Goal: Communication & Community: Answer question/provide support

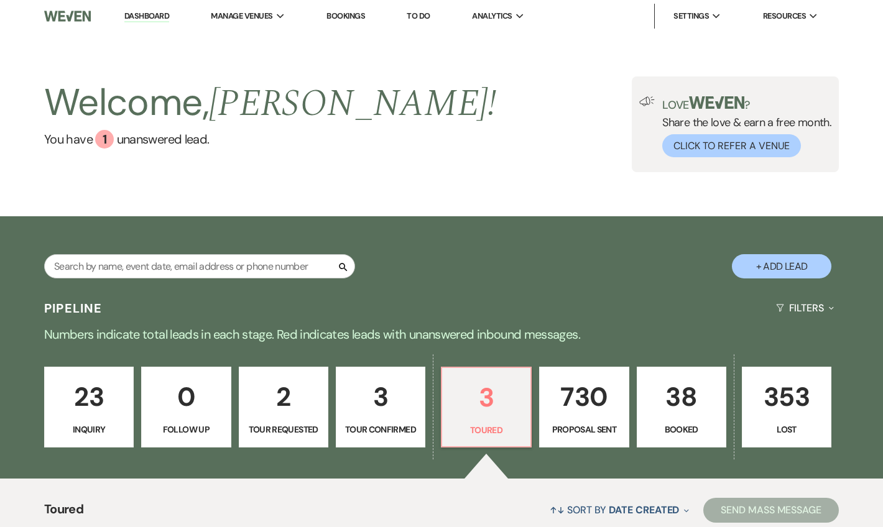
select select "5"
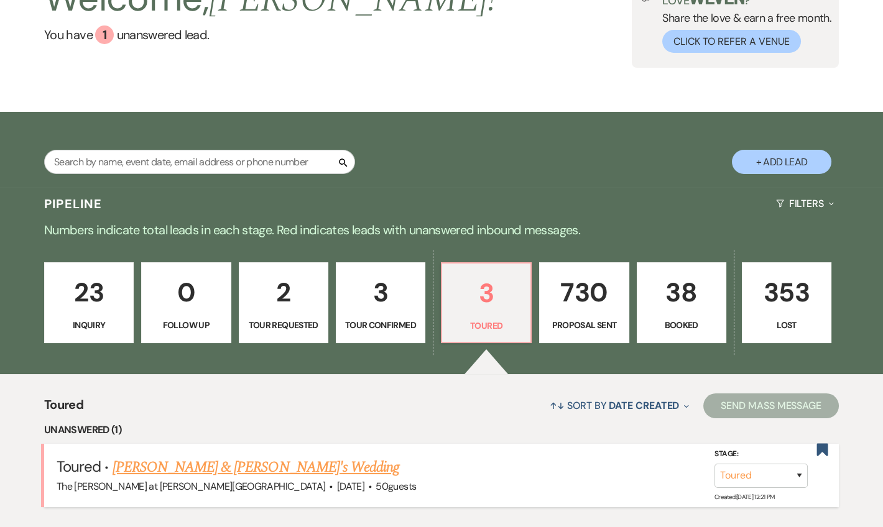
scroll to position [226, 0]
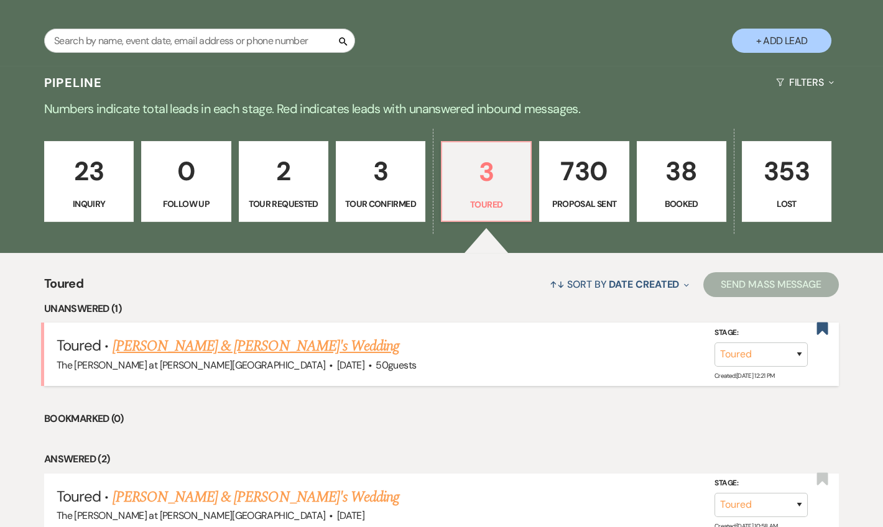
click at [225, 342] on link "Nicholas & Brittany's Wedding" at bounding box center [256, 346] width 287 height 22
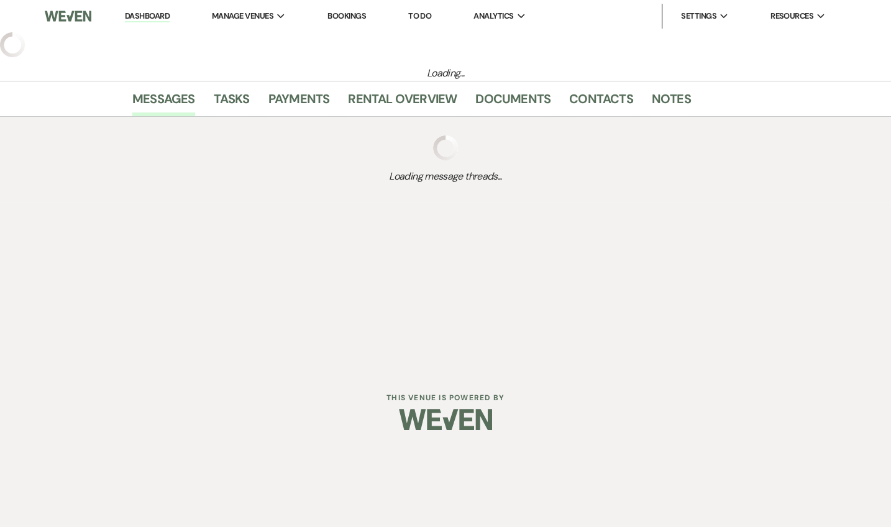
select select "5"
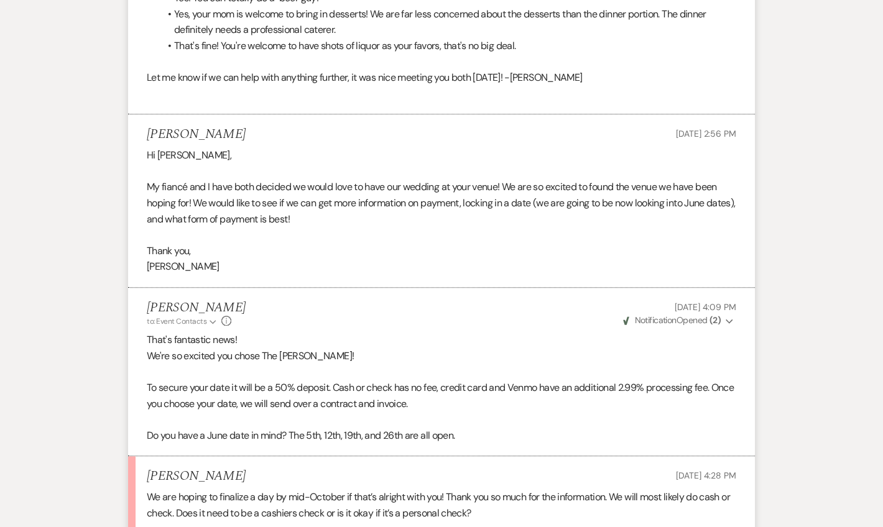
scroll to position [3345, 0]
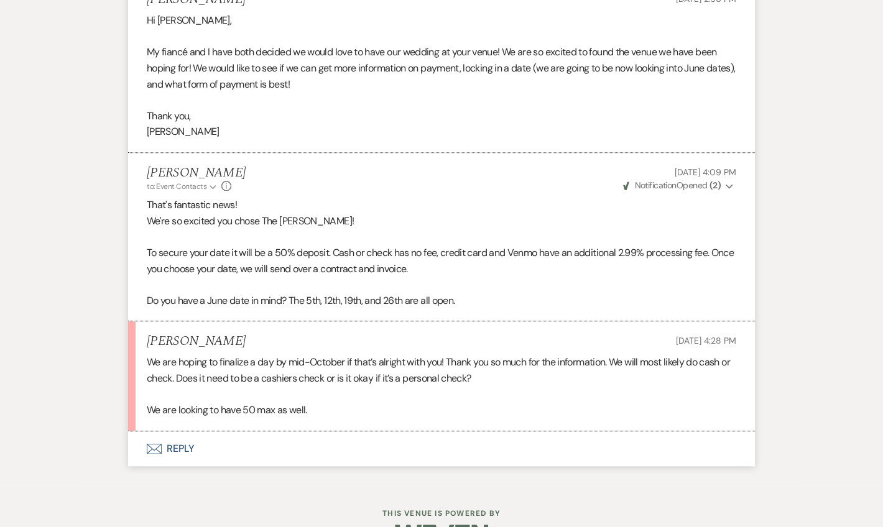
click at [186, 431] on button "Envelope Reply" at bounding box center [441, 448] width 627 height 35
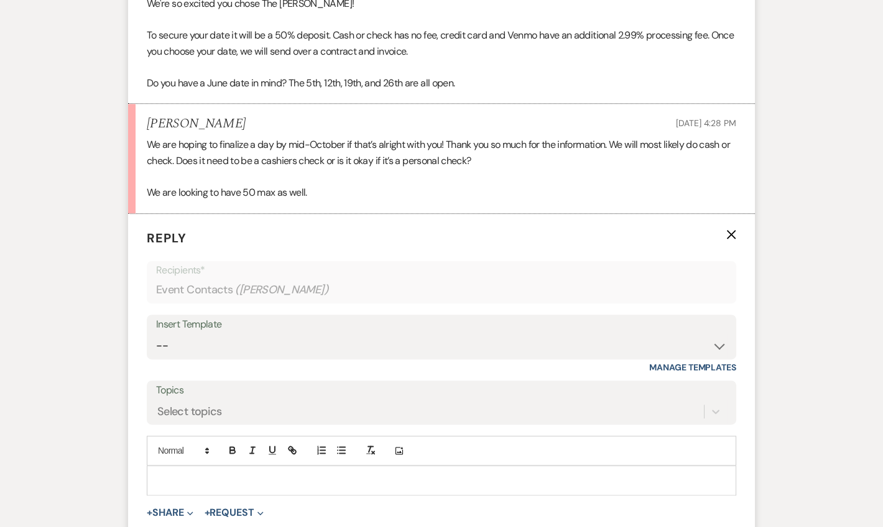
scroll to position [3583, 0]
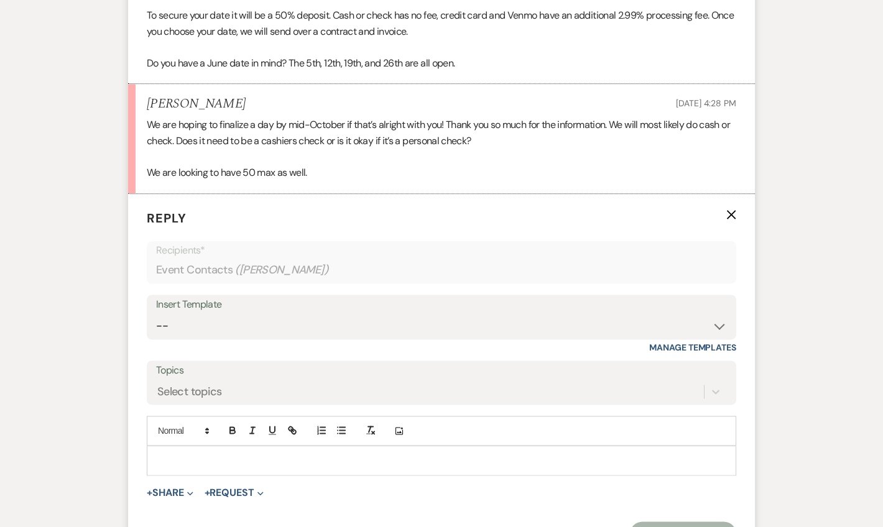
click at [208, 454] on p at bounding box center [441, 461] width 569 height 14
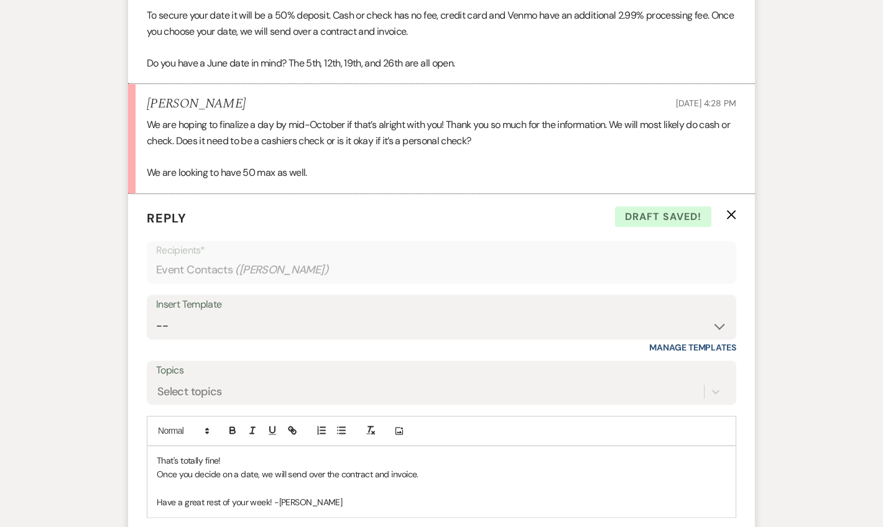
click at [433, 467] on p "Once you decide on a date, we will send over the contract and invoice." at bounding box center [441, 474] width 569 height 14
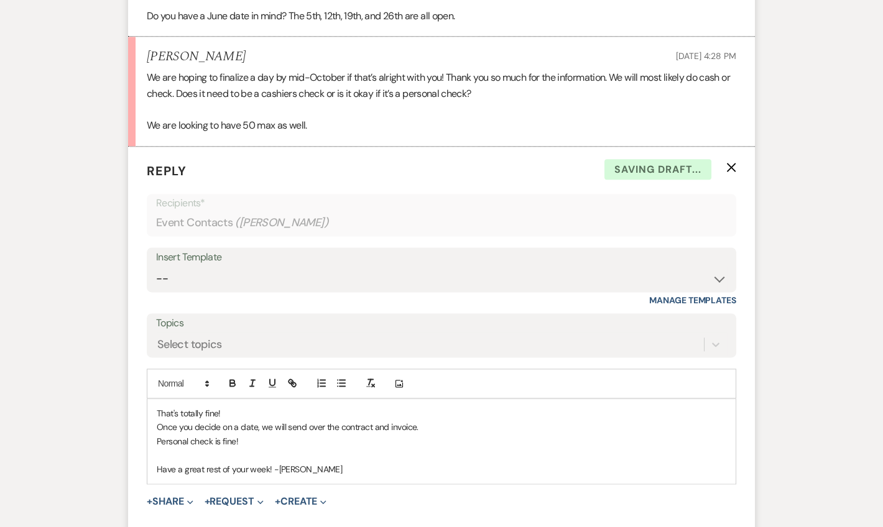
scroll to position [3658, 0]
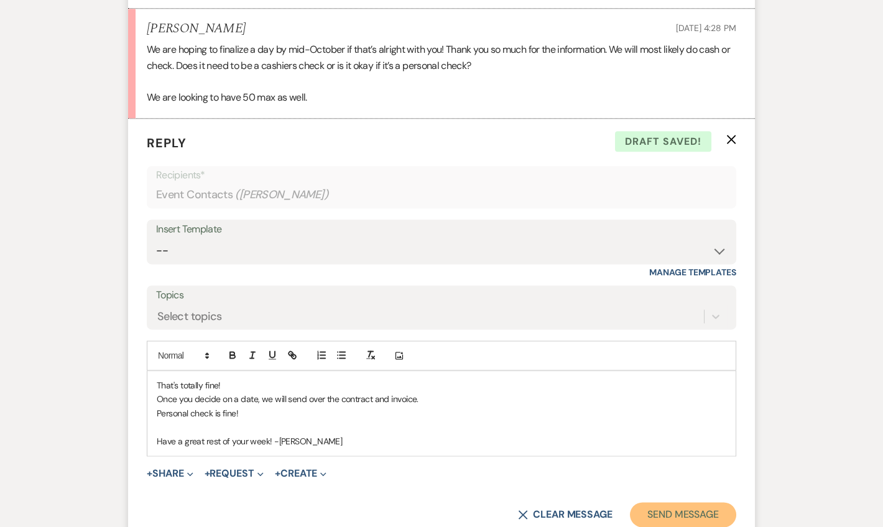
click at [671, 502] on button "Send Message" at bounding box center [683, 514] width 106 height 25
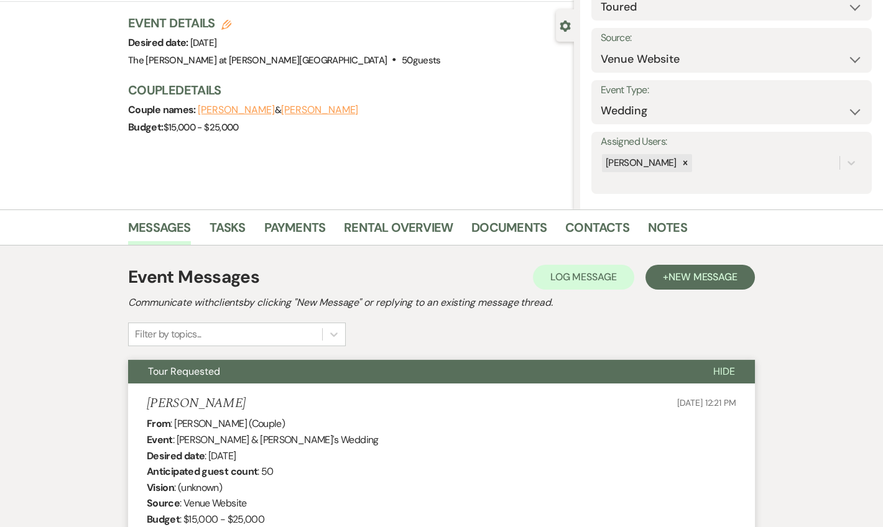
scroll to position [0, 0]
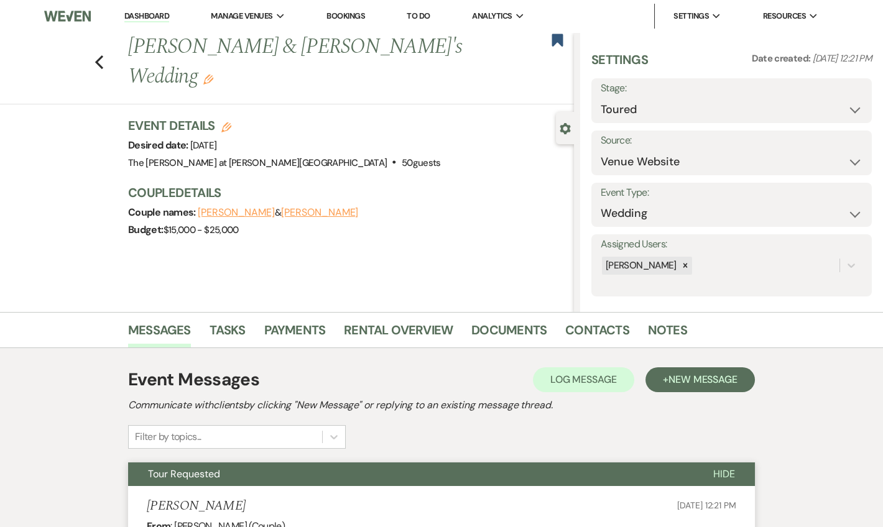
click at [675, 94] on label "Stage:" at bounding box center [732, 89] width 262 height 18
click at [638, 105] on select "Inquiry Follow Up Tour Requested Tour Confirmed Toured Proposal Sent Booked Lost" at bounding box center [732, 110] width 262 height 24
click at [99, 55] on use "button" at bounding box center [99, 62] width 8 height 14
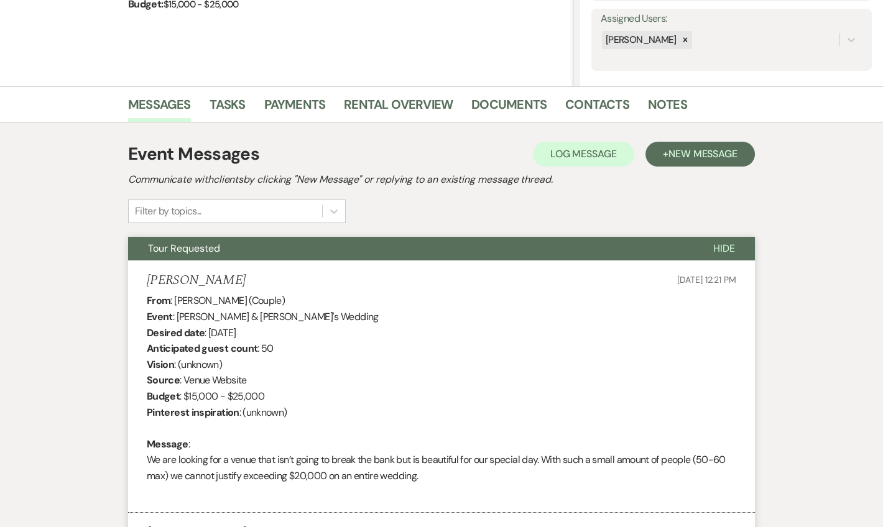
select select "5"
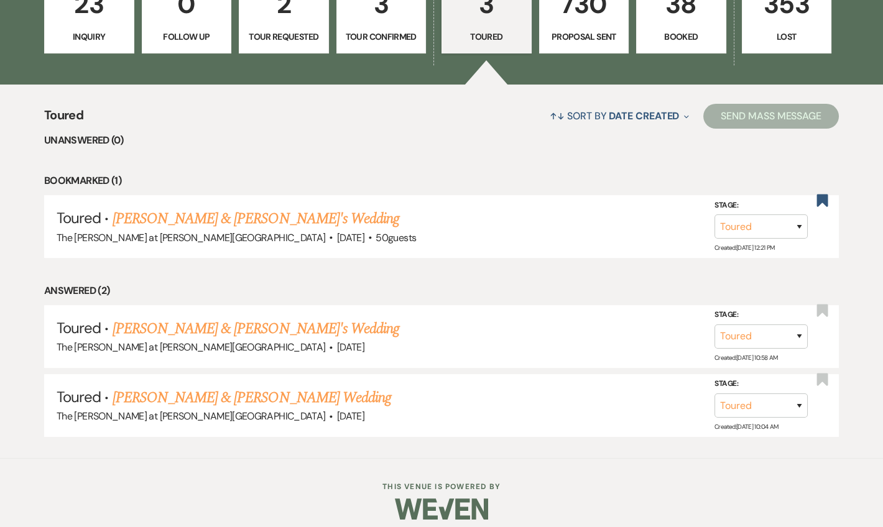
scroll to position [401, 0]
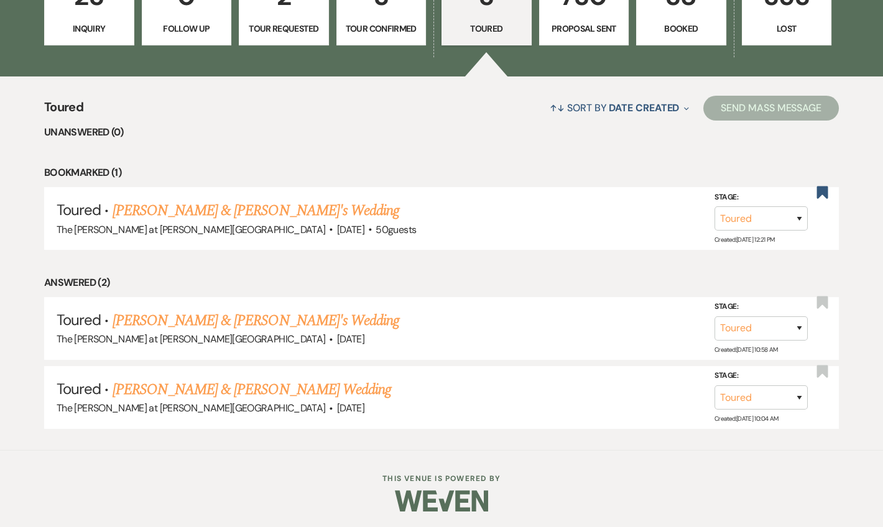
click at [106, 20] on link "23 Inquiry" at bounding box center [89, 6] width 90 height 80
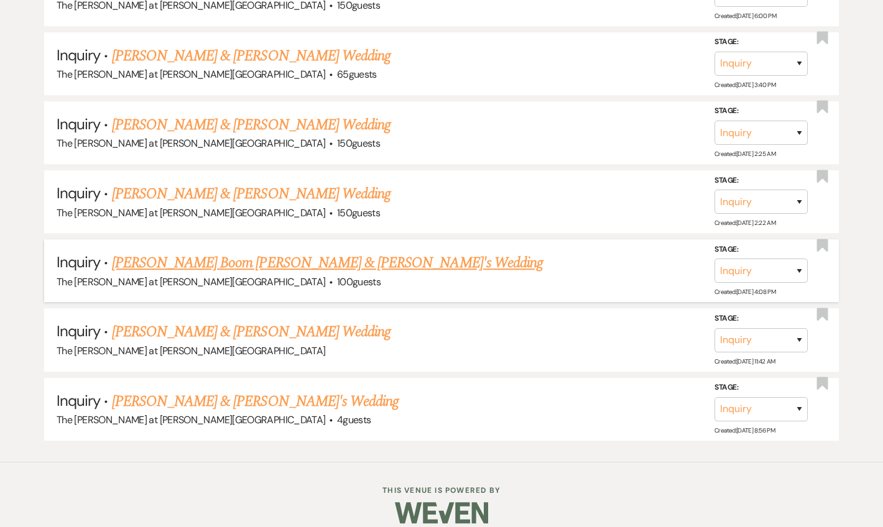
scroll to position [1773, 0]
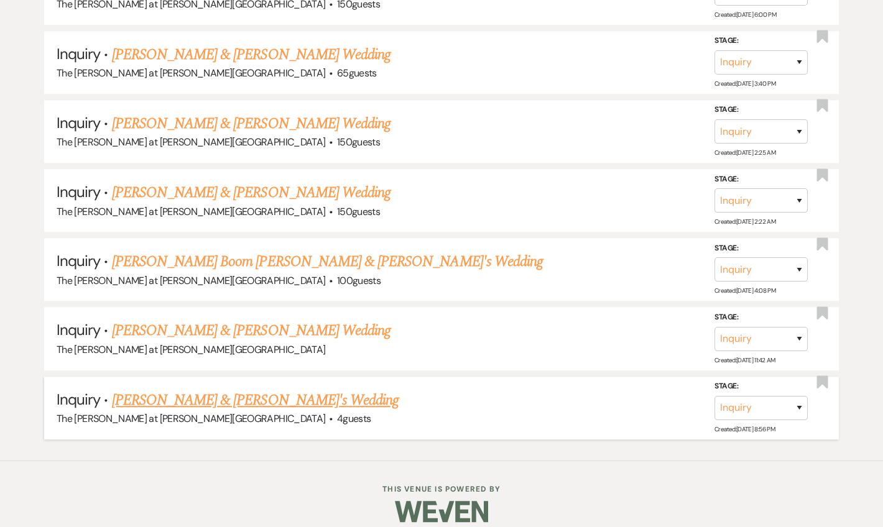
click at [213, 389] on link "[PERSON_NAME] & [PERSON_NAME]'s Wedding" at bounding box center [255, 400] width 287 height 22
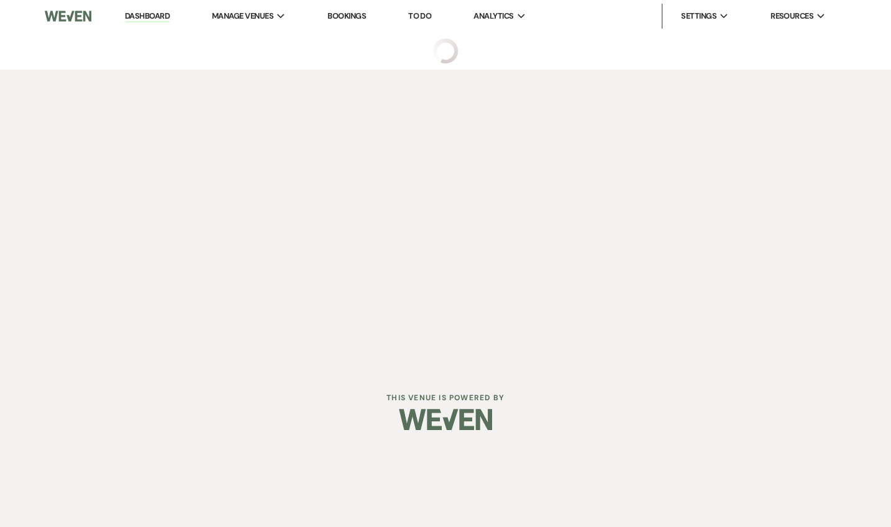
select select "17"
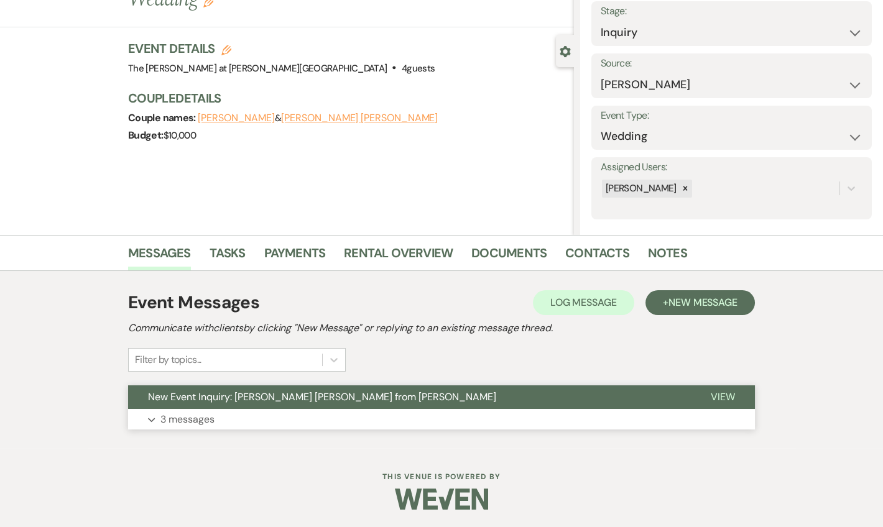
click at [200, 407] on button "New Event Inquiry: [PERSON_NAME] [PERSON_NAME] from [PERSON_NAME]" at bounding box center [409, 397] width 563 height 24
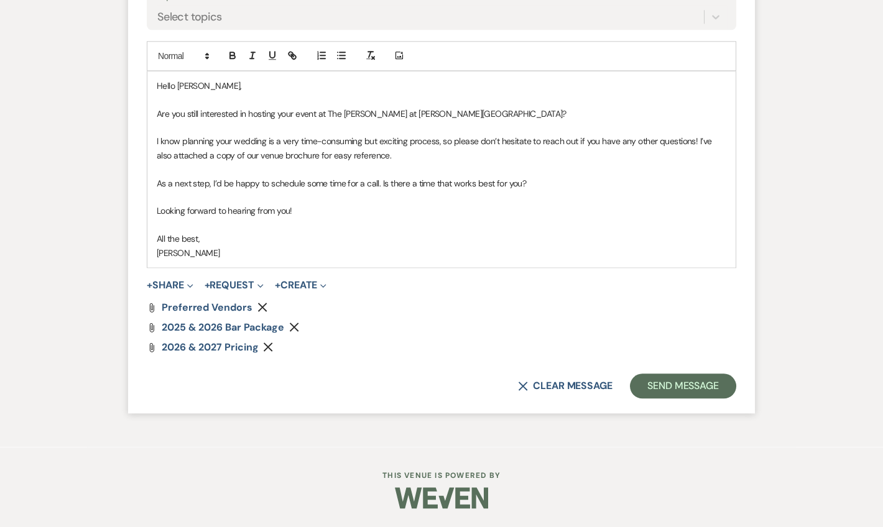
scroll to position [2802, 0]
click at [659, 385] on button "Send Message" at bounding box center [683, 386] width 106 height 25
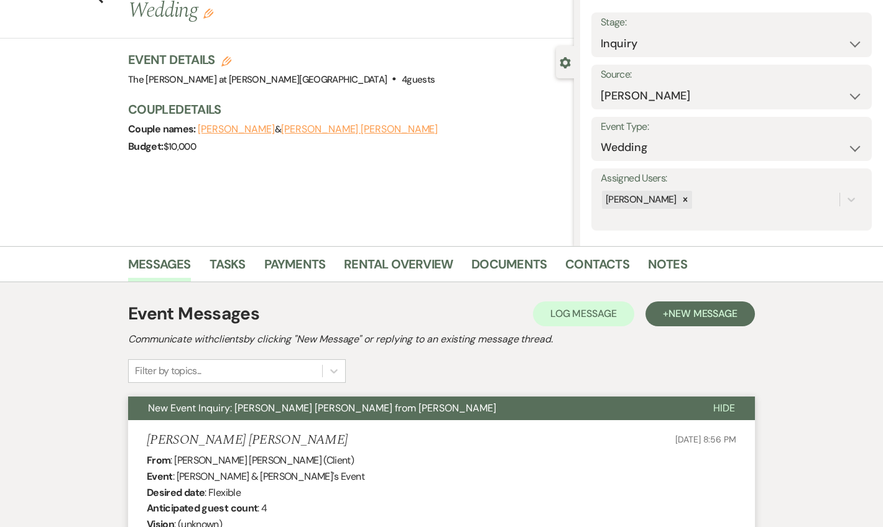
scroll to position [1, 0]
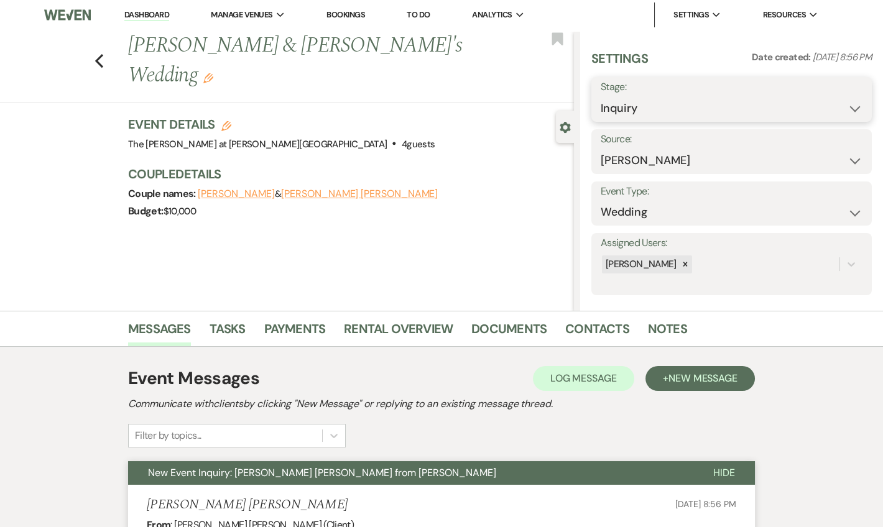
click at [671, 109] on select "Inquiry Follow Up Tour Requested Tour Confirmed Toured Proposal Sent Booked Lost" at bounding box center [732, 108] width 262 height 24
select select "6"
click at [601, 96] on select "Inquiry Follow Up Tour Requested Tour Confirmed Toured Proposal Sent Booked Lost" at bounding box center [732, 108] width 262 height 24
click at [813, 94] on button "Save" at bounding box center [842, 99] width 59 height 25
click at [101, 60] on use "button" at bounding box center [99, 61] width 8 height 14
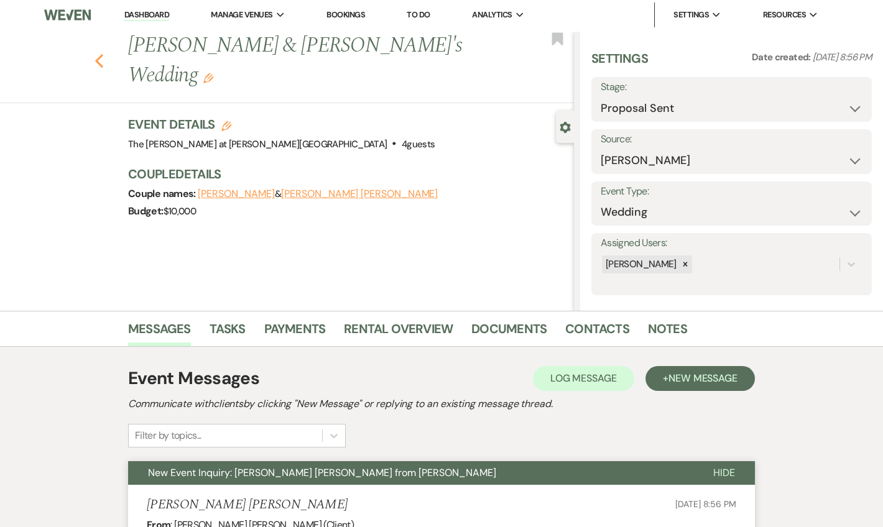
select select "6"
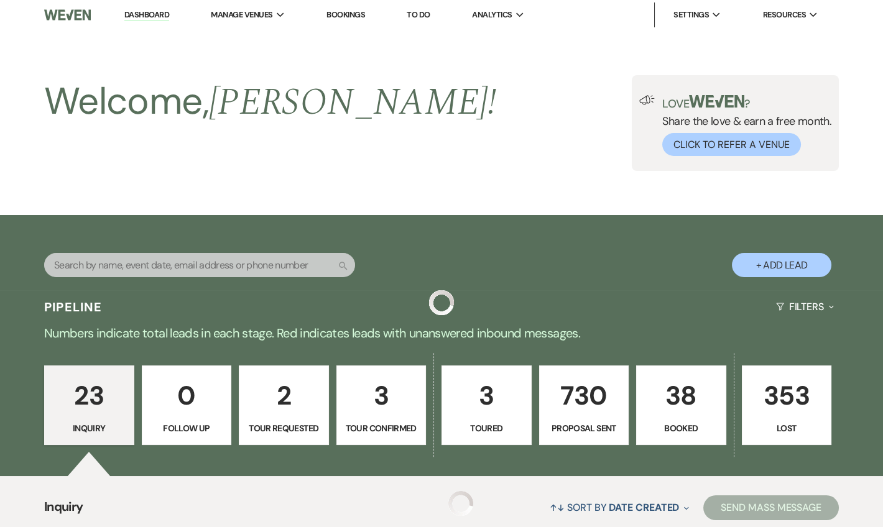
scroll to position [1705, 0]
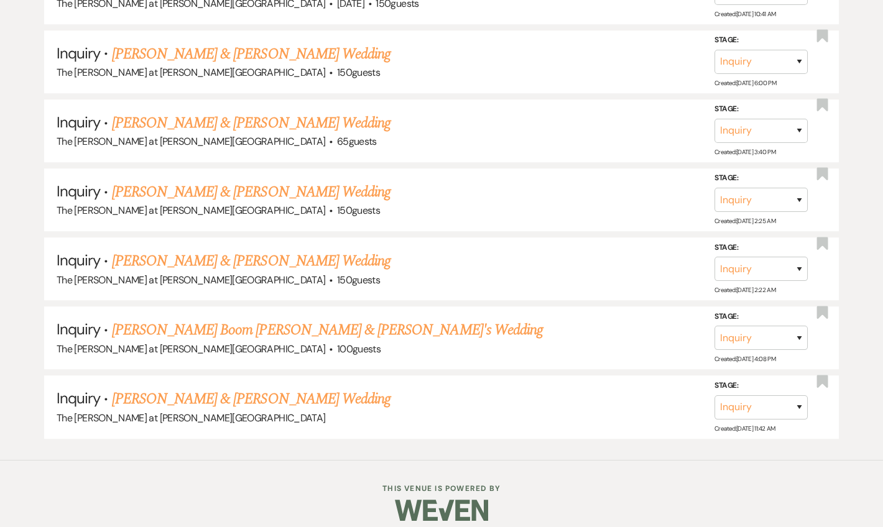
click at [251, 393] on link "[PERSON_NAME] & [PERSON_NAME] Wedding" at bounding box center [251, 399] width 279 height 22
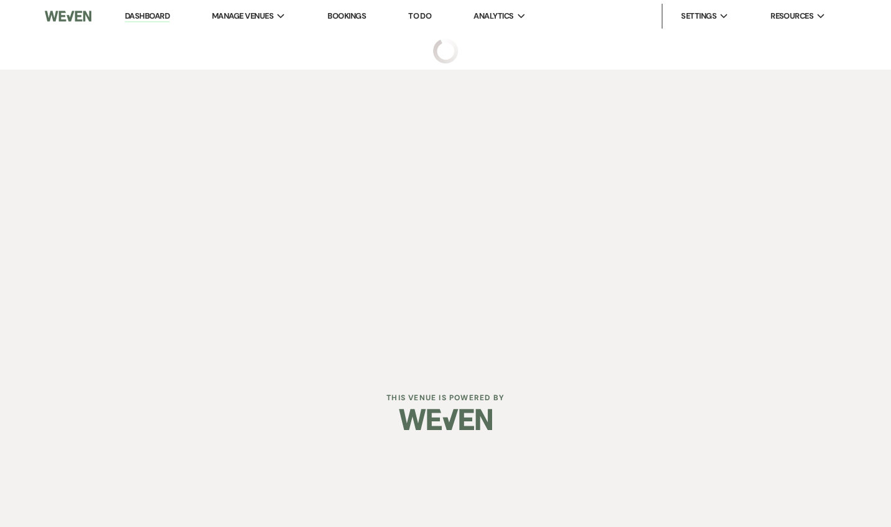
select select "2"
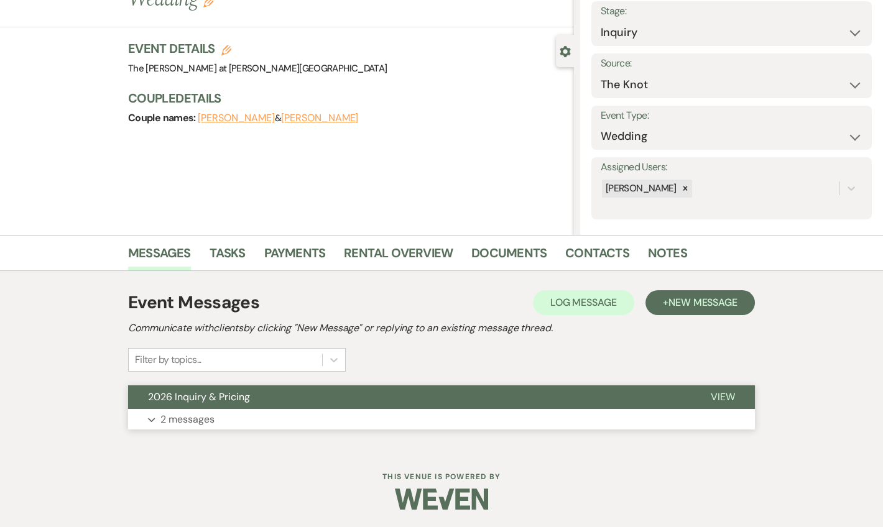
click at [224, 417] on button "Expand 2 messages" at bounding box center [441, 419] width 627 height 21
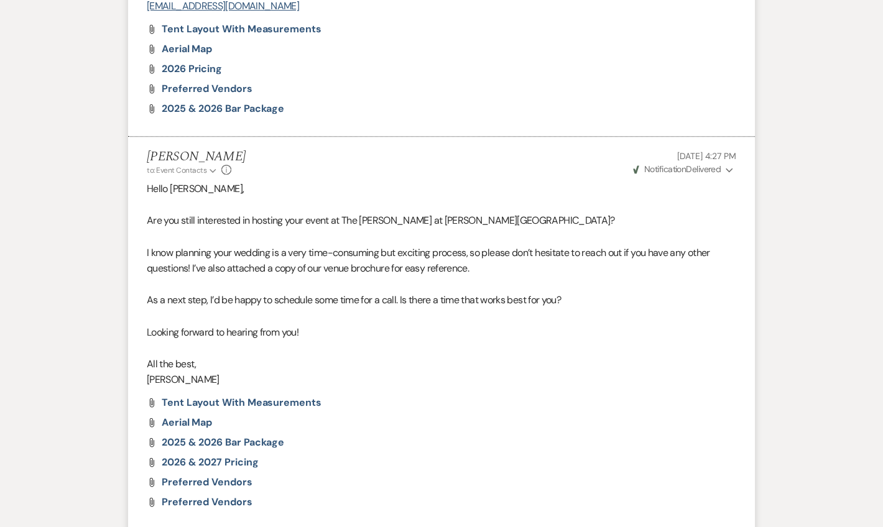
scroll to position [1358, 0]
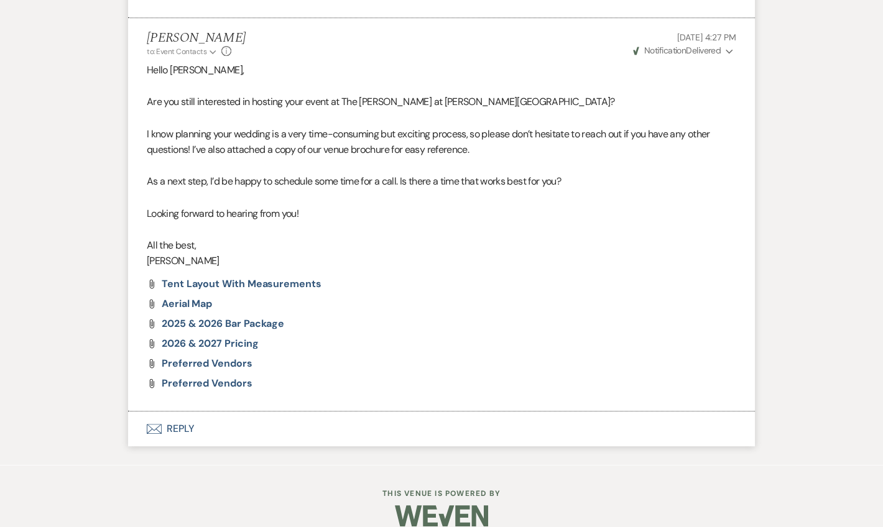
click at [186, 412] on button "Envelope Reply" at bounding box center [441, 429] width 627 height 35
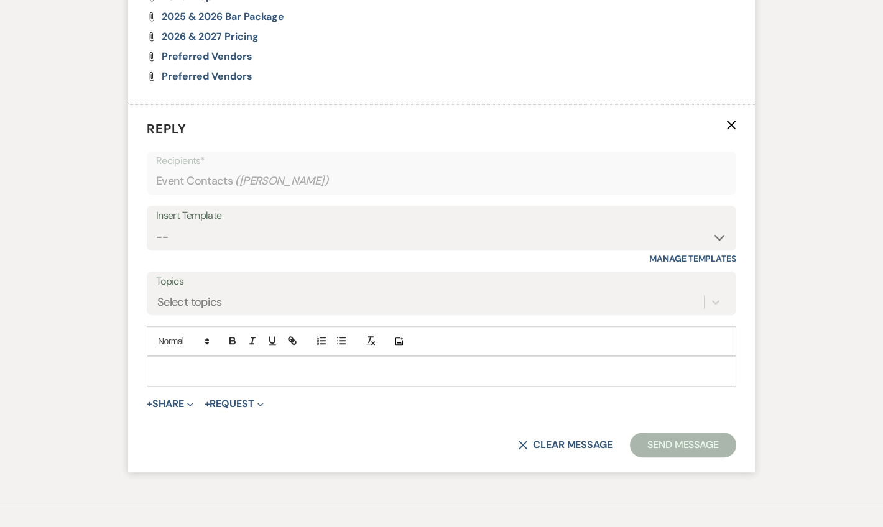
scroll to position [1776, 0]
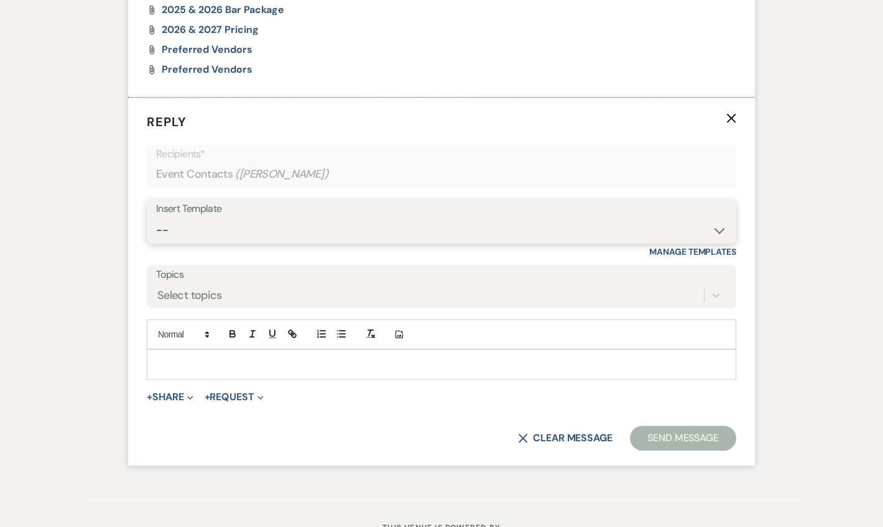
click at [195, 219] on select "-- Weven Planning Portal Introduction (Booked Events) Tour Request Response Fol…" at bounding box center [441, 230] width 571 height 24
select select "2198"
click at [156, 218] on select "-- Weven Planning Portal Introduction (Booked Events) Tour Request Response Fol…" at bounding box center [441, 230] width 571 height 24
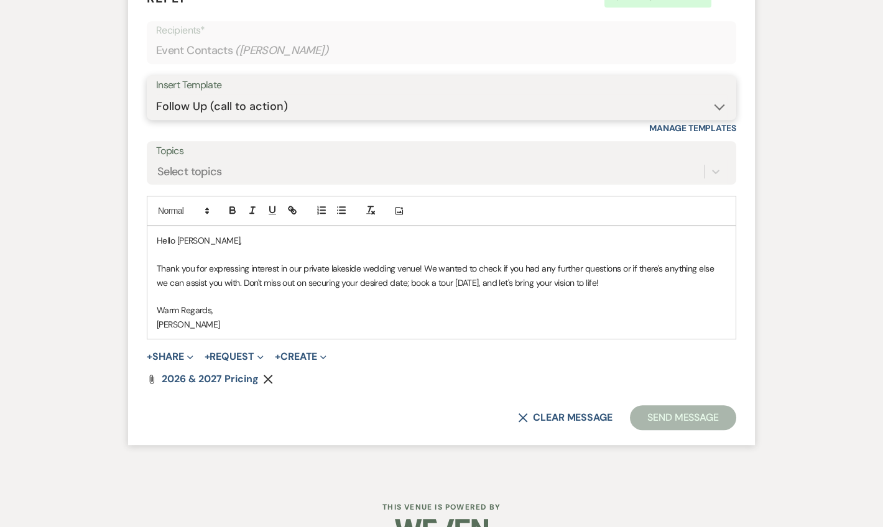
scroll to position [1913, 0]
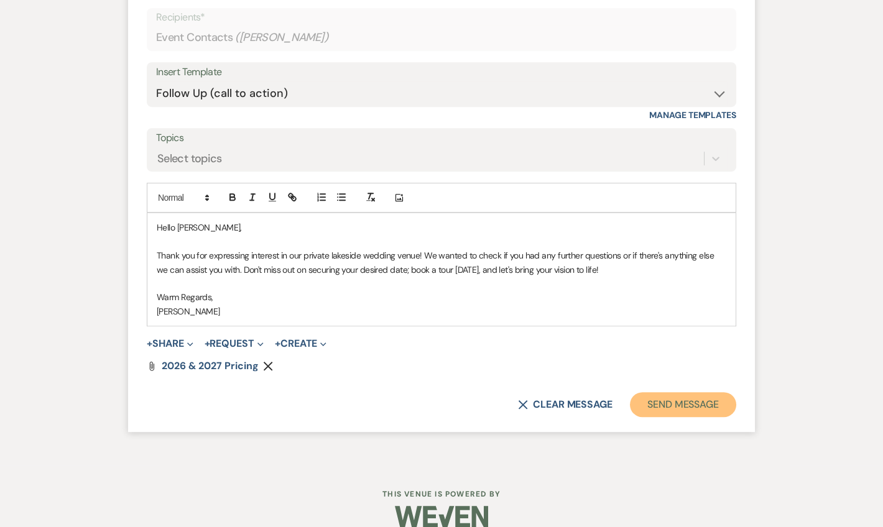
click at [668, 392] on button "Send Message" at bounding box center [683, 404] width 106 height 25
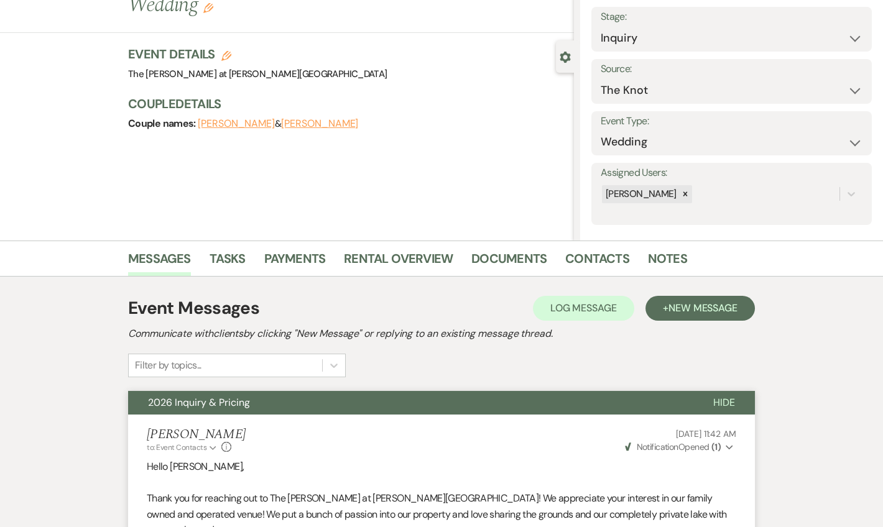
scroll to position [70, 0]
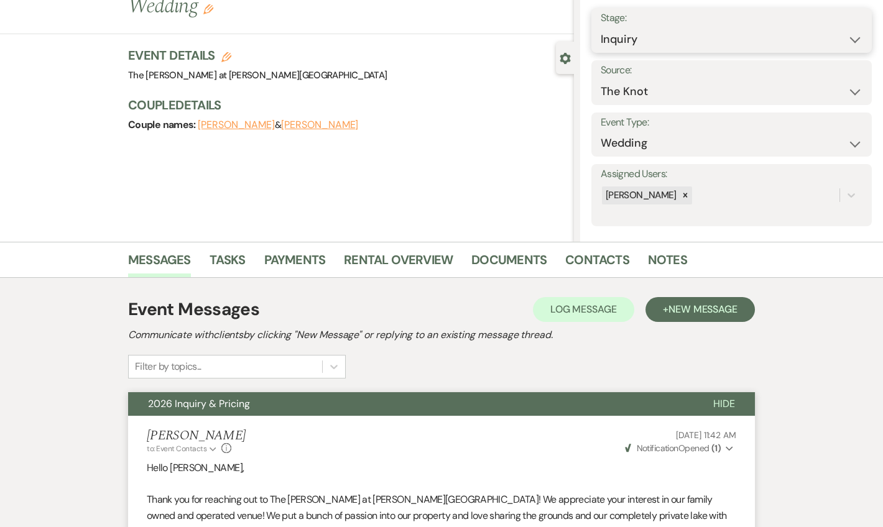
click at [624, 28] on select "Inquiry Follow Up Tour Requested Tour Confirmed Toured Proposal Sent Booked Lost" at bounding box center [732, 39] width 262 height 24
select select "6"
click at [601, 27] on select "Inquiry Follow Up Tour Requested Tour Confirmed Toured Proposal Sent Booked Lost" at bounding box center [732, 39] width 262 height 24
click at [829, 35] on button "Save" at bounding box center [842, 30] width 59 height 25
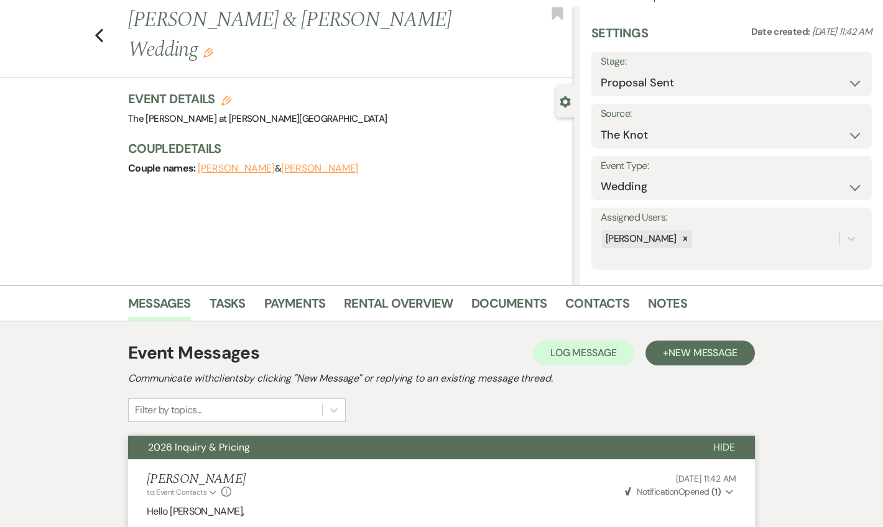
scroll to position [0, 0]
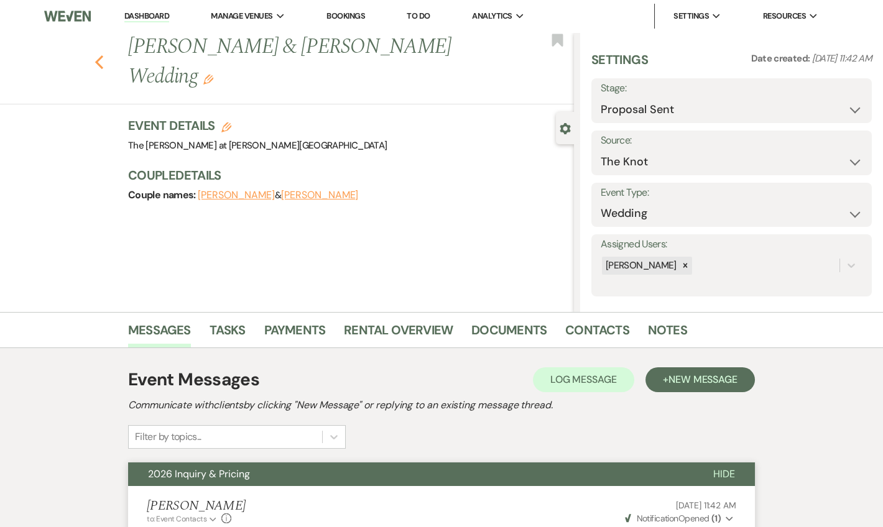
click at [103, 55] on use "button" at bounding box center [99, 62] width 8 height 14
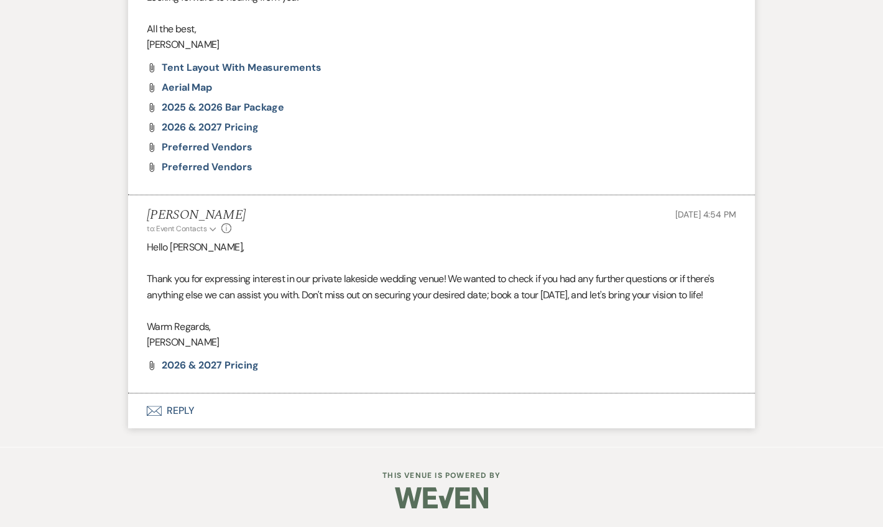
select select "6"
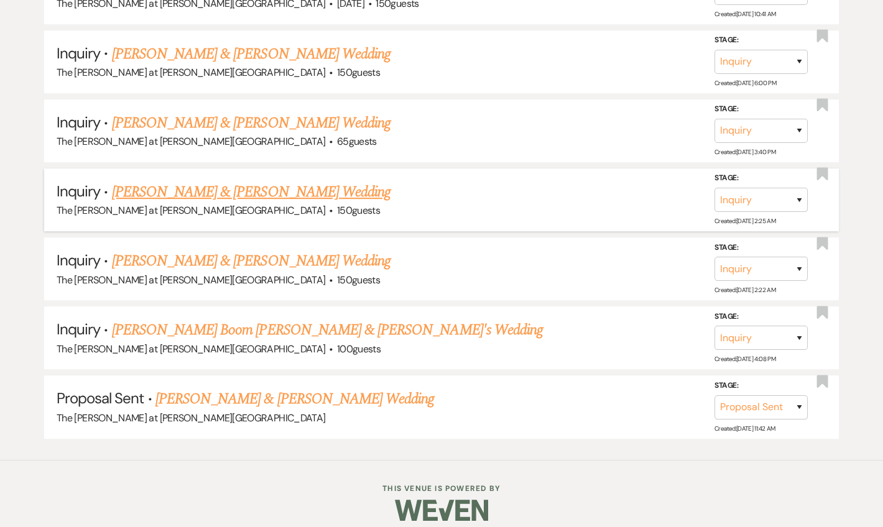
scroll to position [1636, 0]
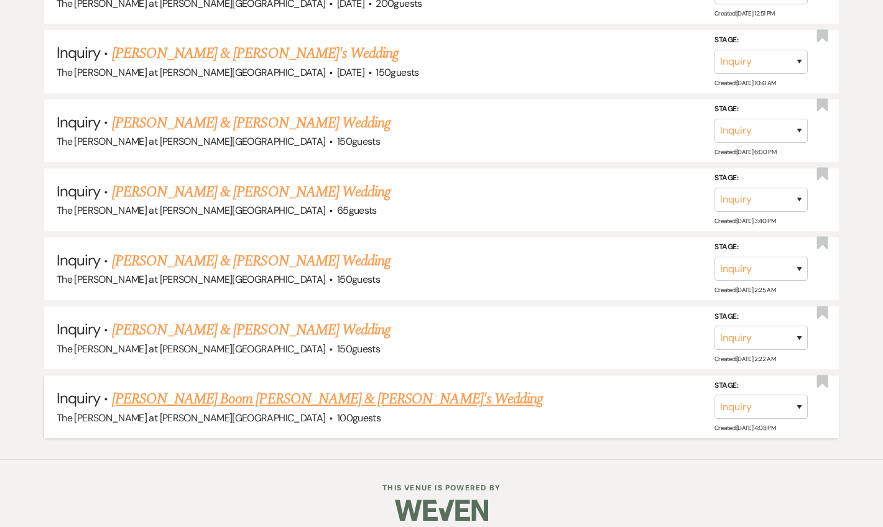
click at [270, 392] on link "[PERSON_NAME] Boom [PERSON_NAME] & [PERSON_NAME]'s Wedding" at bounding box center [327, 399] width 431 height 22
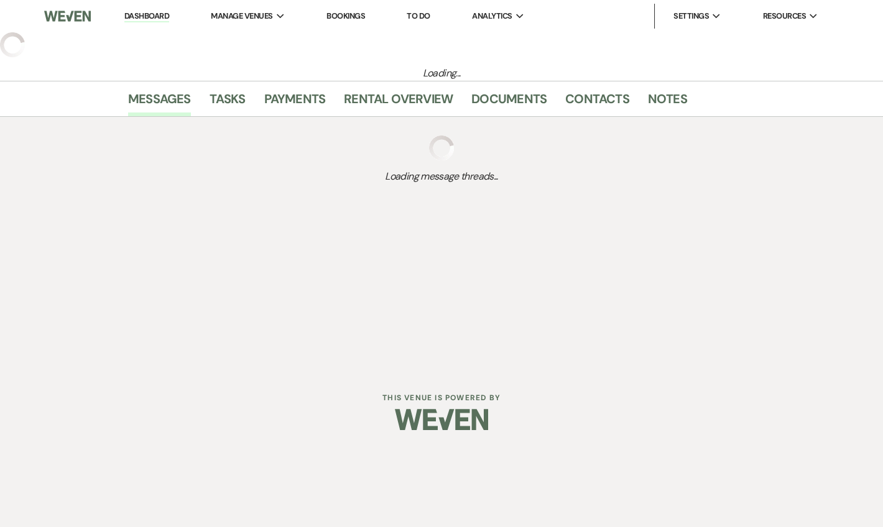
select select "17"
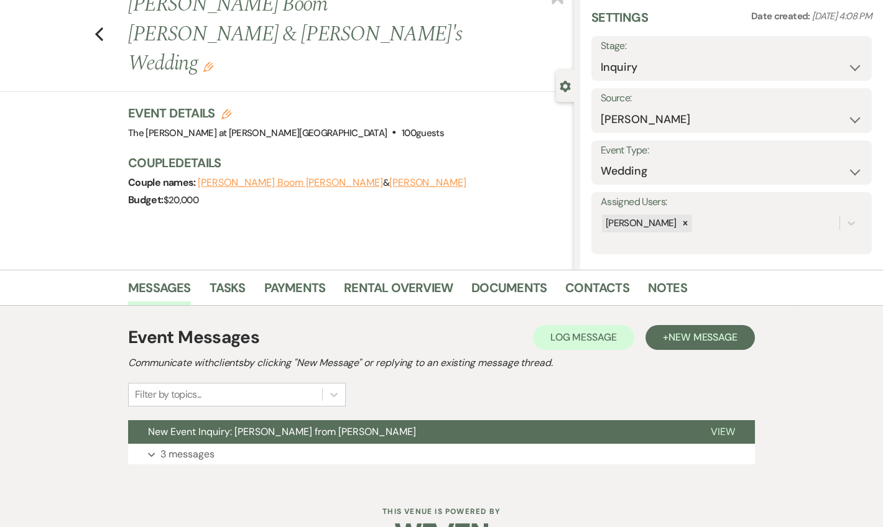
scroll to position [77, 0]
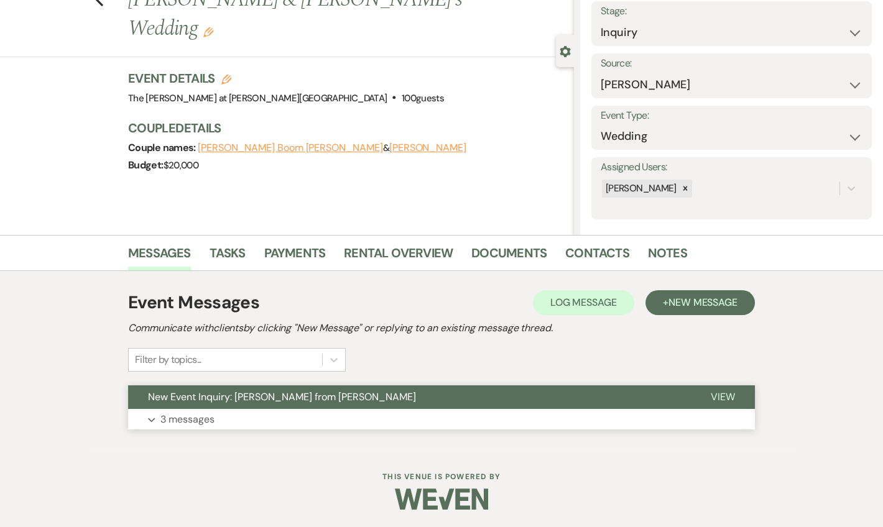
click at [180, 407] on button "New Event Inquiry: [PERSON_NAME] from [PERSON_NAME]" at bounding box center [409, 397] width 563 height 24
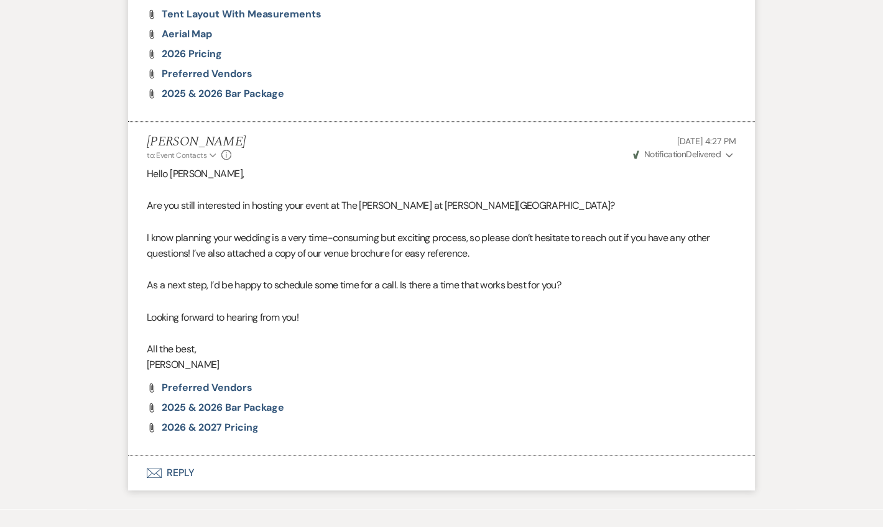
scroll to position [2036, 0]
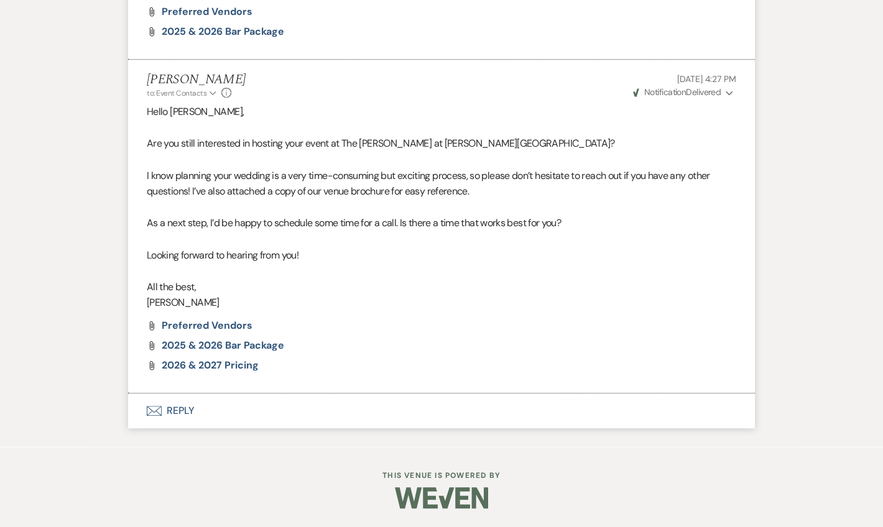
click at [199, 412] on button "Envelope Reply" at bounding box center [441, 411] width 627 height 35
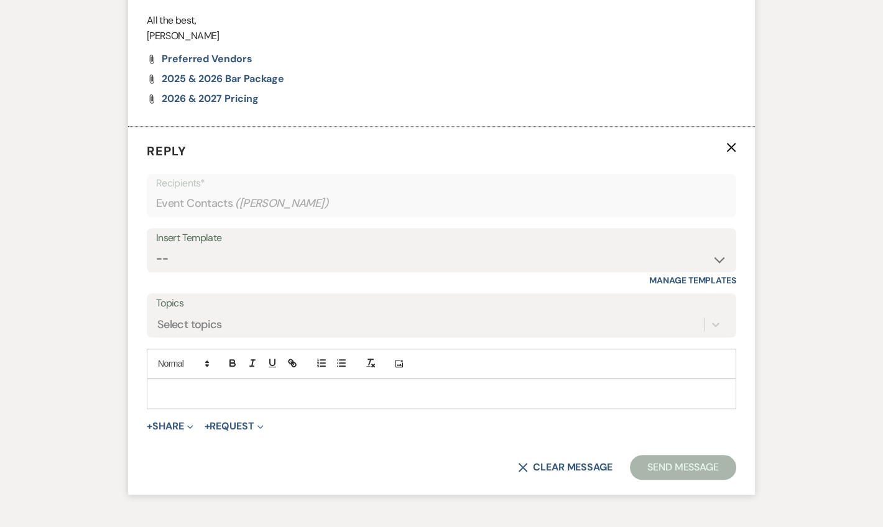
scroll to position [2430, 0]
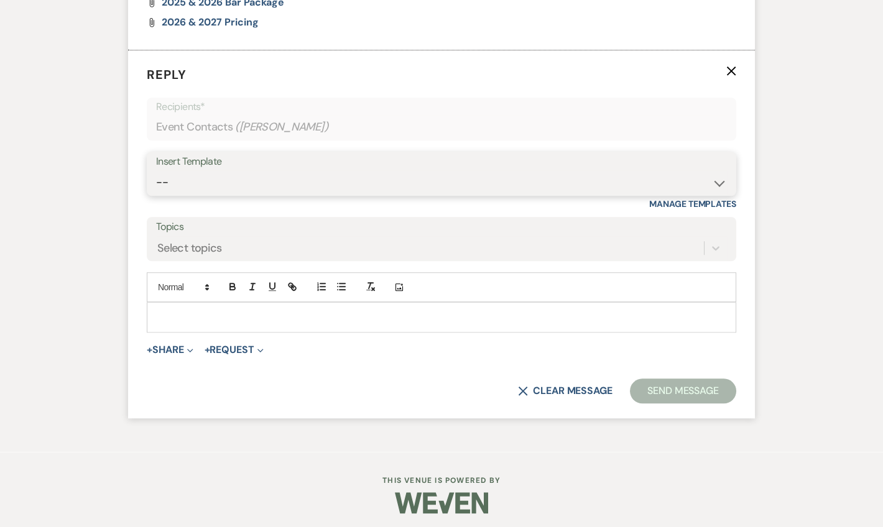
click at [195, 195] on select "-- Weven Planning Portal Introduction (Booked Events) Tour Request Response Fol…" at bounding box center [441, 182] width 571 height 24
click at [156, 195] on select "-- Weven Planning Portal Introduction (Booked Events) Tour Request Response Fol…" at bounding box center [441, 182] width 571 height 24
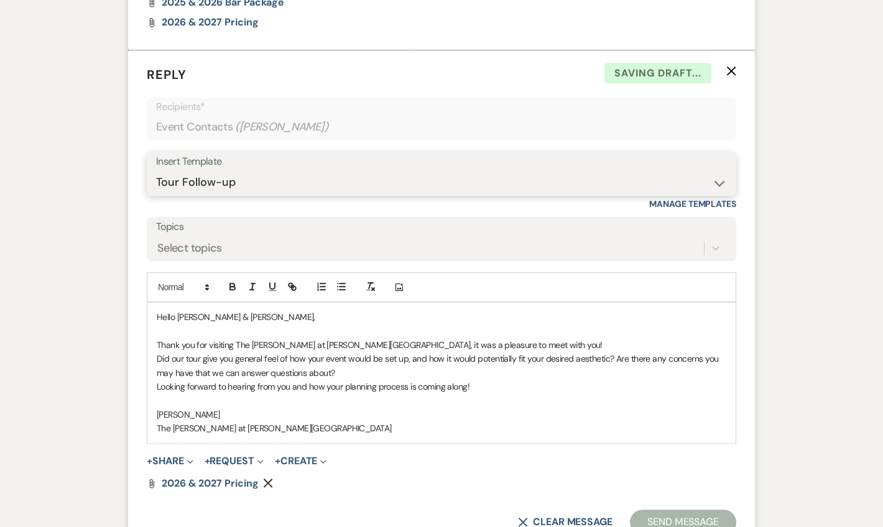
click at [217, 195] on select "-- Weven Planning Portal Introduction (Booked Events) Tour Request Response Fol…" at bounding box center [441, 182] width 571 height 24
click at [156, 195] on select "-- Weven Planning Portal Introduction (Booked Events) Tour Request Response Fol…" at bounding box center [441, 182] width 571 height 24
click at [179, 195] on select "-- Weven Planning Portal Introduction (Booked Events) Tour Request Response Fol…" at bounding box center [441, 182] width 571 height 24
select select "2198"
click at [156, 195] on select "-- Weven Planning Portal Introduction (Booked Events) Tour Request Response Fol…" at bounding box center [441, 182] width 571 height 24
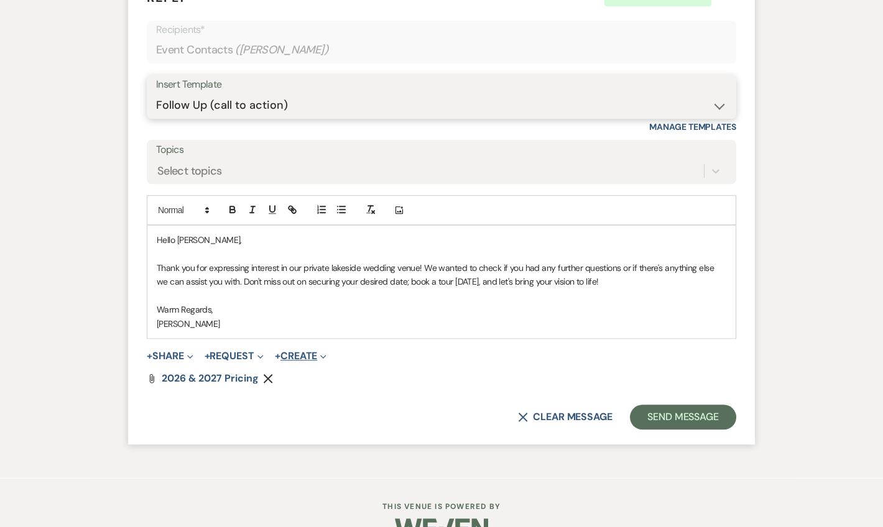
scroll to position [2567, 0]
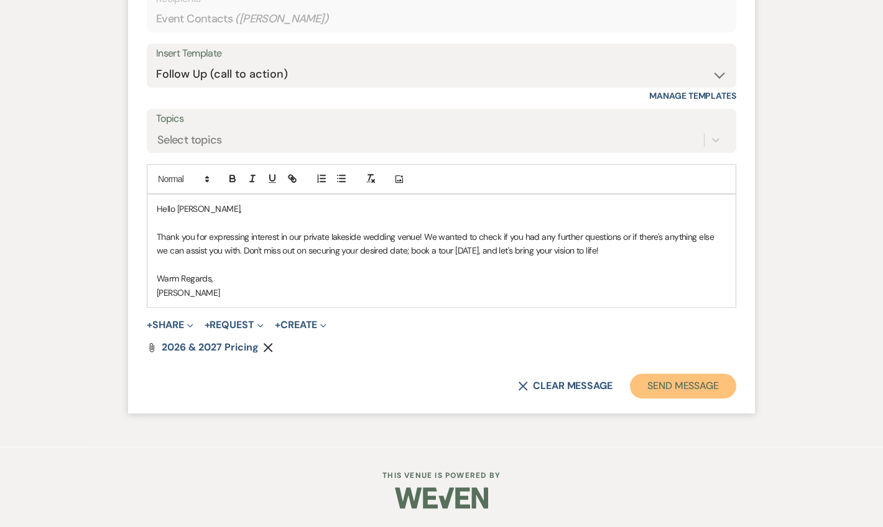
click at [659, 382] on button "Send Message" at bounding box center [683, 386] width 106 height 25
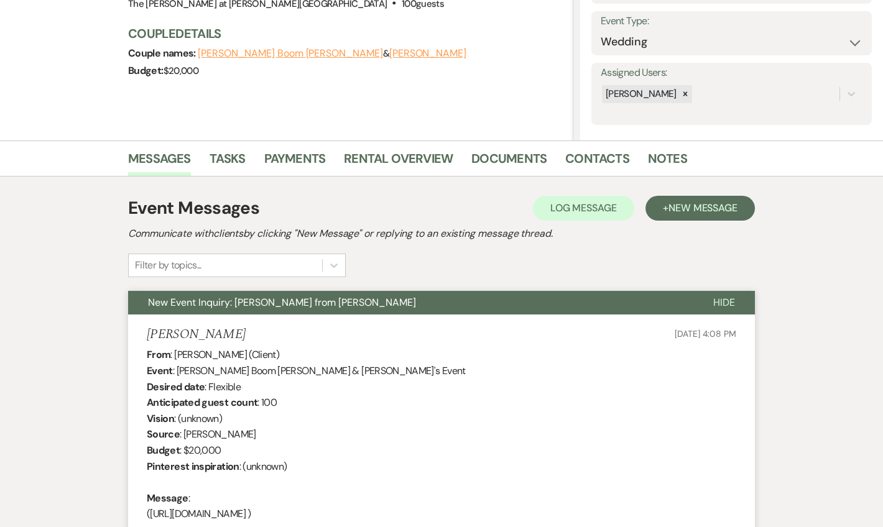
scroll to position [0, 0]
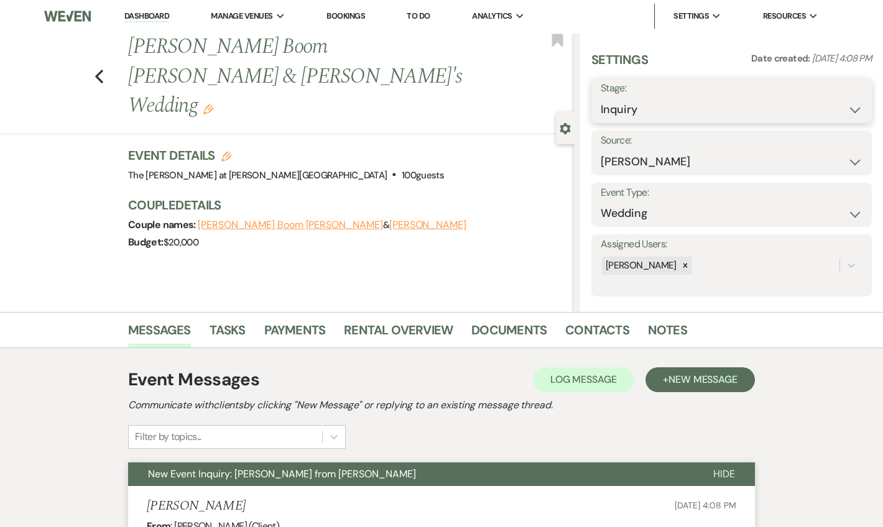
click at [753, 117] on select "Inquiry Follow Up Tour Requested Tour Confirmed Toured Proposal Sent Booked Lost" at bounding box center [732, 110] width 262 height 24
select select "6"
click at [601, 98] on select "Inquiry Follow Up Tour Requested Tour Confirmed Toured Proposal Sent Booked Lost" at bounding box center [732, 110] width 262 height 24
click at [816, 103] on button "Save" at bounding box center [842, 100] width 59 height 25
click at [103, 70] on use "button" at bounding box center [99, 77] width 8 height 14
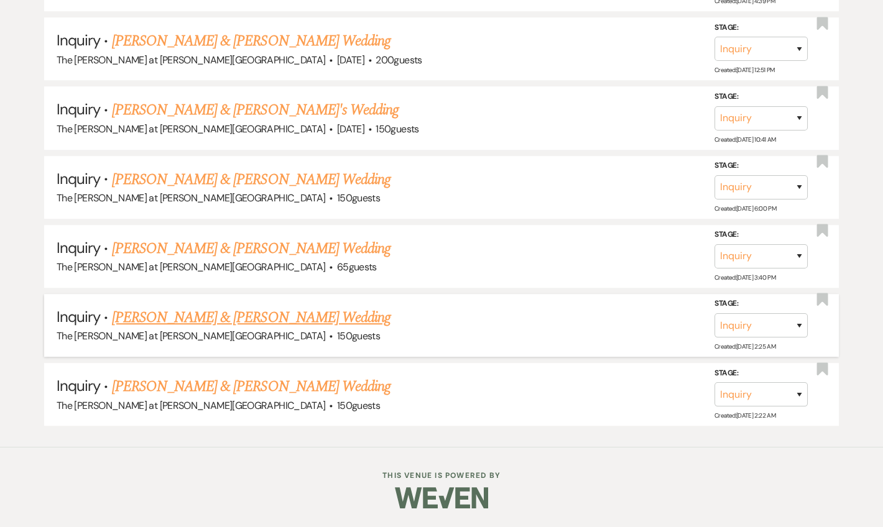
scroll to position [1567, 0]
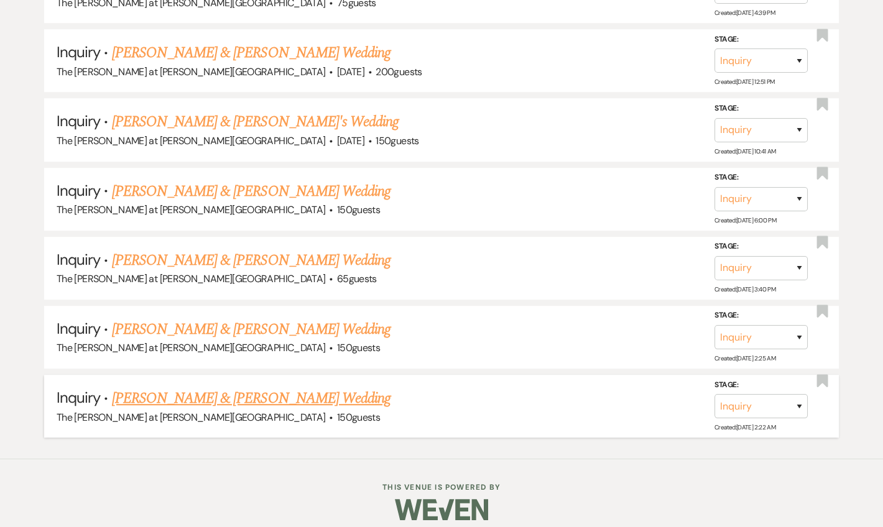
click at [229, 387] on link "[PERSON_NAME] & [PERSON_NAME] Wedding" at bounding box center [251, 398] width 279 height 22
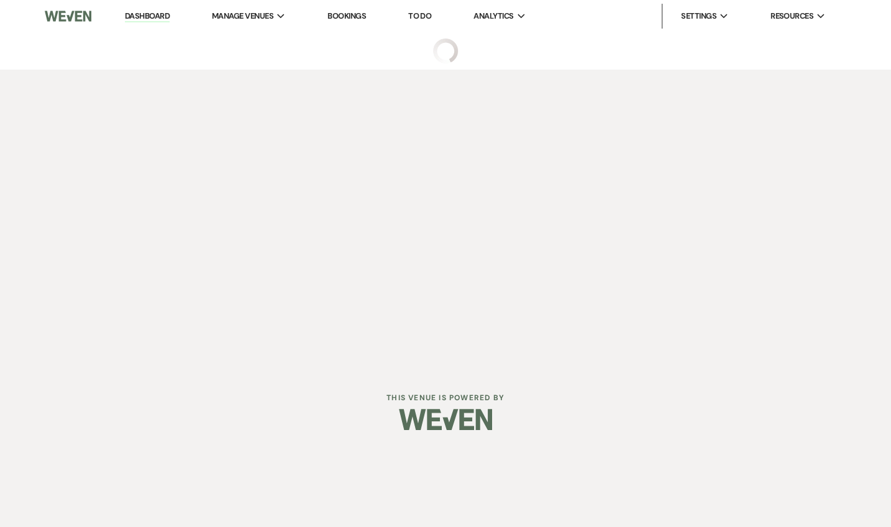
select select "17"
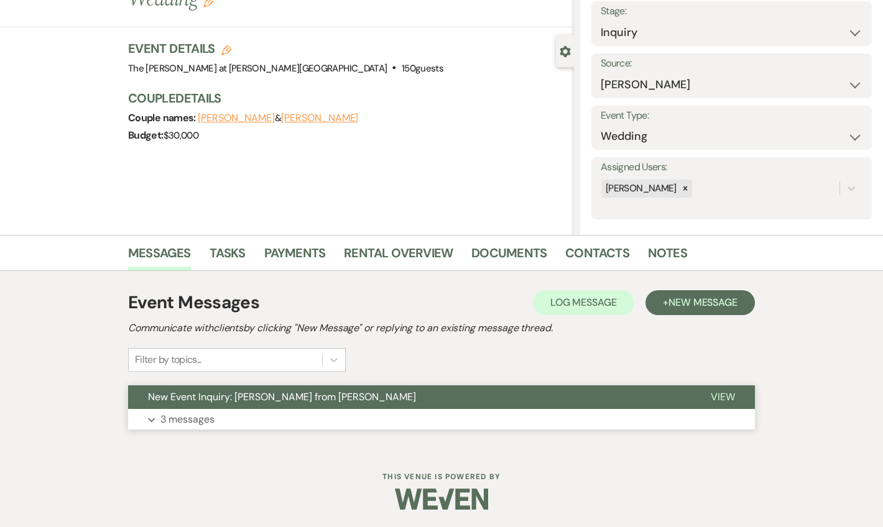
click at [218, 415] on button "Expand 3 messages" at bounding box center [441, 419] width 627 height 21
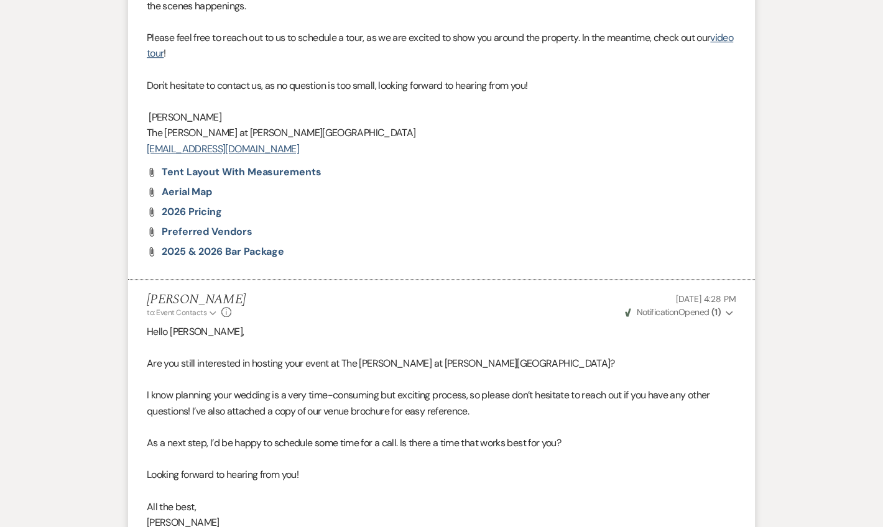
scroll to position [2337, 0]
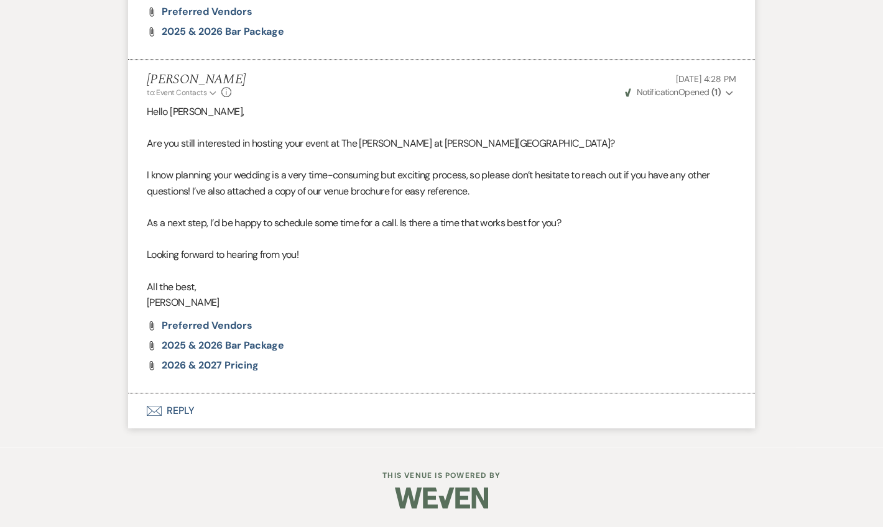
click at [190, 409] on button "Envelope Reply" at bounding box center [441, 411] width 627 height 35
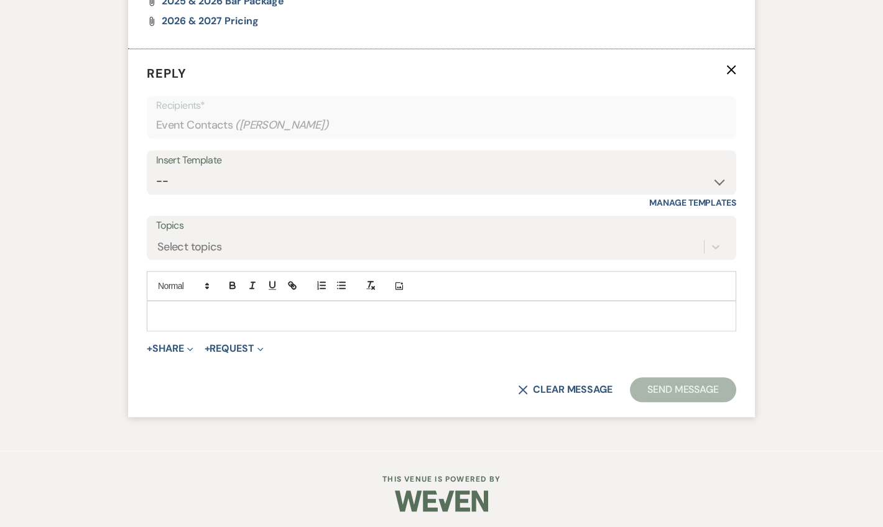
scroll to position [2764, 0]
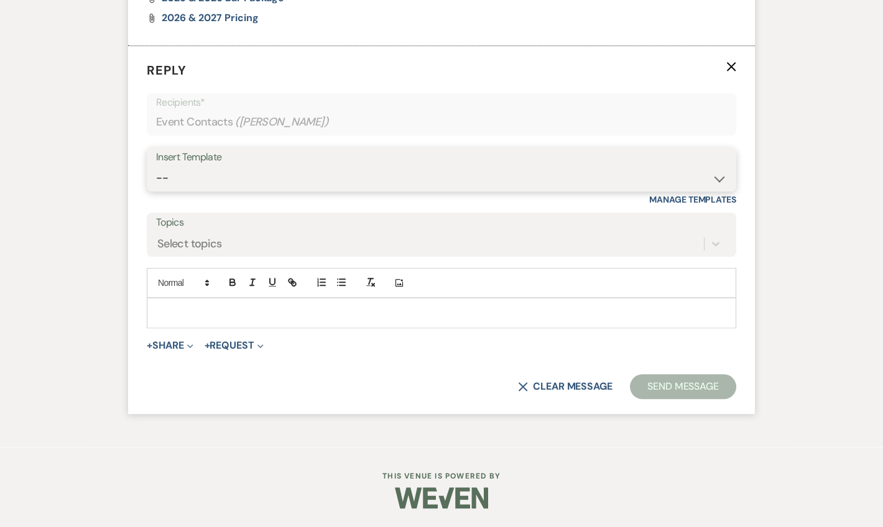
click at [240, 190] on select "-- Weven Planning Portal Introduction (Booked Events) Tour Request Response Fol…" at bounding box center [441, 178] width 571 height 24
select select "2198"
click at [156, 190] on select "-- Weven Planning Portal Introduction (Booked Events) Tour Request Response Fol…" at bounding box center [441, 178] width 571 height 24
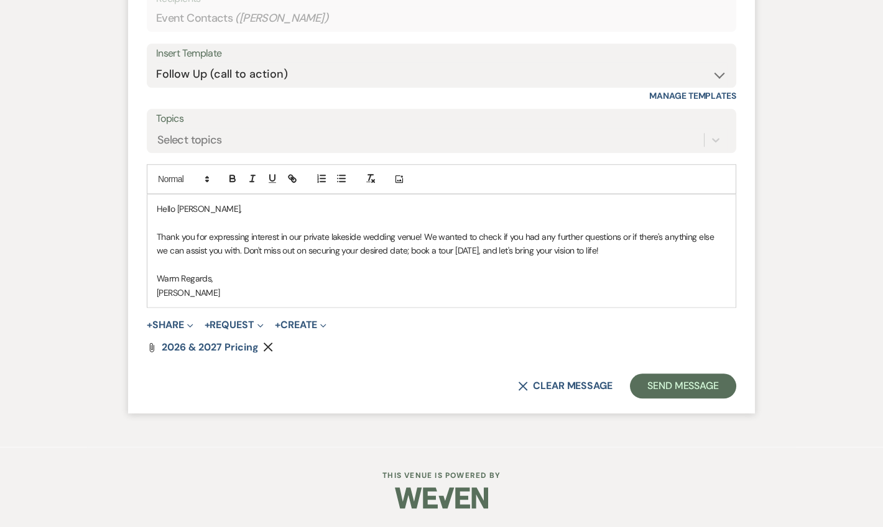
click at [706, 401] on form "Reply X Draft saved! Recipients* Event Contacts ( [PERSON_NAME] ) Insert Templa…" at bounding box center [441, 177] width 627 height 471
click at [706, 396] on button "Send Message" at bounding box center [683, 386] width 106 height 25
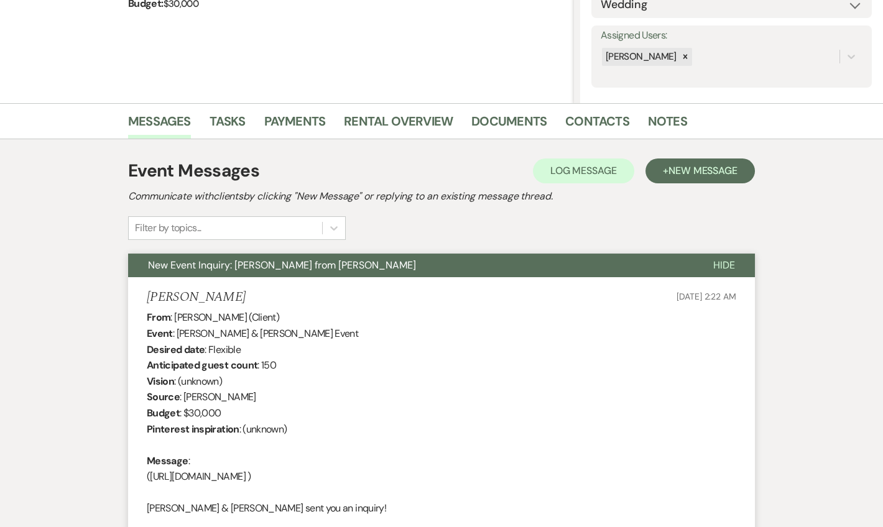
scroll to position [0, 0]
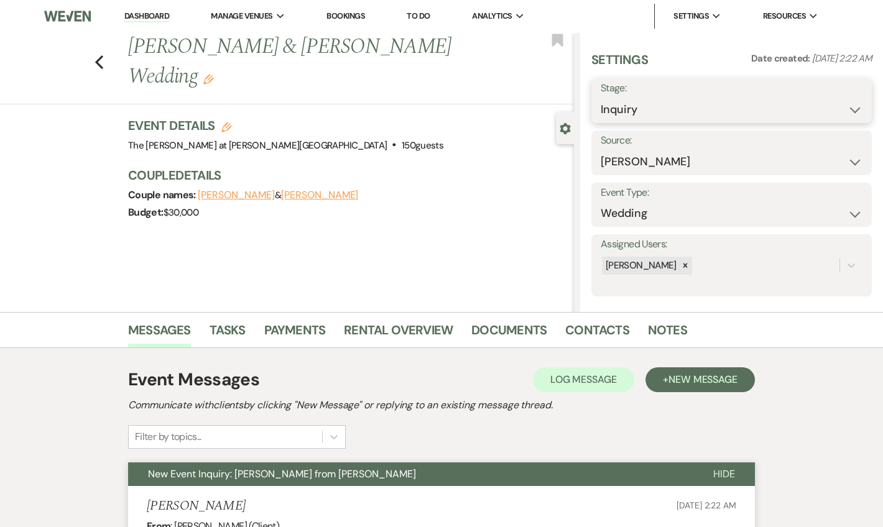
drag, startPoint x: 711, startPoint y: 98, endPoint x: 711, endPoint y: 119, distance: 20.5
click at [711, 98] on select "Inquiry Follow Up Tour Requested Tour Confirmed Toured Proposal Sent Booked Lost" at bounding box center [732, 110] width 262 height 24
select select "6"
click at [601, 98] on select "Inquiry Follow Up Tour Requested Tour Confirmed Toured Proposal Sent Booked Lost" at bounding box center [732, 110] width 262 height 24
click at [813, 103] on button "Save" at bounding box center [842, 100] width 59 height 25
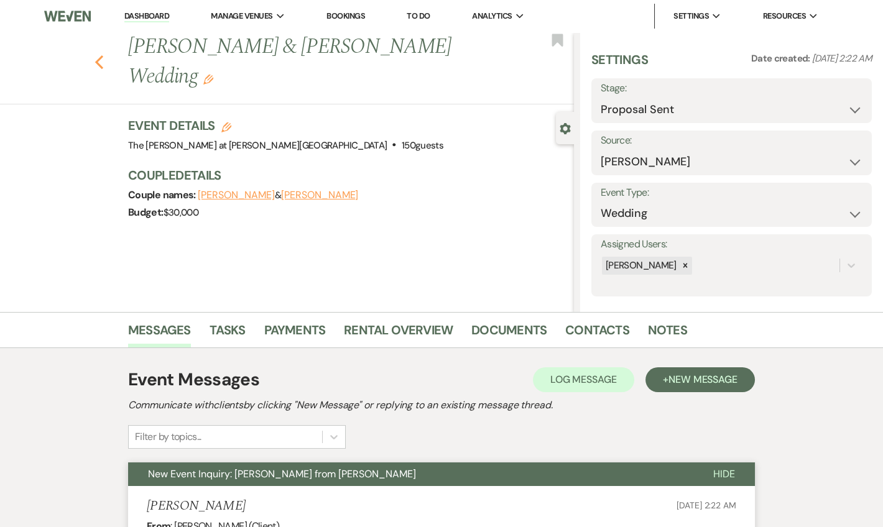
click at [102, 55] on icon "Previous" at bounding box center [98, 62] width 9 height 15
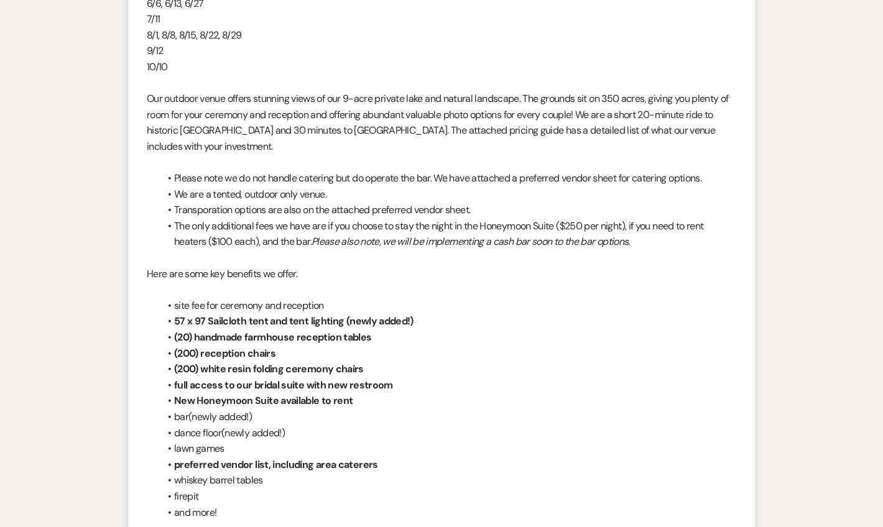
select select "6"
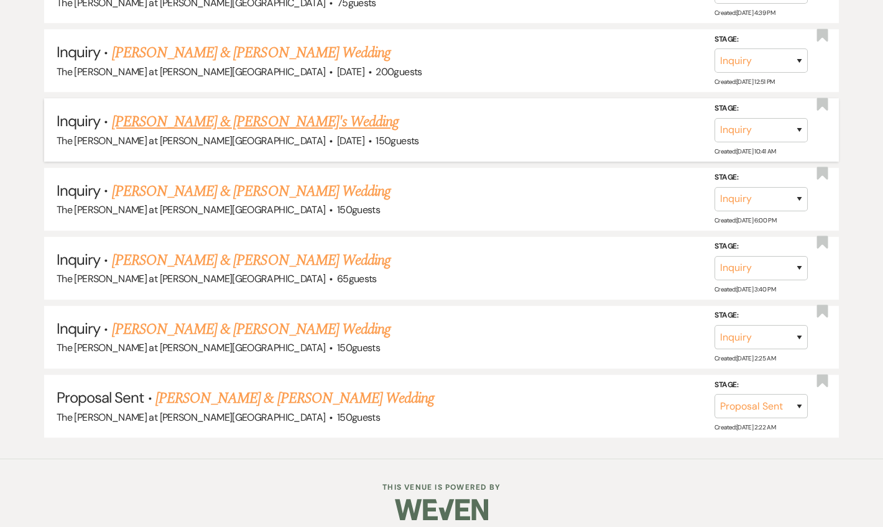
scroll to position [1498, 0]
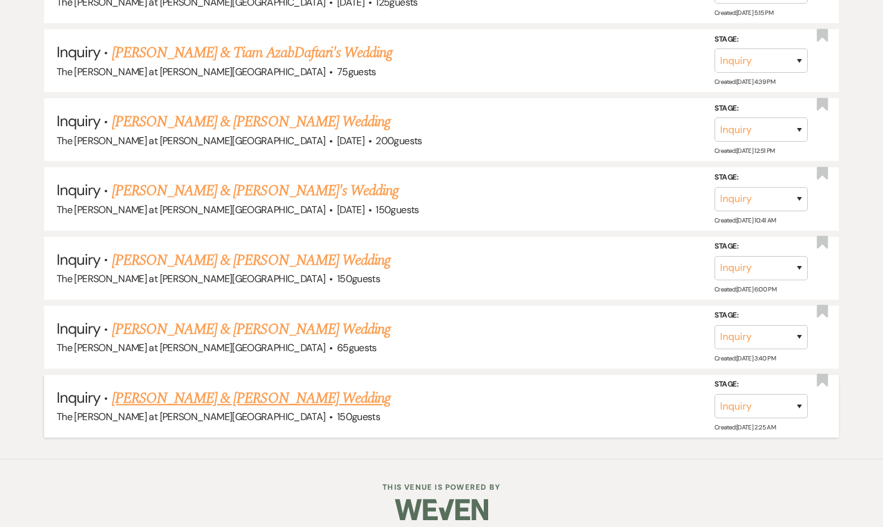
click at [254, 387] on link "[PERSON_NAME] & [PERSON_NAME] Wedding" at bounding box center [251, 398] width 279 height 22
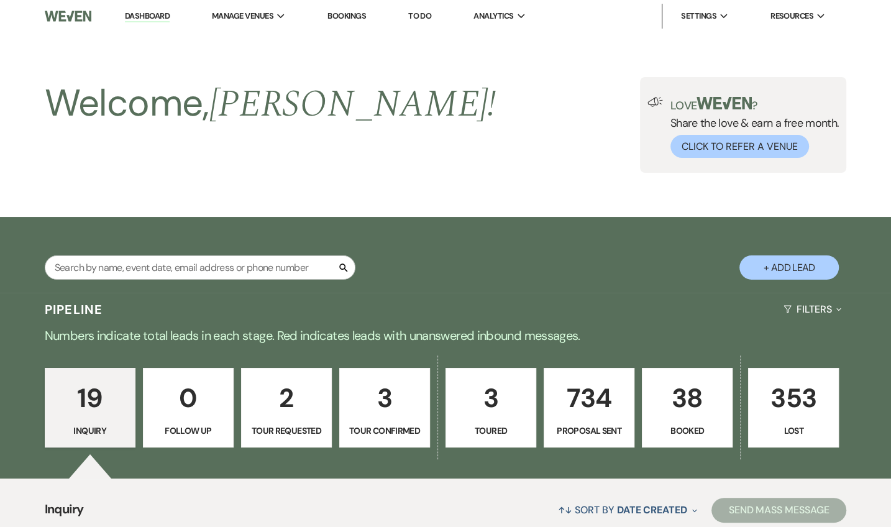
select select "17"
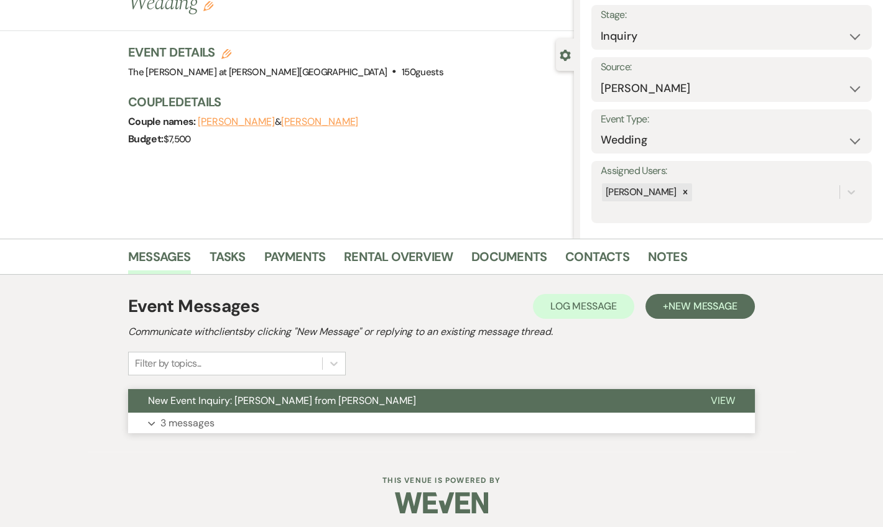
scroll to position [77, 0]
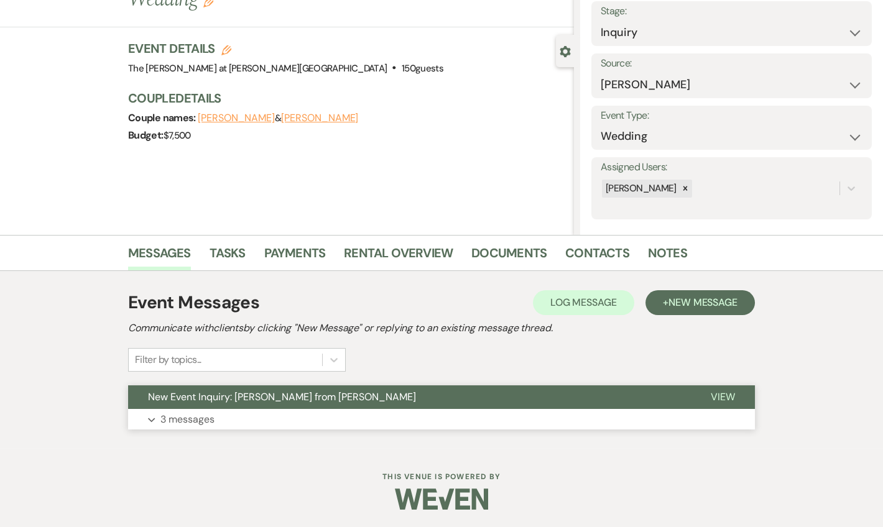
click at [216, 428] on button "Expand 3 messages" at bounding box center [441, 419] width 627 height 21
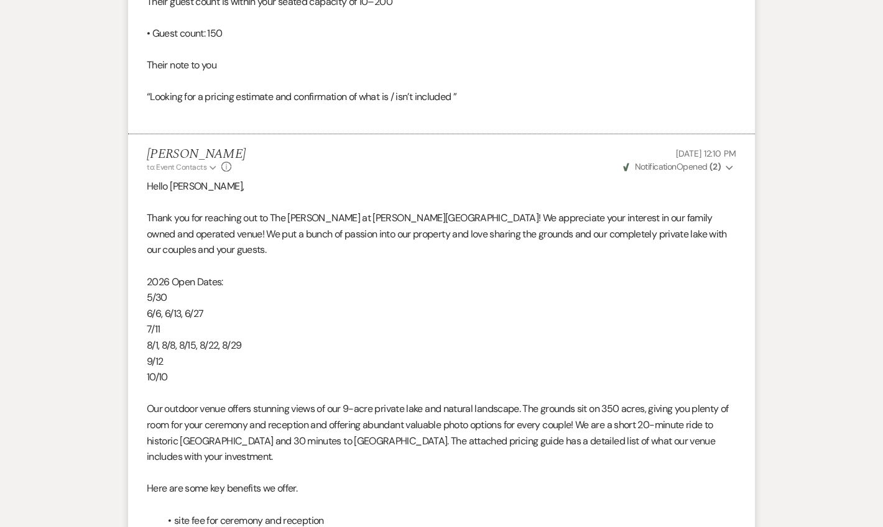
scroll to position [1207, 0]
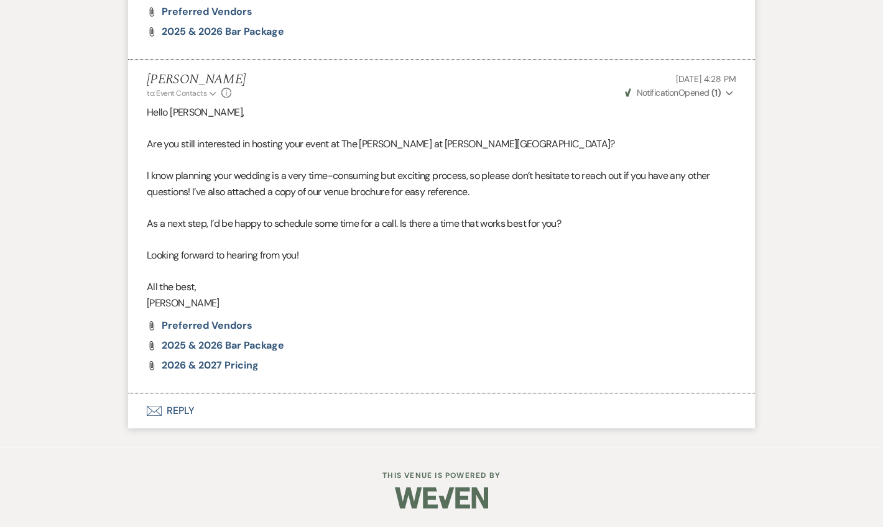
click at [186, 407] on button "Envelope Reply" at bounding box center [441, 411] width 627 height 35
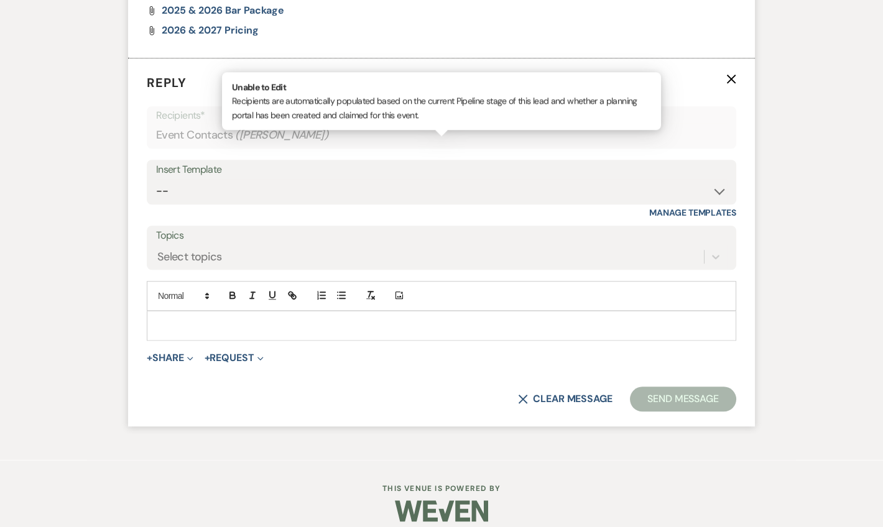
scroll to position [2526, 0]
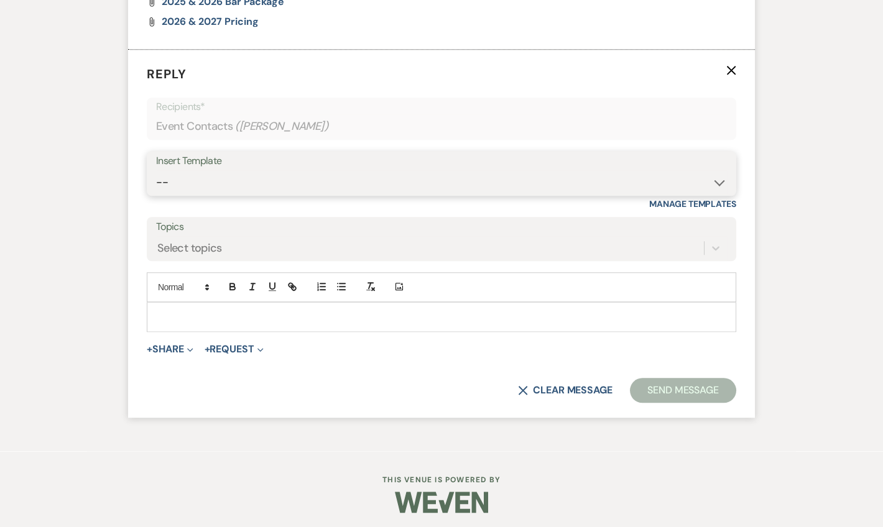
click at [206, 195] on select "-- Weven Planning Portal Introduction (Booked Events) Tour Request Response Fol…" at bounding box center [441, 182] width 571 height 24
select select "2198"
click at [156, 195] on select "-- Weven Planning Portal Introduction (Booked Events) Tour Request Response Fol…" at bounding box center [441, 182] width 571 height 24
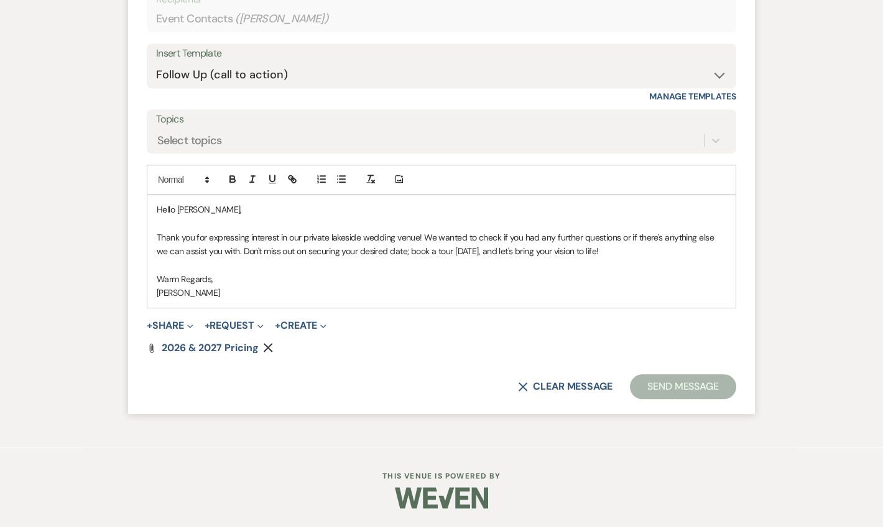
click at [673, 394] on button "Send Message" at bounding box center [683, 386] width 106 height 25
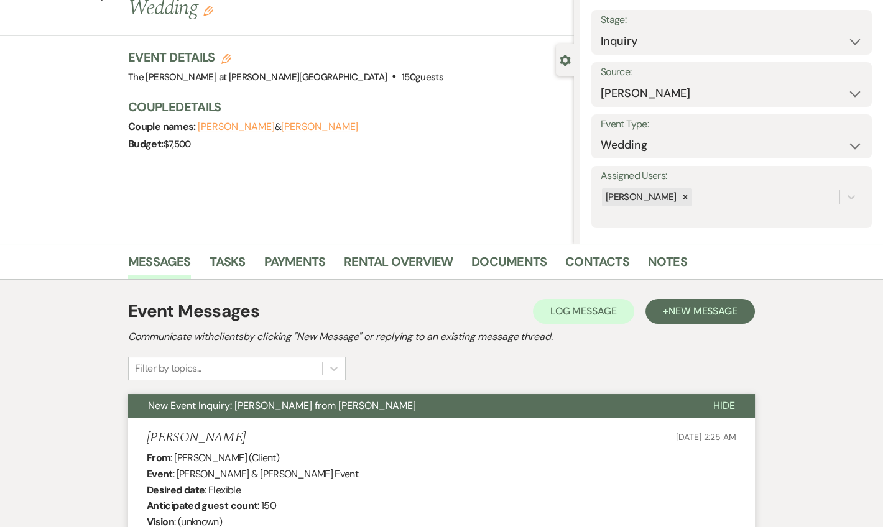
scroll to position [26, 0]
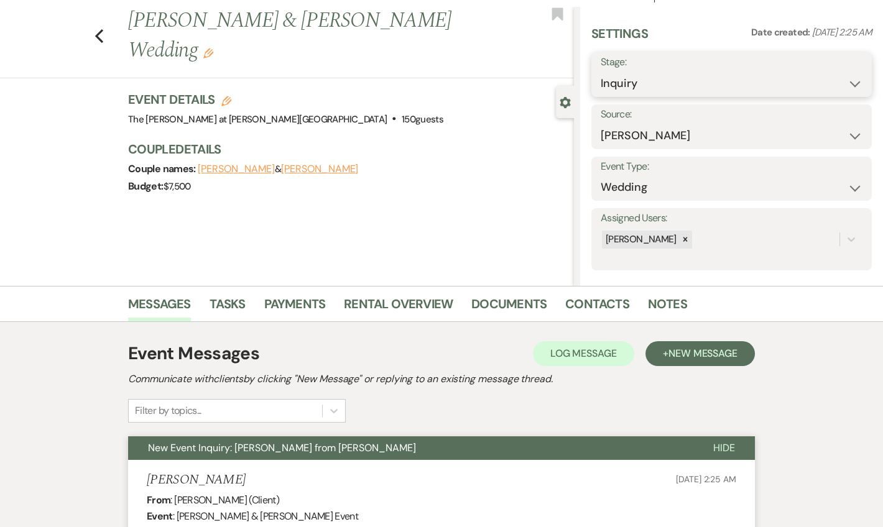
drag, startPoint x: 649, startPoint y: 73, endPoint x: 648, endPoint y: 94, distance: 21.1
click at [649, 73] on select "Inquiry Follow Up Tour Requested Tour Confirmed Toured Proposal Sent Booked Lost" at bounding box center [732, 83] width 262 height 24
select select "6"
click at [601, 71] on select "Inquiry Follow Up Tour Requested Tour Confirmed Toured Proposal Sent Booked Lost" at bounding box center [732, 83] width 262 height 24
click at [838, 83] on button "Save" at bounding box center [842, 74] width 59 height 25
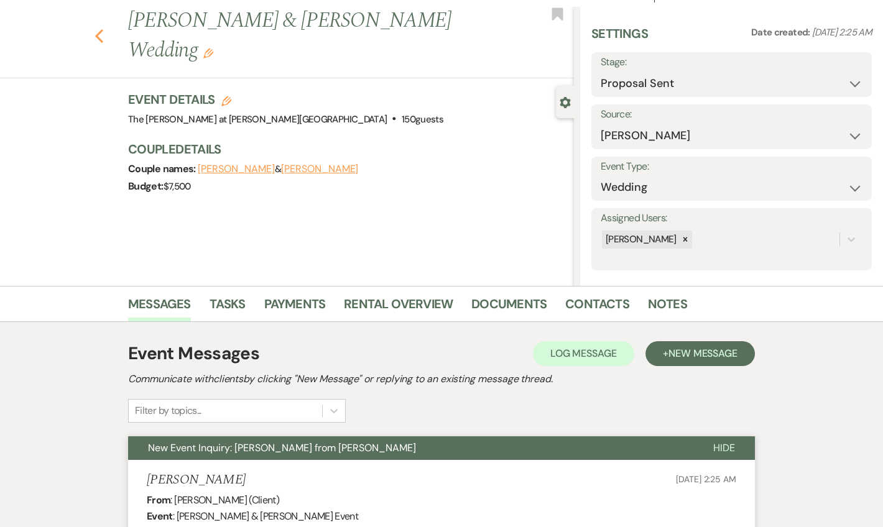
click at [104, 39] on icon "Previous" at bounding box center [98, 36] width 9 height 15
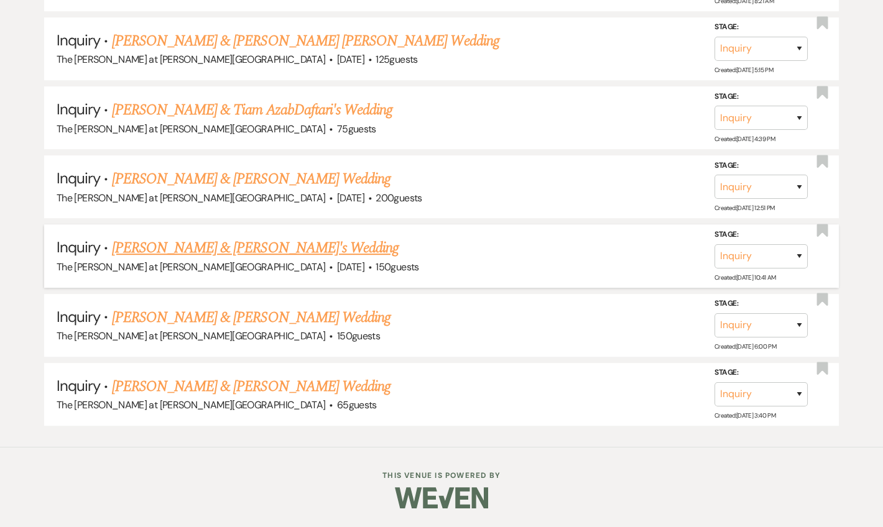
scroll to position [1430, 0]
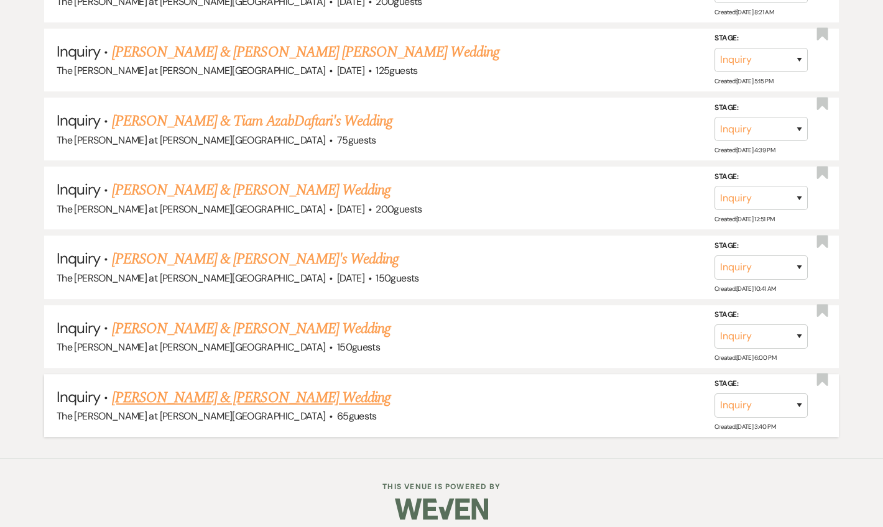
click at [249, 387] on link "[PERSON_NAME] & [PERSON_NAME] Wedding" at bounding box center [251, 398] width 279 height 22
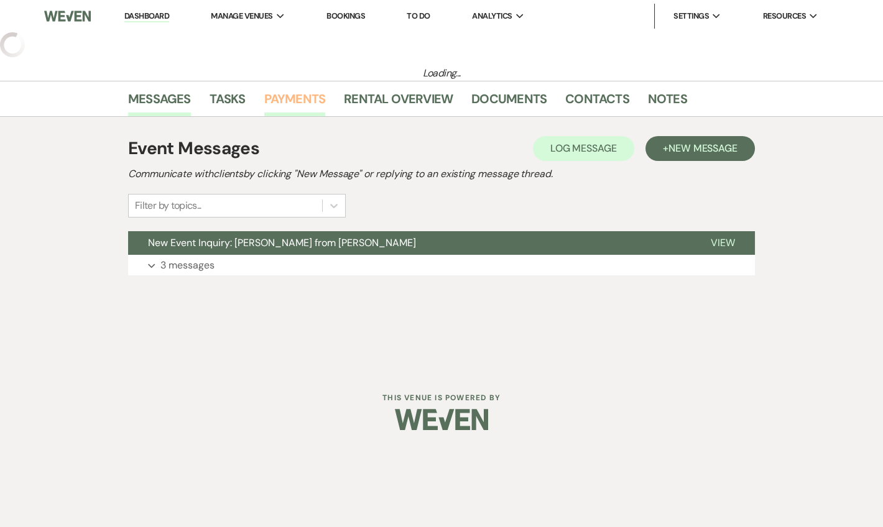
select select "17"
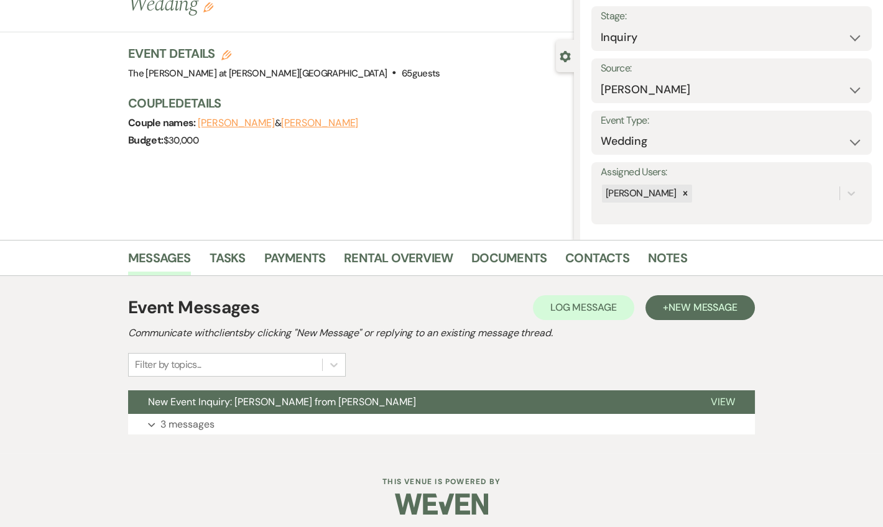
scroll to position [77, 0]
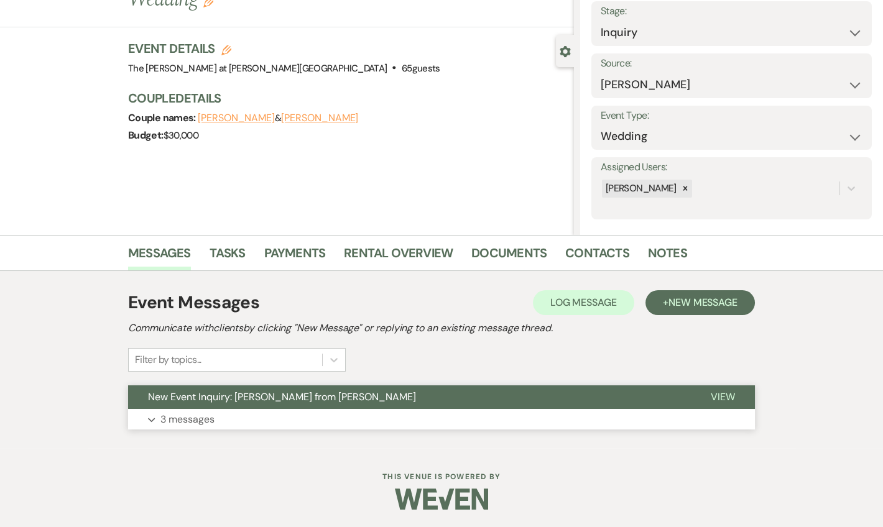
click at [201, 413] on p "3 messages" at bounding box center [187, 420] width 54 height 16
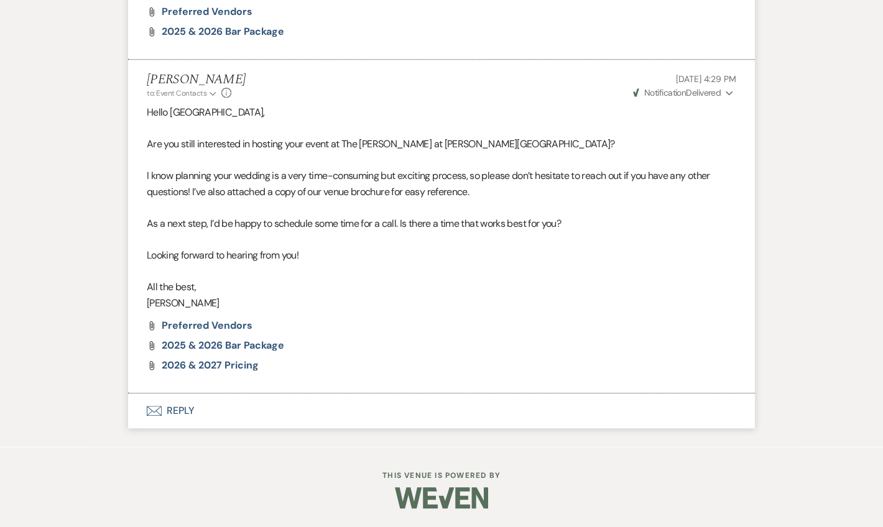
click at [192, 412] on button "Envelope Reply" at bounding box center [441, 411] width 627 height 35
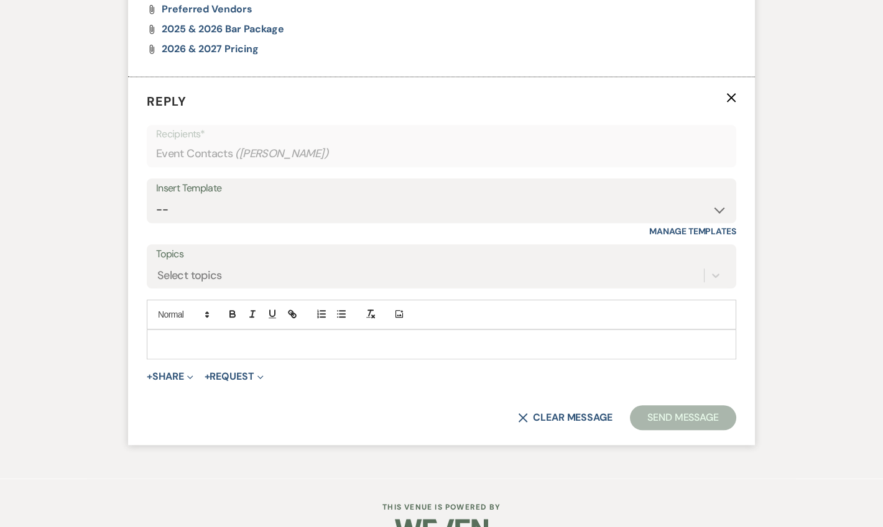
scroll to position [2510, 0]
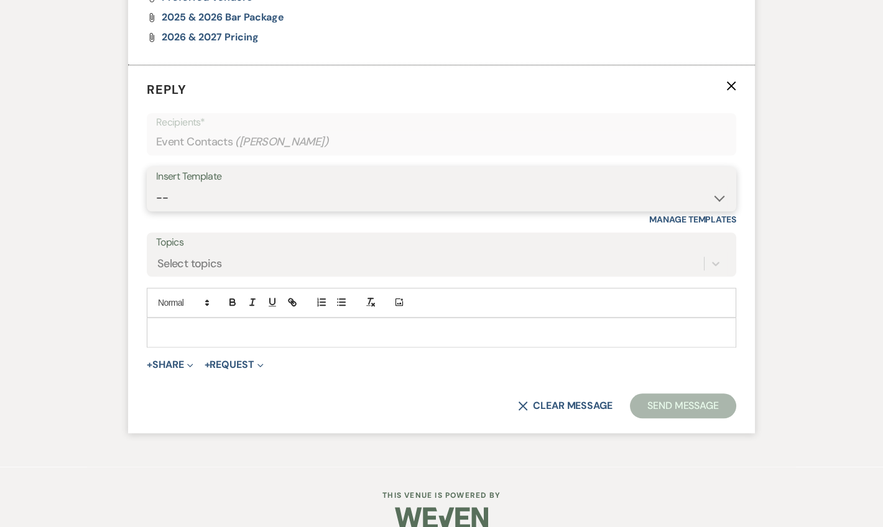
click at [224, 206] on select "-- Weven Planning Portal Introduction (Booked Events) Tour Request Response Fol…" at bounding box center [441, 198] width 571 height 24
select select "2191"
click at [156, 200] on select "-- Weven Planning Portal Introduction (Booked Events) Tour Request Response Fol…" at bounding box center [441, 198] width 571 height 24
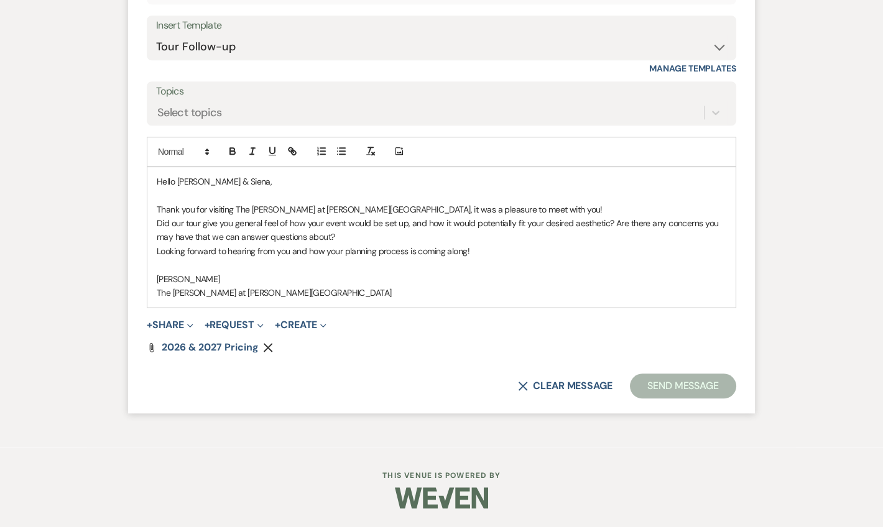
click at [641, 379] on button "Send Message" at bounding box center [683, 386] width 106 height 25
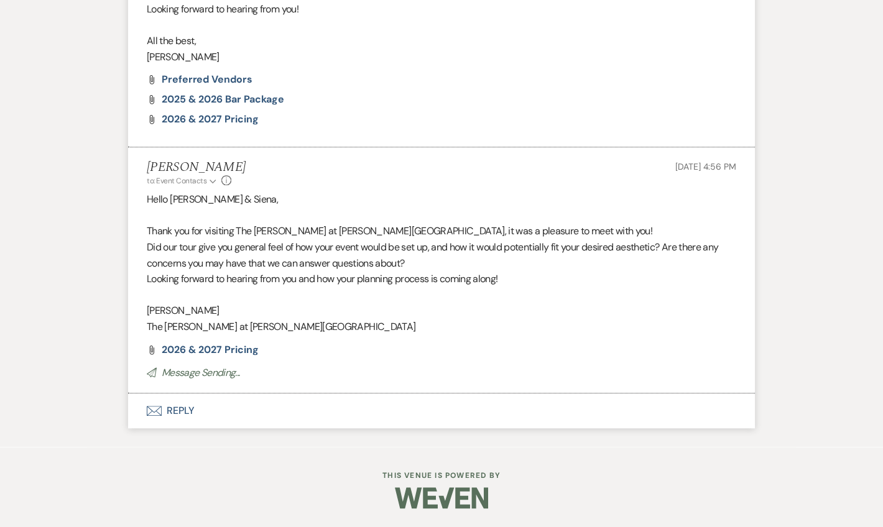
scroll to position [2426, 0]
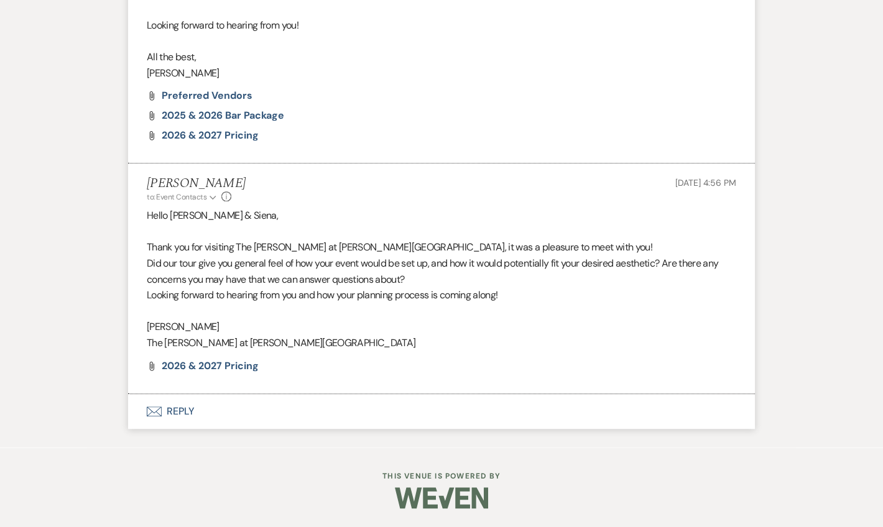
click at [227, 198] on icon "Info" at bounding box center [226, 196] width 10 height 10
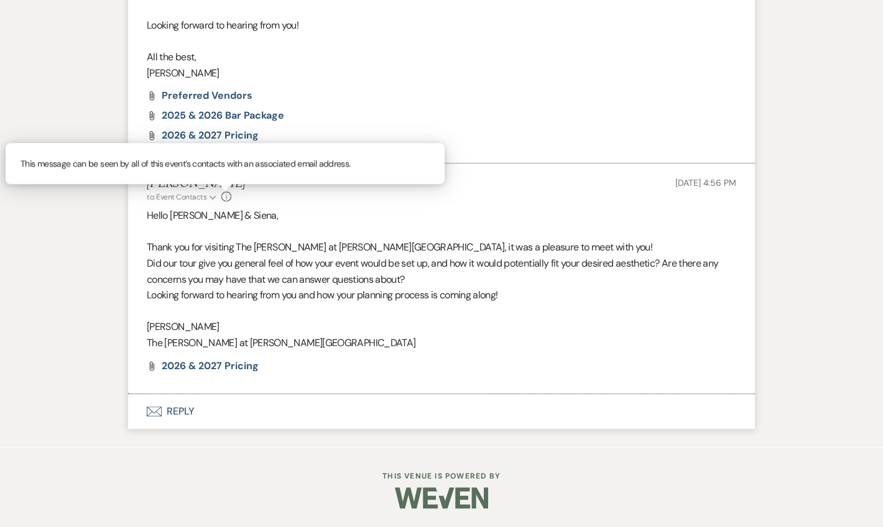
drag, startPoint x: 227, startPoint y: 198, endPoint x: 255, endPoint y: 209, distance: 30.7
click at [229, 198] on icon "Info" at bounding box center [226, 196] width 10 height 10
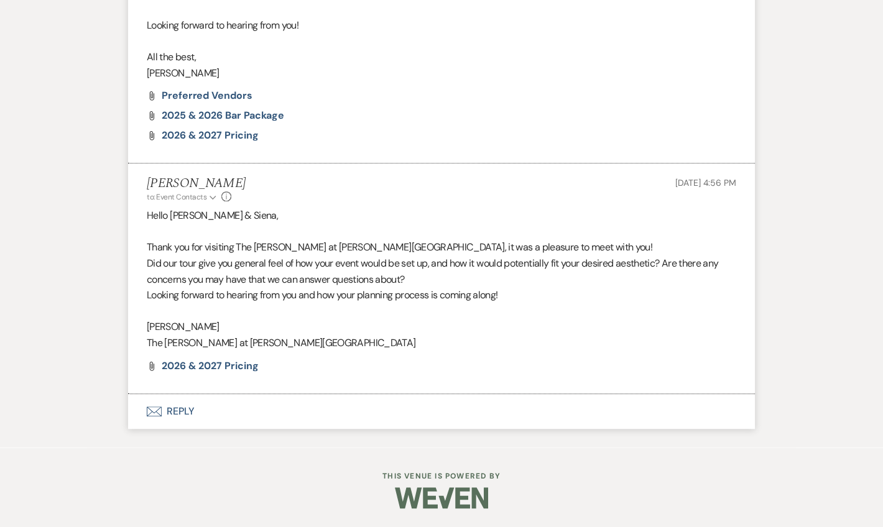
click at [170, 420] on button "Envelope Reply" at bounding box center [441, 411] width 627 height 35
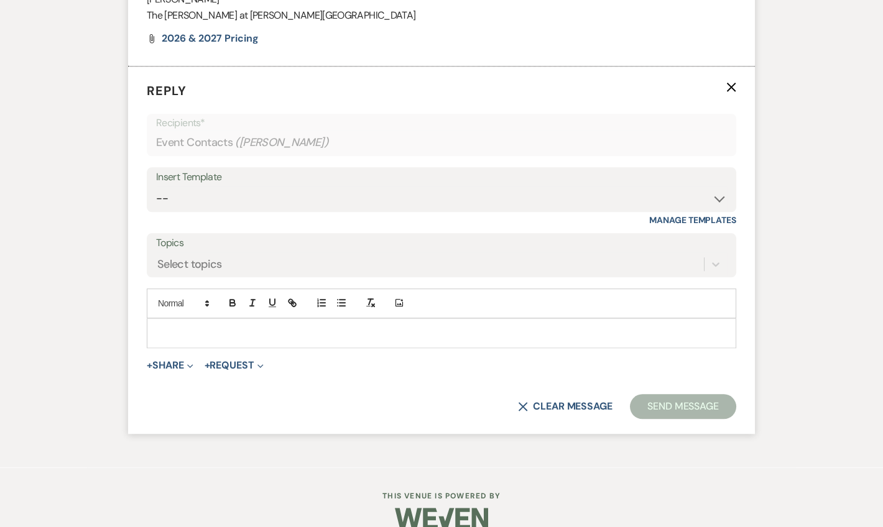
scroll to position [2740, 0]
click at [195, 210] on select "-- Weven Planning Portal Introduction (Booked Events) Tour Request Response Fol…" at bounding box center [441, 198] width 571 height 24
select select "2198"
click at [156, 200] on select "-- Weven Planning Portal Introduction (Booked Events) Tour Request Response Fol…" at bounding box center [441, 198] width 571 height 24
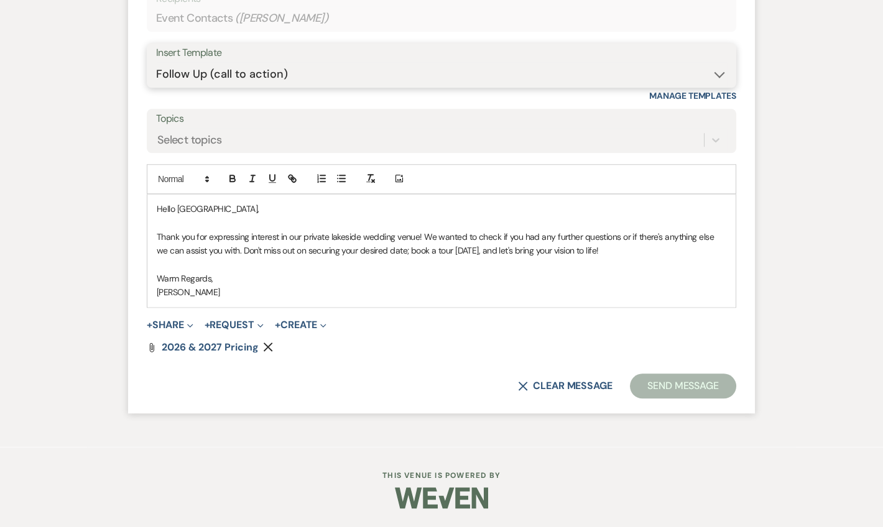
scroll to position [2876, 0]
click at [656, 387] on button "Send Message" at bounding box center [683, 386] width 106 height 25
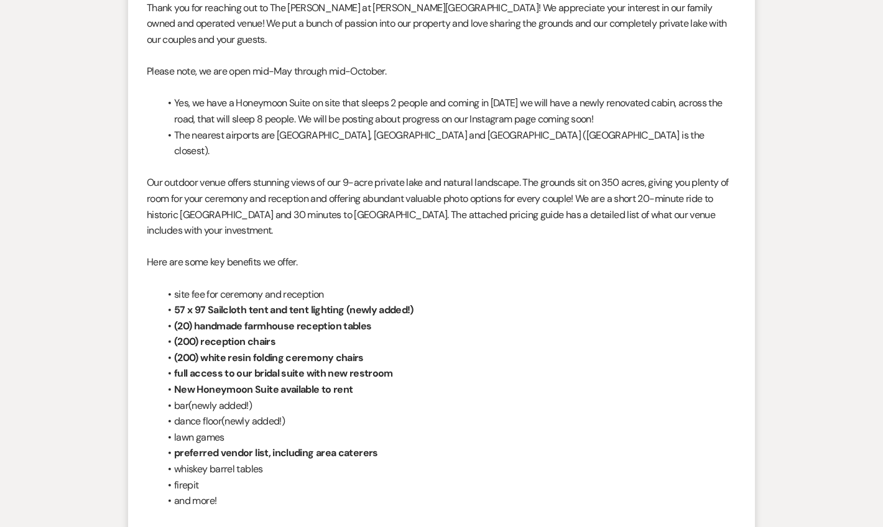
scroll to position [0, 0]
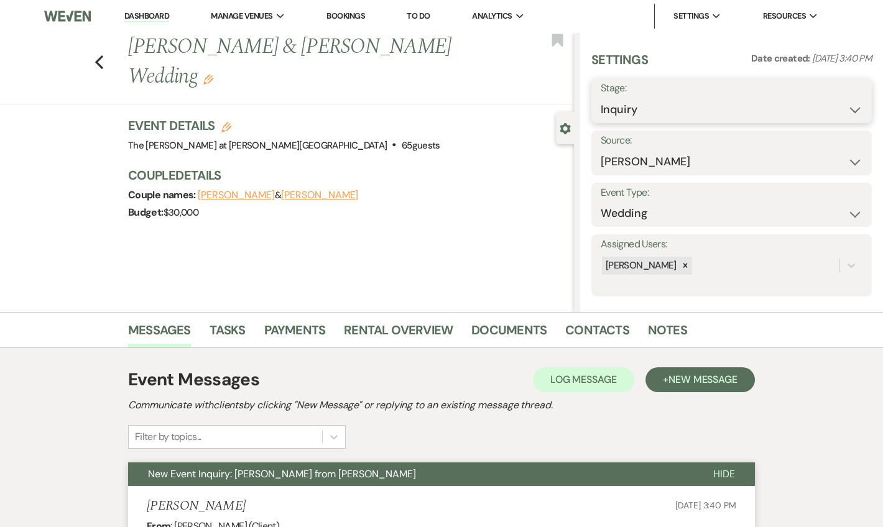
drag, startPoint x: 639, startPoint y: 104, endPoint x: 639, endPoint y: 119, distance: 15.5
click at [639, 104] on select "Inquiry Follow Up Tour Requested Tour Confirmed Toured Proposal Sent Booked Lost" at bounding box center [732, 110] width 262 height 24
select select "6"
click at [601, 98] on select "Inquiry Follow Up Tour Requested Tour Confirmed Toured Proposal Sent Booked Lost" at bounding box center [732, 110] width 262 height 24
click at [829, 96] on button "Save" at bounding box center [842, 100] width 59 height 25
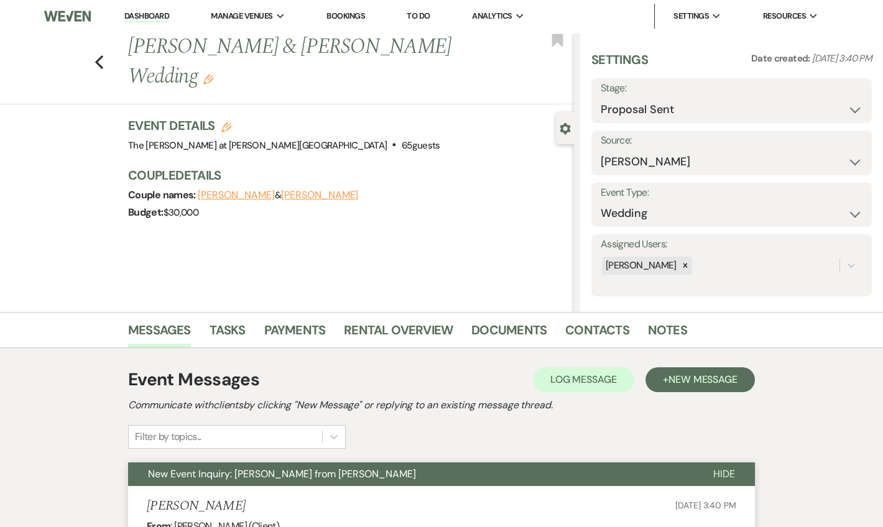
click at [96, 60] on div "Previous [PERSON_NAME] & [PERSON_NAME] Wedding Edit Bookmark" at bounding box center [284, 68] width 580 height 72
click at [103, 60] on use "button" at bounding box center [99, 62] width 8 height 14
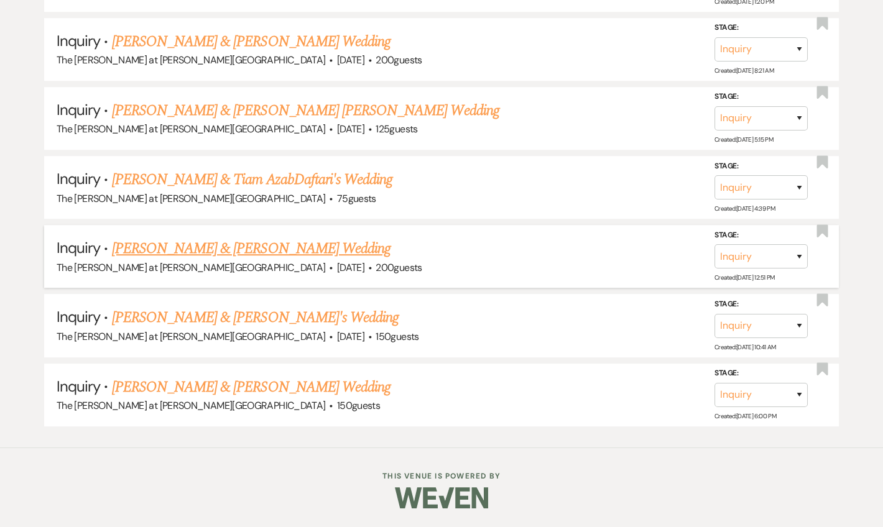
scroll to position [1361, 0]
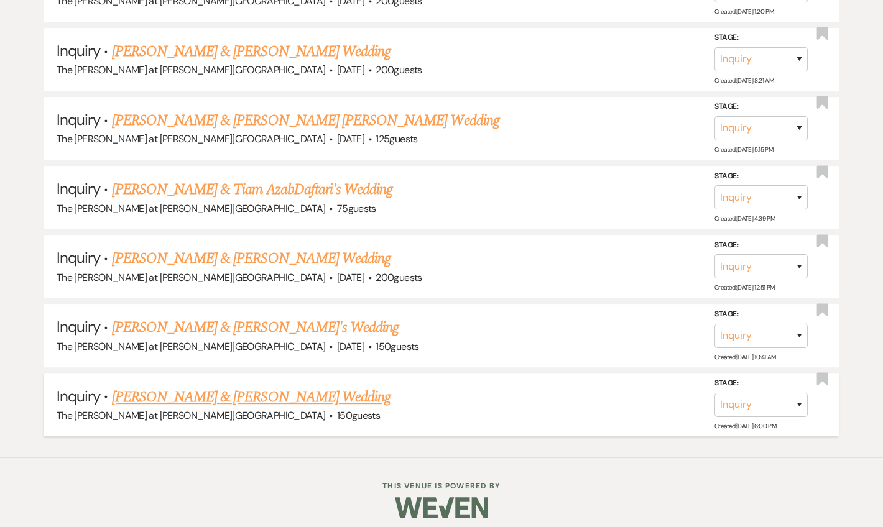
click at [191, 397] on link "[PERSON_NAME] & [PERSON_NAME] Wedding" at bounding box center [251, 397] width 279 height 22
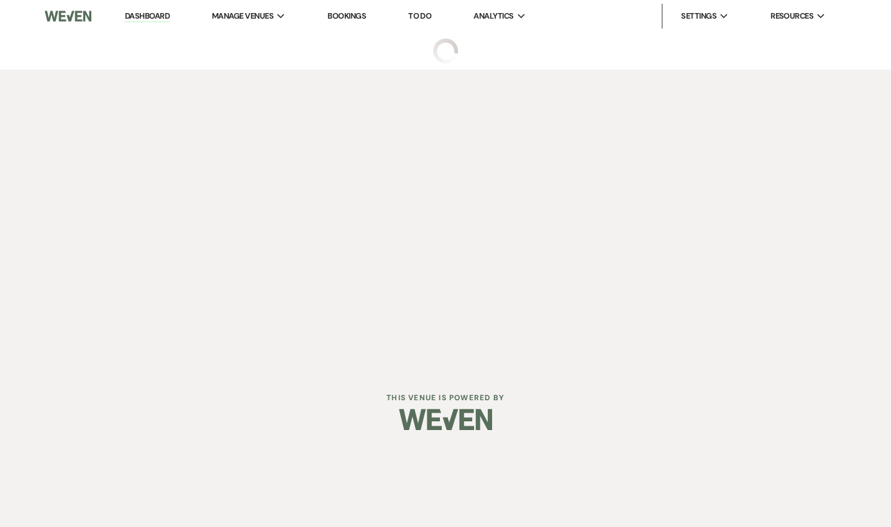
select select "17"
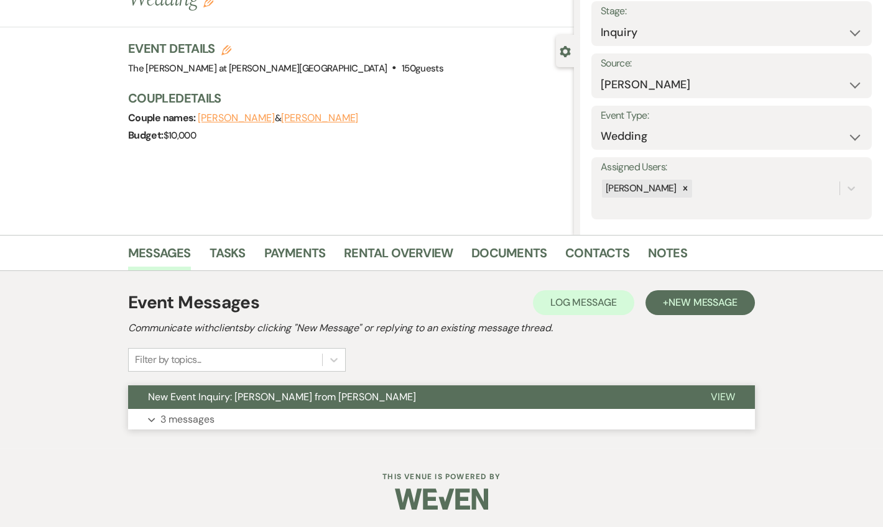
click at [191, 416] on p "3 messages" at bounding box center [187, 420] width 54 height 16
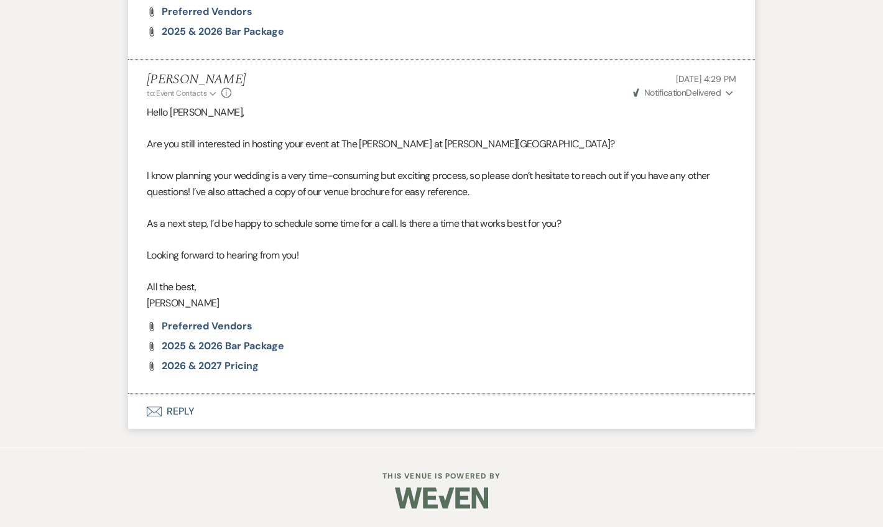
scroll to position [2403, 0]
click at [188, 409] on button "Envelope Reply" at bounding box center [441, 411] width 627 height 35
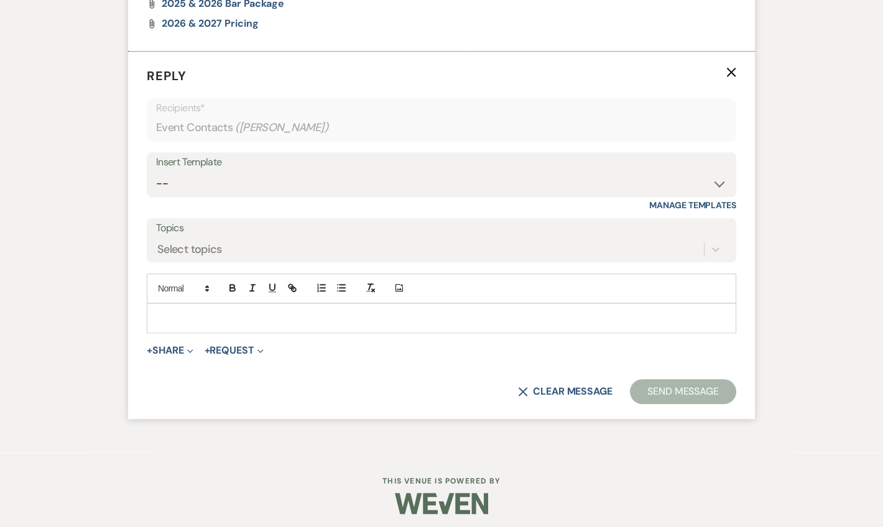
scroll to position [2717, 0]
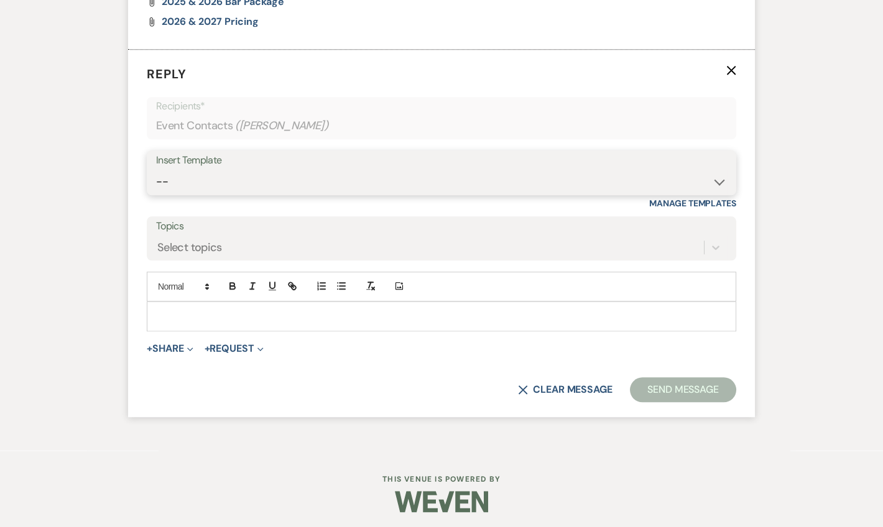
click at [205, 194] on select "-- Weven Planning Portal Introduction (Booked Events) Tour Request Response Fol…" at bounding box center [441, 182] width 571 height 24
select select "2198"
click at [156, 194] on select "-- Weven Planning Portal Introduction (Booked Events) Tour Request Response Fol…" at bounding box center [441, 182] width 571 height 24
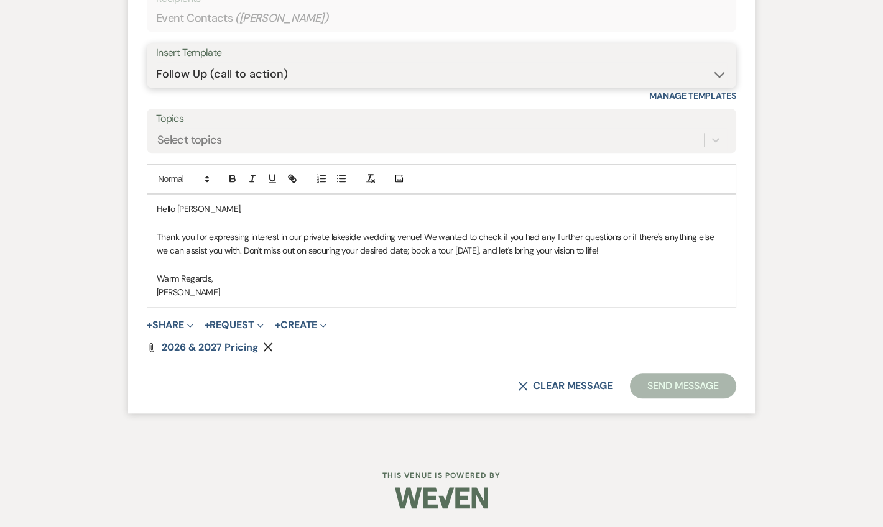
scroll to position [2853, 0]
click at [635, 380] on button "Send Message" at bounding box center [683, 386] width 106 height 25
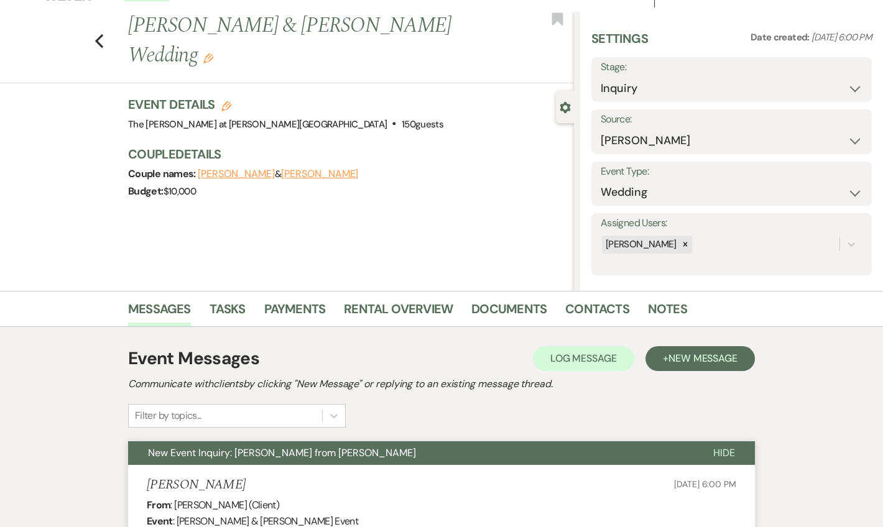
scroll to position [0, 0]
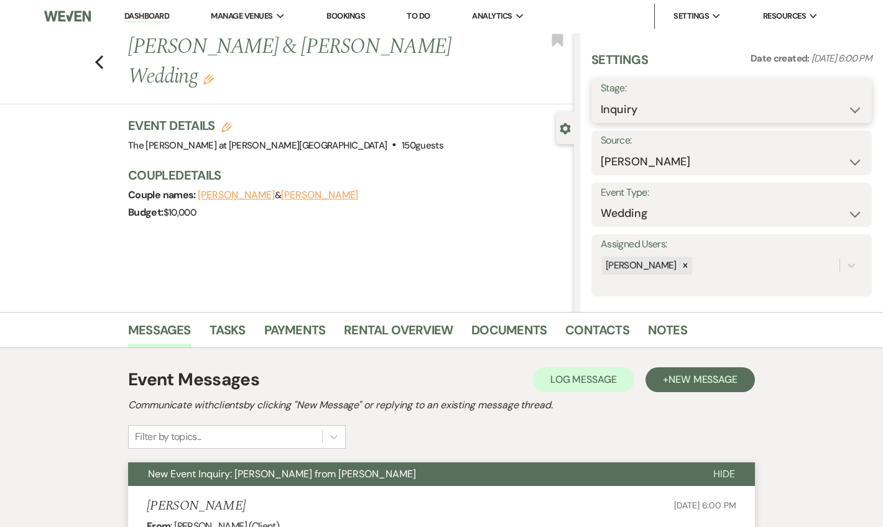
drag, startPoint x: 683, startPoint y: 109, endPoint x: 679, endPoint y: 122, distance: 13.4
click at [683, 109] on select "Inquiry Follow Up Tour Requested Tour Confirmed Toured Proposal Sent Booked Lost" at bounding box center [732, 110] width 262 height 24
select select "6"
click at [601, 98] on select "Inquiry Follow Up Tour Requested Tour Confirmed Toured Proposal Sent Booked Lost" at bounding box center [732, 110] width 262 height 24
click at [821, 92] on button "Save" at bounding box center [842, 100] width 59 height 25
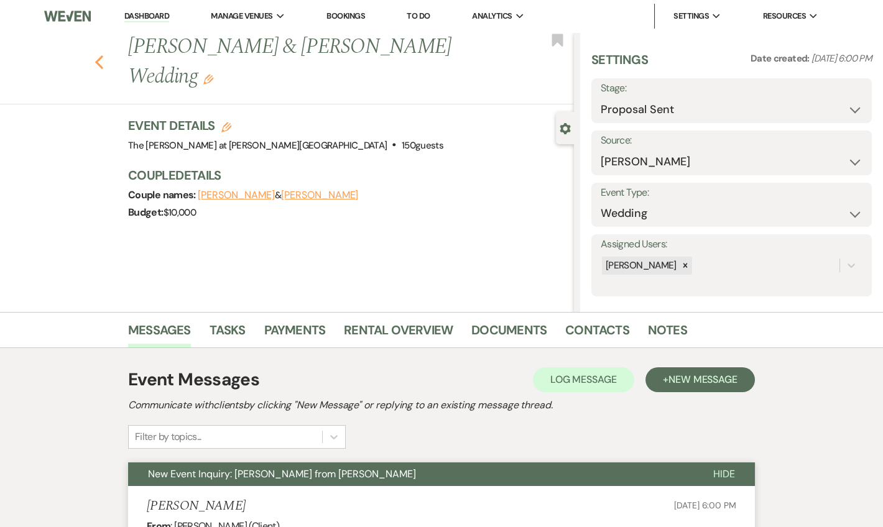
click at [103, 58] on icon "Previous" at bounding box center [98, 62] width 9 height 15
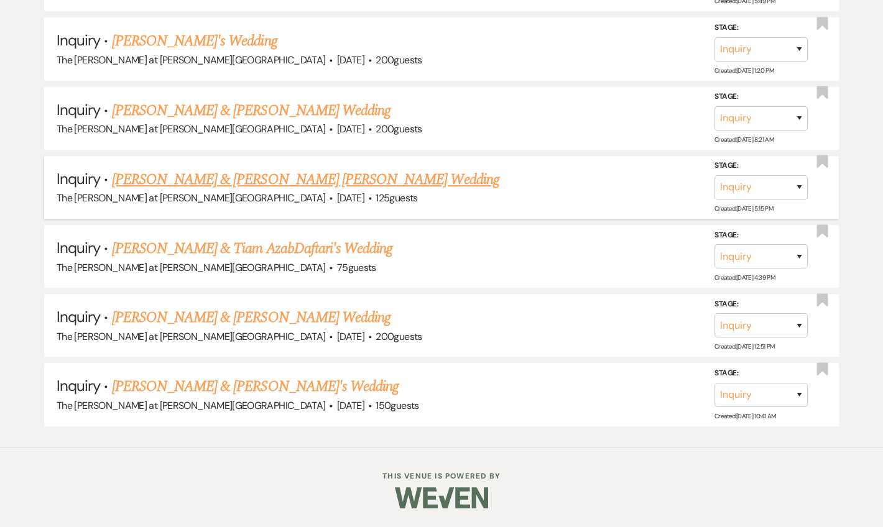
scroll to position [1293, 0]
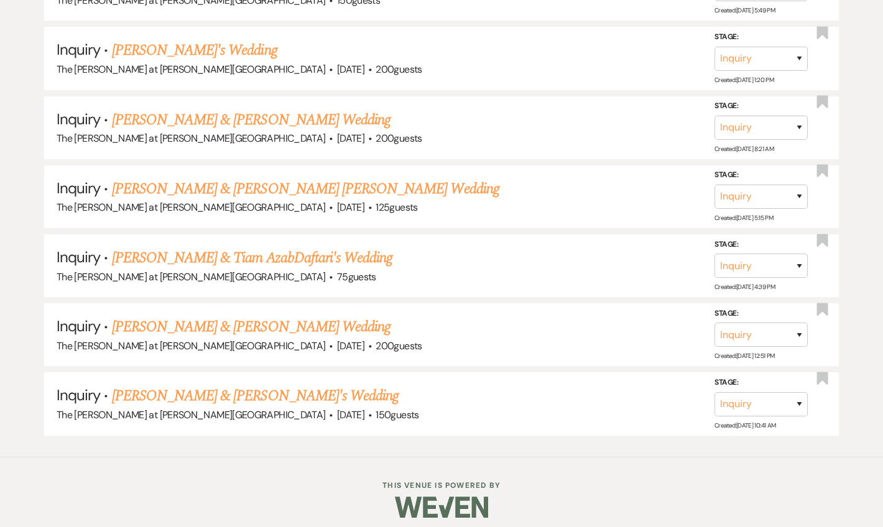
drag, startPoint x: 229, startPoint y: 386, endPoint x: 267, endPoint y: 384, distance: 38.6
click at [229, 386] on link "[PERSON_NAME] & [PERSON_NAME]'s Wedding" at bounding box center [255, 396] width 287 height 22
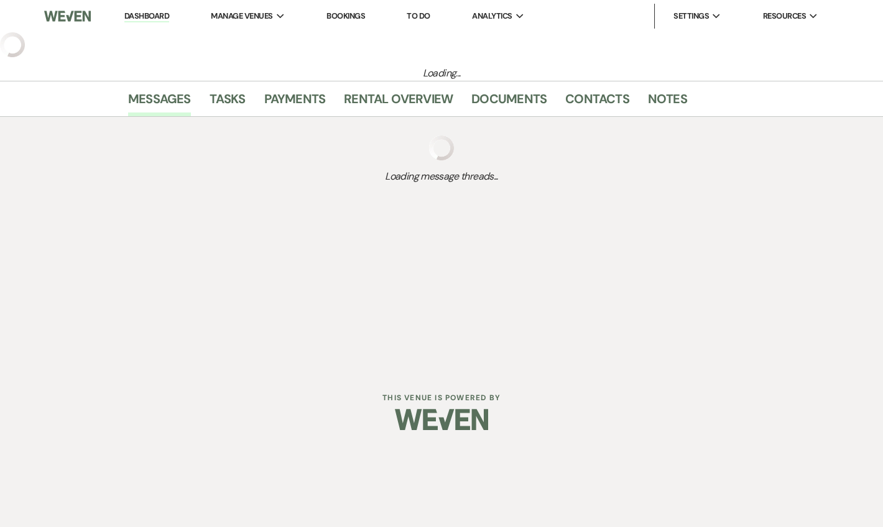
select select "5"
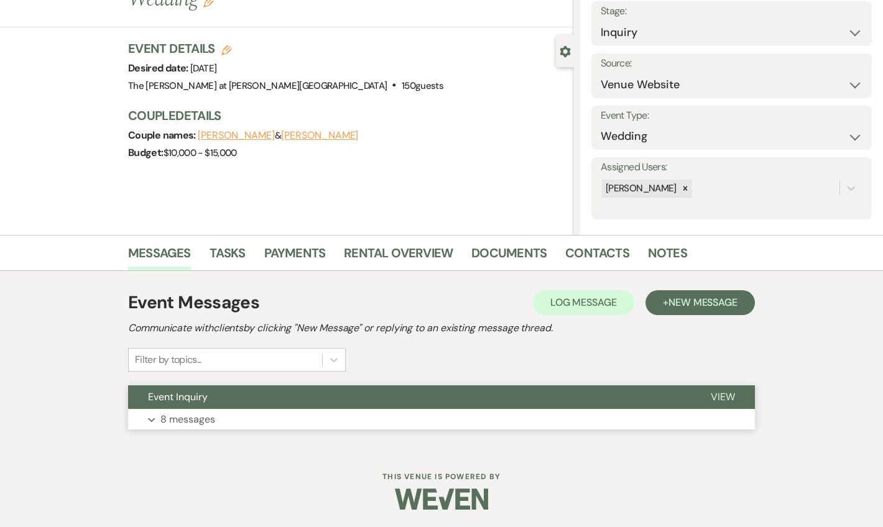
click at [167, 425] on p "8 messages" at bounding box center [187, 420] width 55 height 16
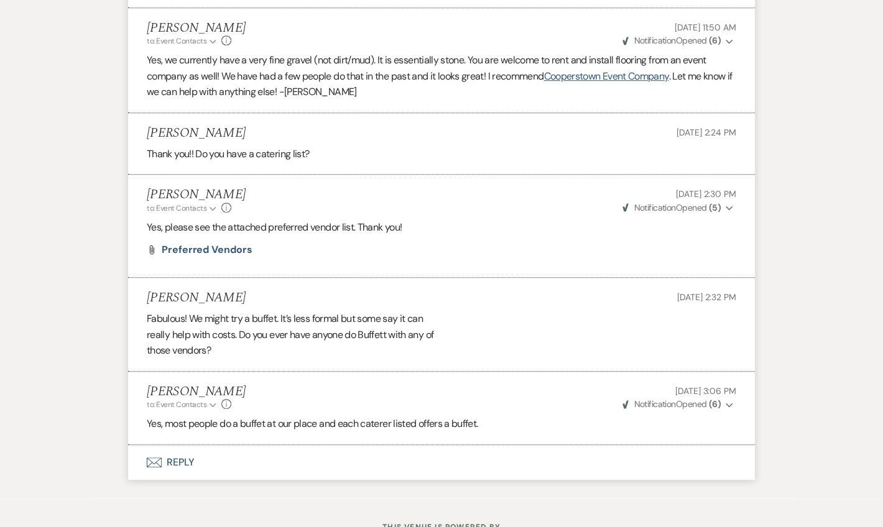
scroll to position [1739, 0]
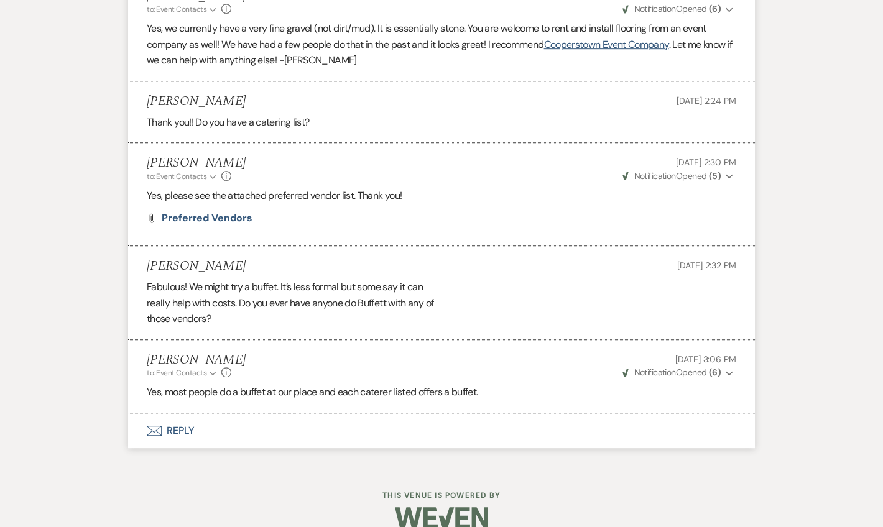
click at [190, 413] on button "Envelope Reply" at bounding box center [441, 430] width 627 height 35
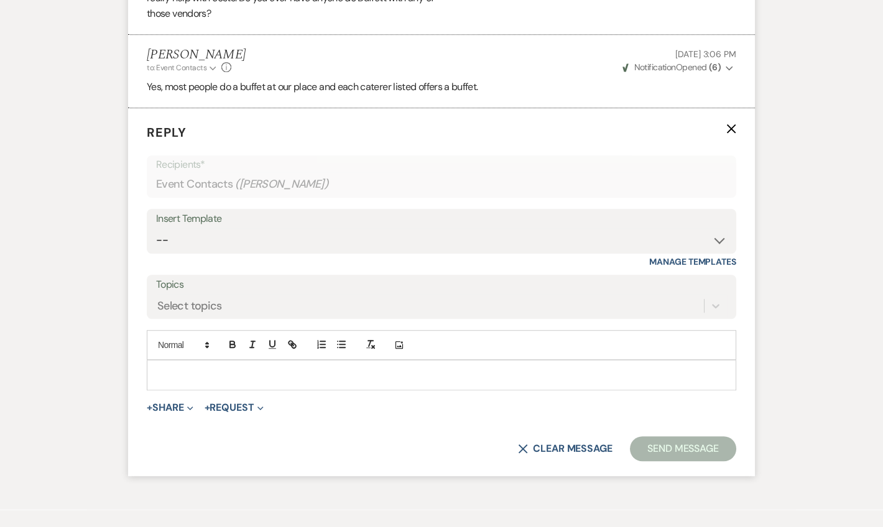
scroll to position [2053, 0]
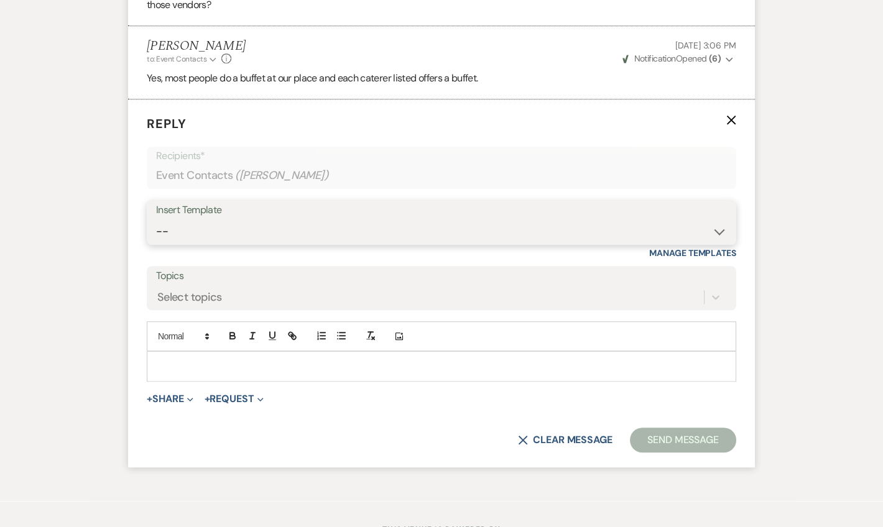
drag, startPoint x: 227, startPoint y: 200, endPoint x: 237, endPoint y: 207, distance: 12.1
click at [227, 219] on select "-- Weven Planning Portal Introduction (Booked Events) Tour Request Response Fol…" at bounding box center [441, 231] width 571 height 24
select select "4648"
click at [156, 219] on select "-- Weven Planning Portal Introduction (Booked Events) Tour Request Response Fol…" at bounding box center [441, 231] width 571 height 24
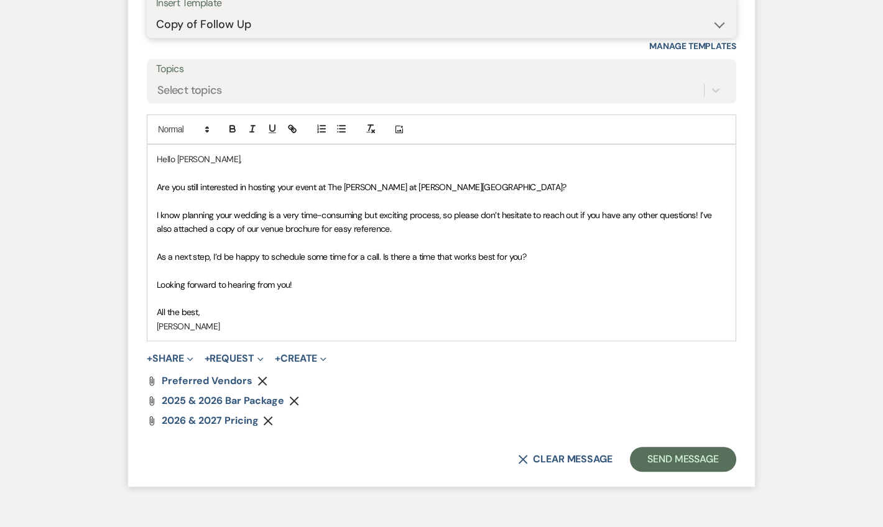
scroll to position [2313, 0]
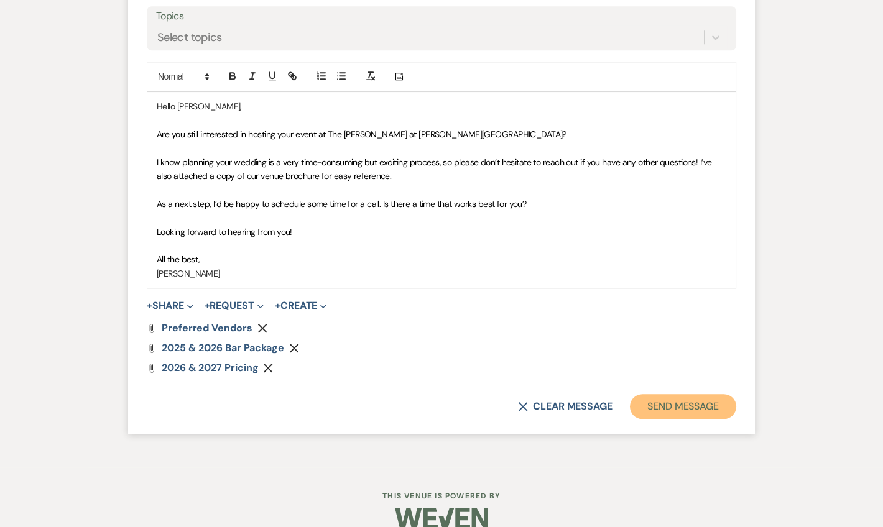
drag, startPoint x: 670, startPoint y: 390, endPoint x: 677, endPoint y: 390, distance: 6.8
click at [671, 394] on button "Send Message" at bounding box center [683, 406] width 106 height 25
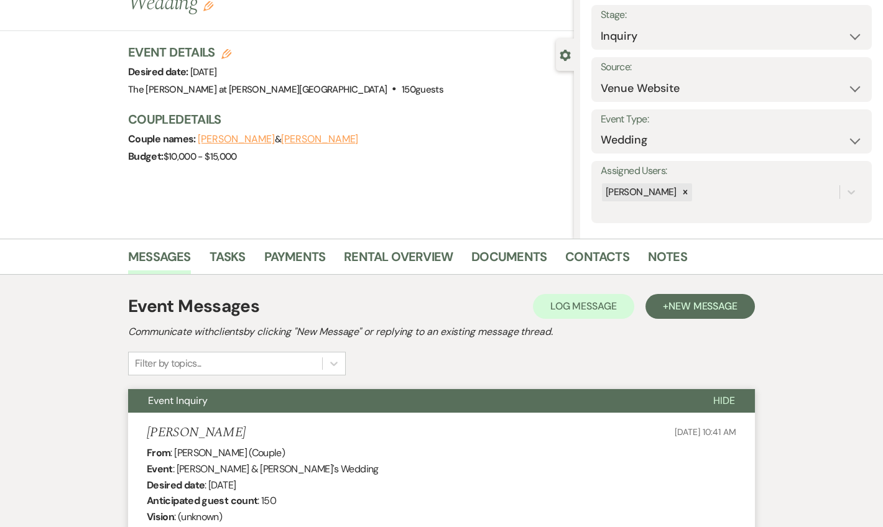
scroll to position [0, 0]
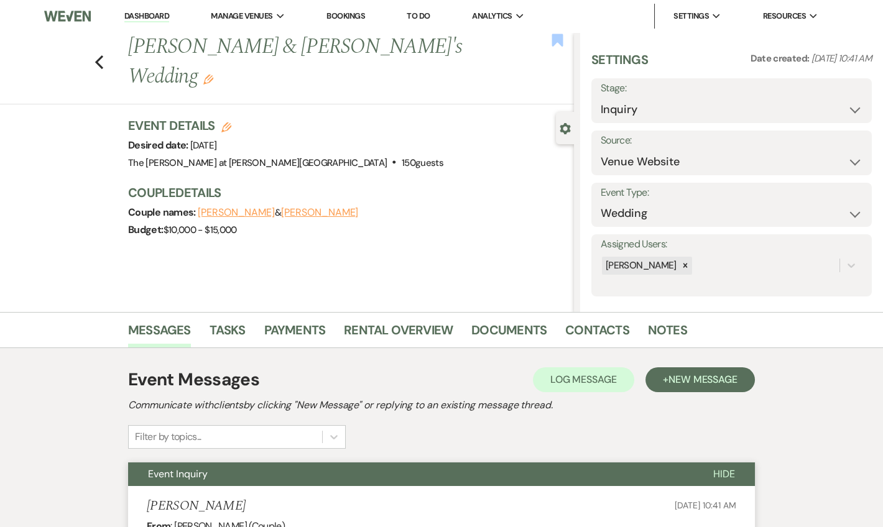
click at [558, 42] on use "button" at bounding box center [557, 40] width 11 height 12
click at [102, 55] on icon "Previous" at bounding box center [98, 62] width 9 height 15
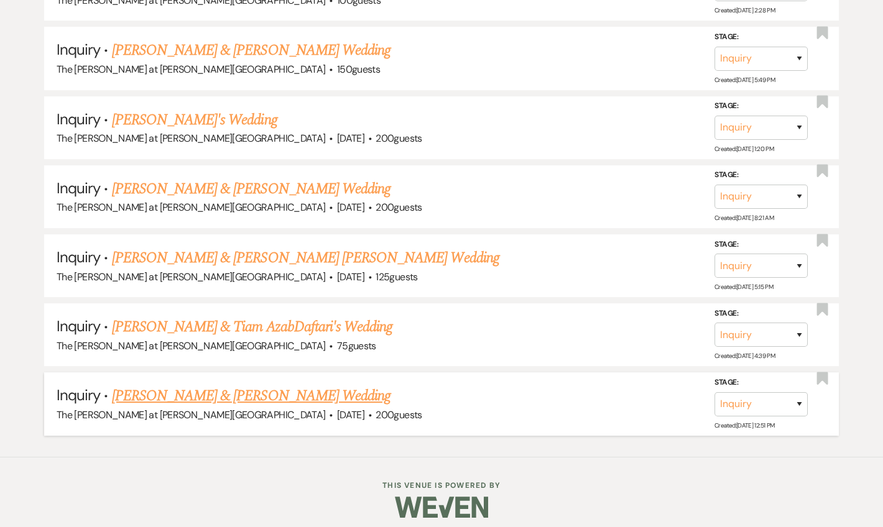
click at [246, 387] on link "[PERSON_NAME] & [PERSON_NAME] Wedding" at bounding box center [251, 396] width 279 height 22
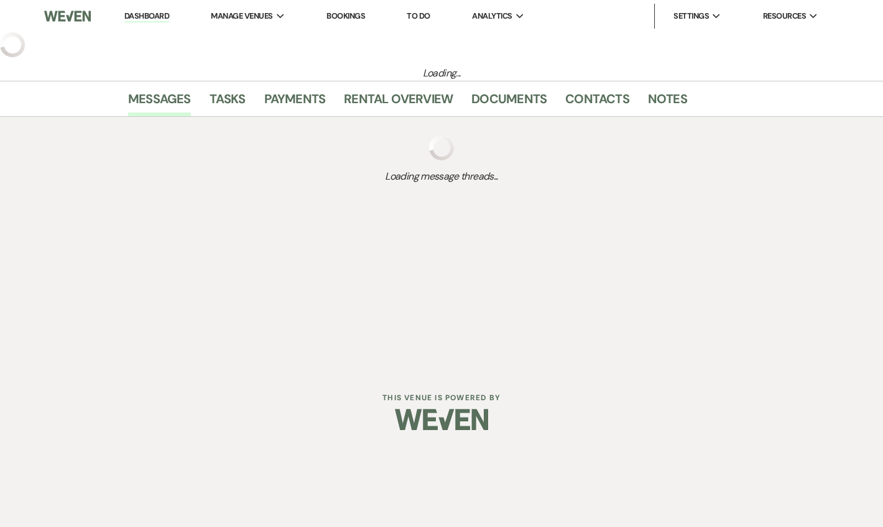
select select "5"
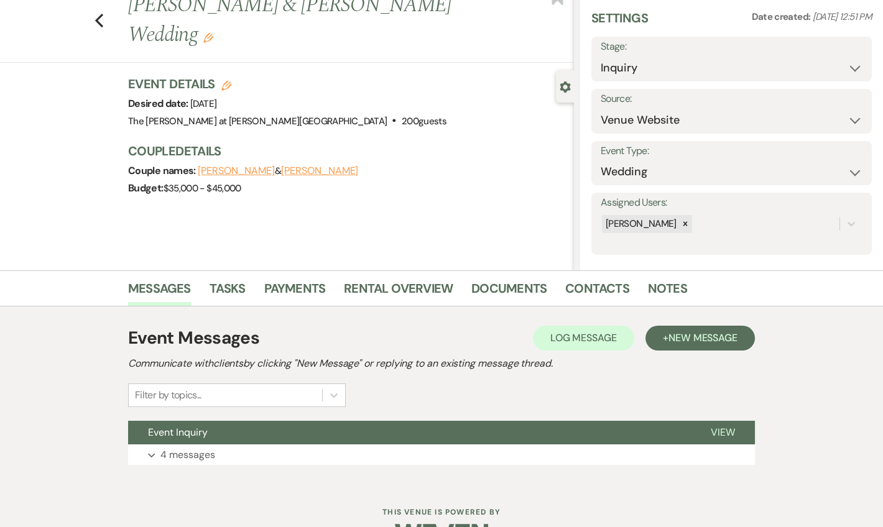
scroll to position [77, 0]
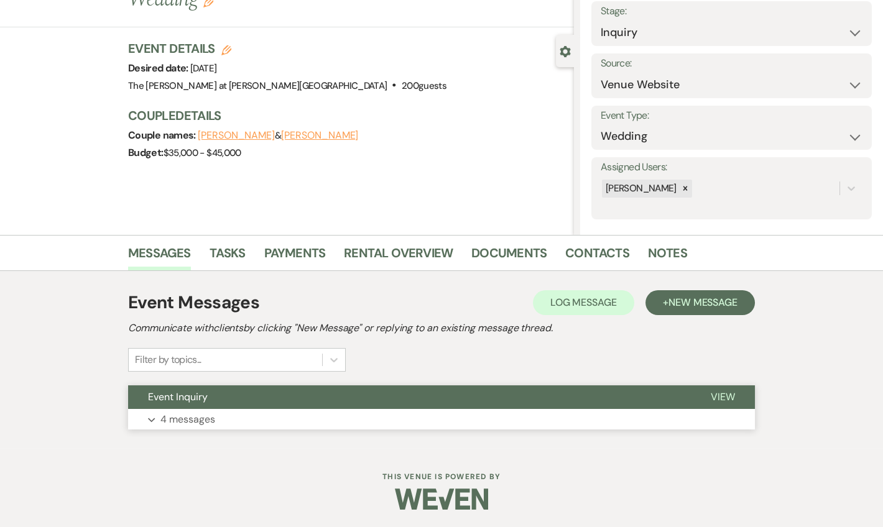
drag, startPoint x: 172, startPoint y: 420, endPoint x: 325, endPoint y: 402, distance: 153.4
click at [173, 418] on p "4 messages" at bounding box center [187, 420] width 55 height 16
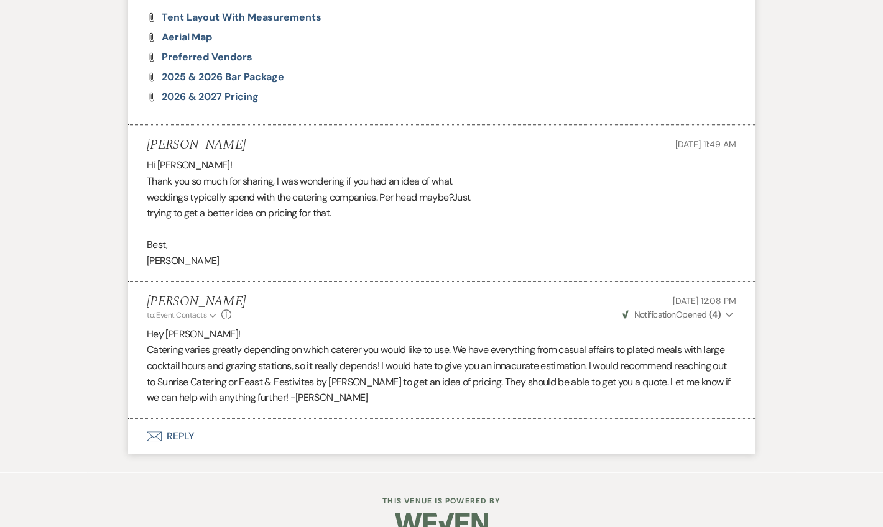
scroll to position [1488, 0]
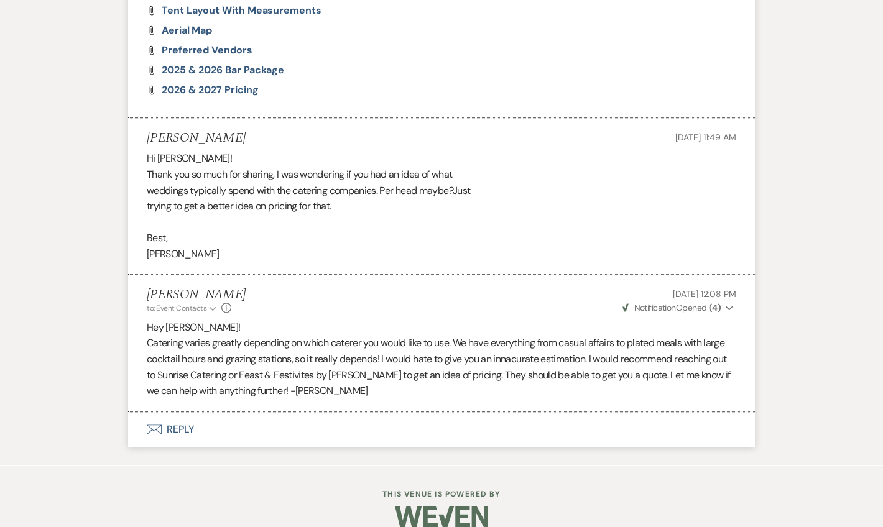
click at [187, 412] on button "Envelope Reply" at bounding box center [441, 429] width 627 height 35
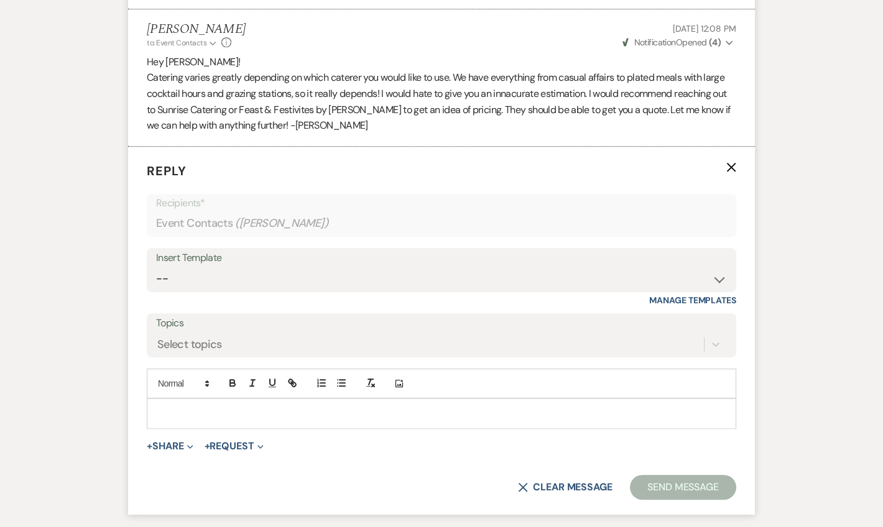
scroll to position [1802, 0]
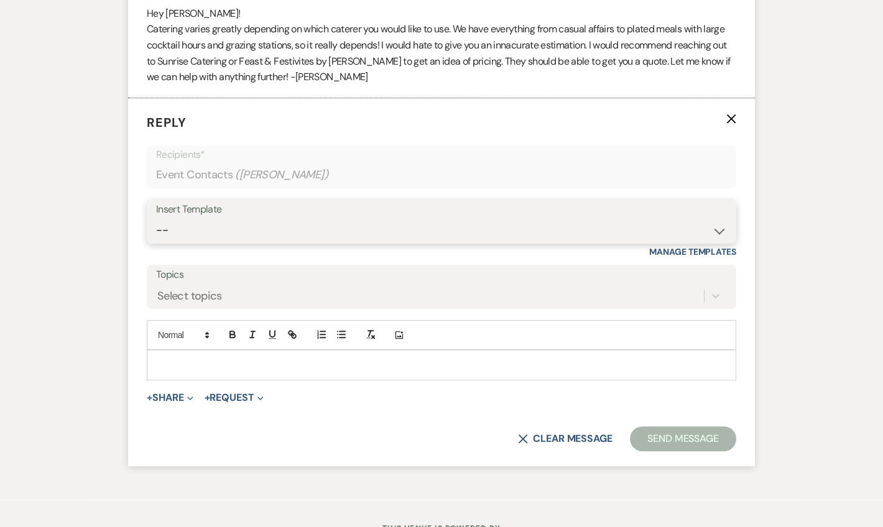
click at [200, 218] on select "-- Weven Planning Portal Introduction (Booked Events) Tour Request Response Fol…" at bounding box center [441, 230] width 571 height 24
select select "4648"
click at [156, 218] on select "-- Weven Planning Portal Introduction (Booked Events) Tour Request Response Fol…" at bounding box center [441, 230] width 571 height 24
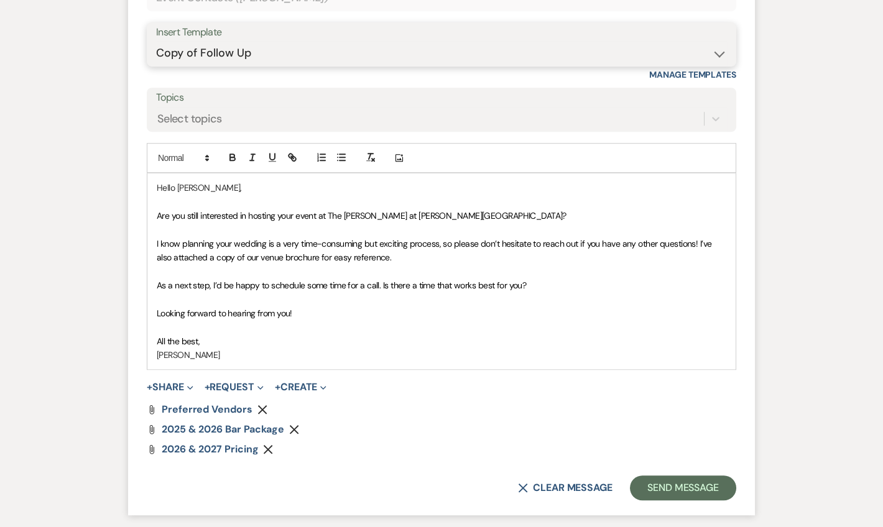
scroll to position [2028, 0]
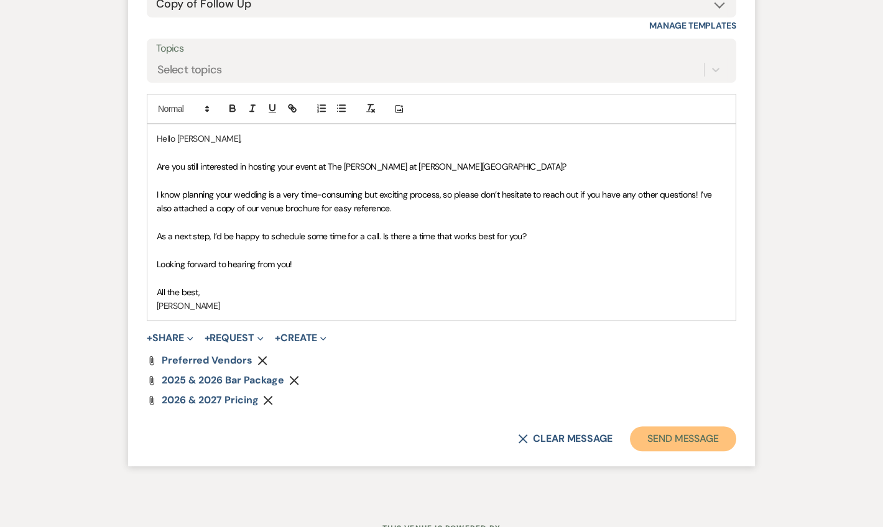
click at [648, 426] on button "Send Message" at bounding box center [683, 438] width 106 height 25
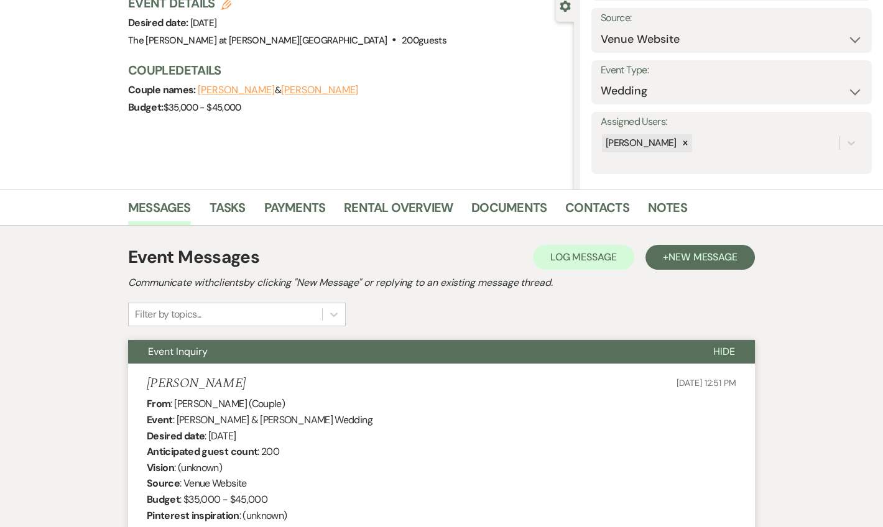
scroll to position [33, 0]
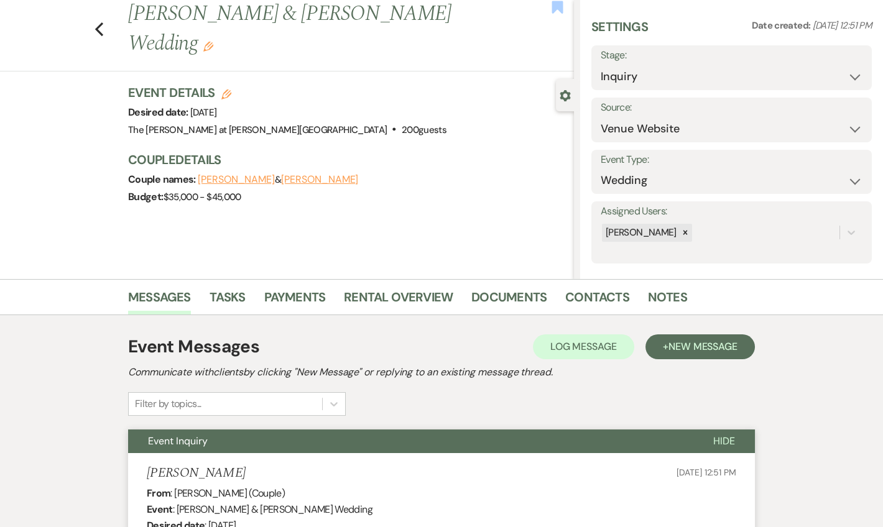
click at [552, 7] on use "button" at bounding box center [557, 7] width 11 height 12
drag, startPoint x: 105, startPoint y: 32, endPoint x: 310, endPoint y: 165, distance: 244.3
click at [108, 32] on div "Previous [PERSON_NAME] & [PERSON_NAME] Wedding Edit Bookmark" at bounding box center [284, 35] width 580 height 72
click at [101, 27] on use "button" at bounding box center [99, 29] width 8 height 14
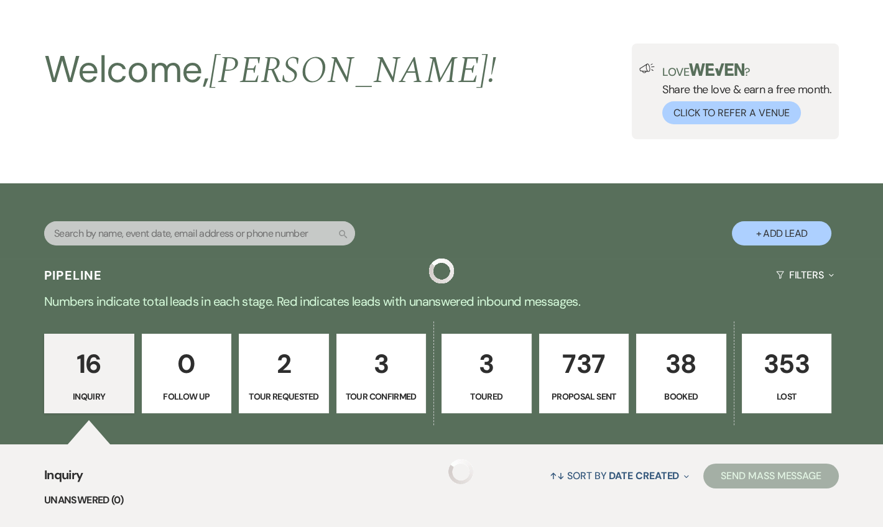
scroll to position [1293, 0]
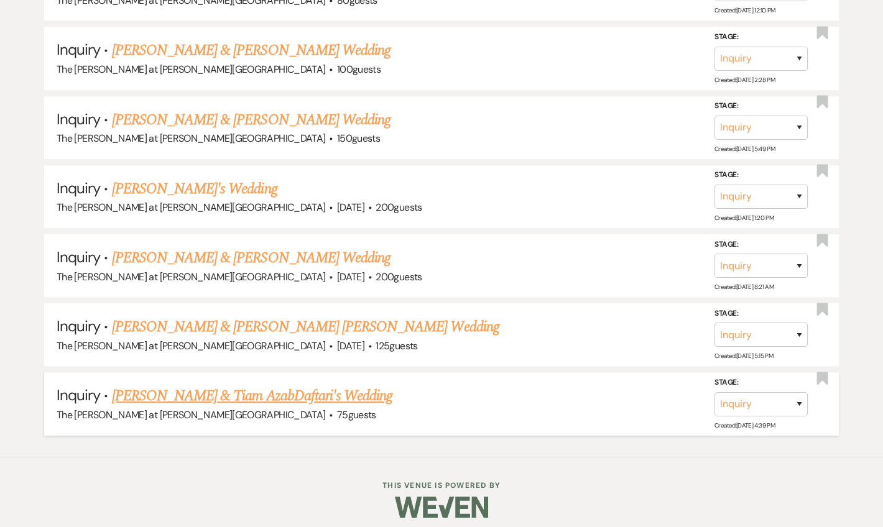
click at [248, 389] on link "[PERSON_NAME] & Tiam AzabDaftari's Wedding" at bounding box center [252, 396] width 281 height 22
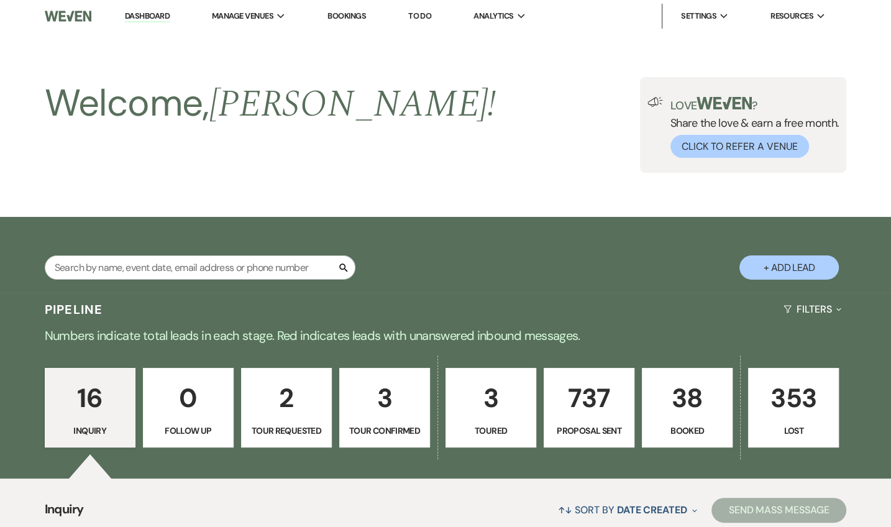
select select "17"
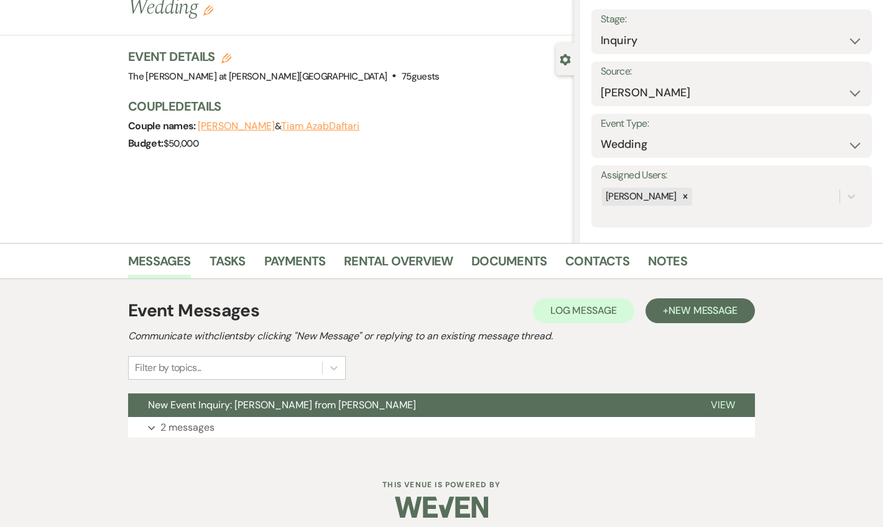
scroll to position [77, 0]
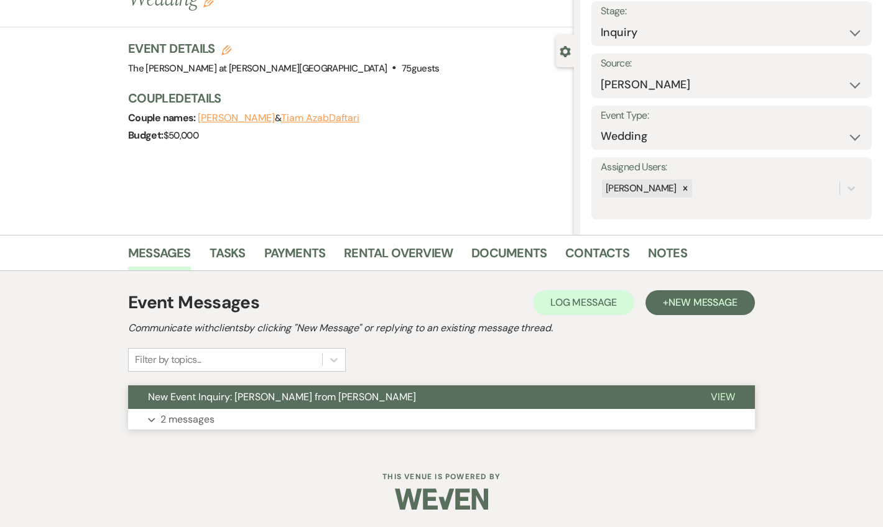
drag, startPoint x: 208, startPoint y: 415, endPoint x: 275, endPoint y: 386, distance: 73.2
click at [208, 415] on p "2 messages" at bounding box center [187, 420] width 54 height 16
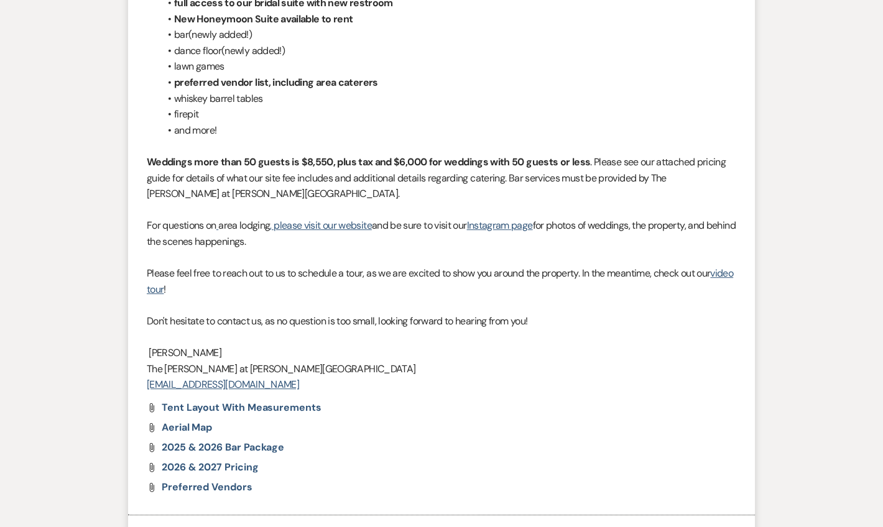
scroll to position [1830, 0]
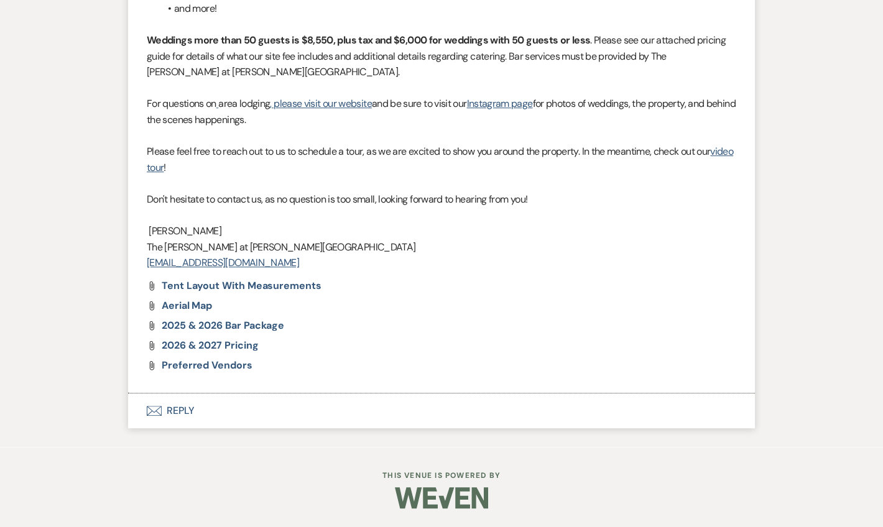
click at [191, 413] on button "Envelope Reply" at bounding box center [441, 411] width 627 height 35
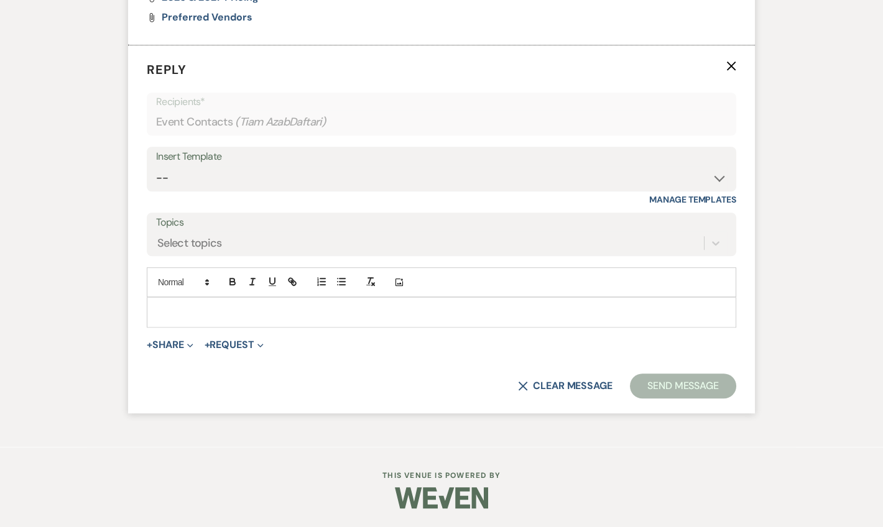
scroll to position [2145, 0]
click at [219, 190] on select "-- Weven Planning Portal Introduction (Booked Events) Tour Request Response Fol…" at bounding box center [441, 178] width 571 height 24
click at [156, 190] on select "-- Weven Planning Portal Introduction (Booked Events) Tour Request Response Fol…" at bounding box center [441, 178] width 571 height 24
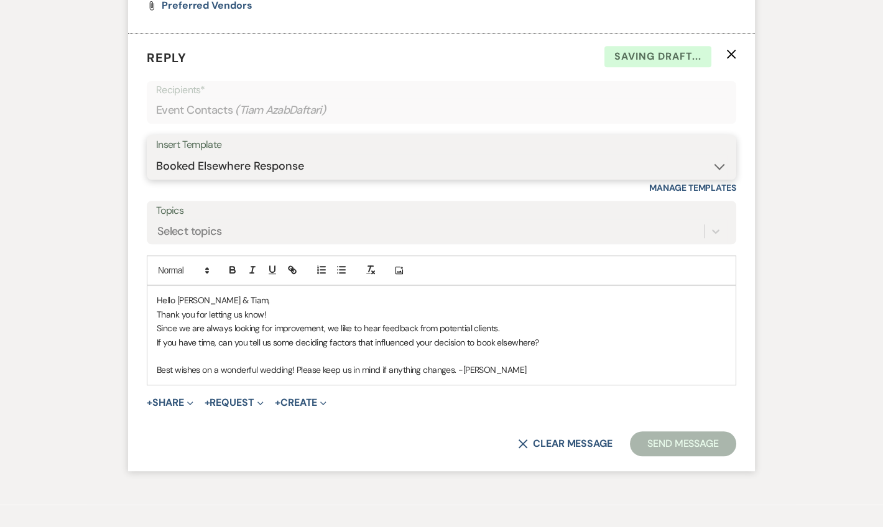
click at [192, 178] on select "-- Weven Planning Portal Introduction (Booked Events) Tour Request Response Fol…" at bounding box center [441, 166] width 571 height 24
click at [156, 178] on select "-- Weven Planning Portal Introduction (Booked Events) Tour Request Response Fol…" at bounding box center [441, 166] width 571 height 24
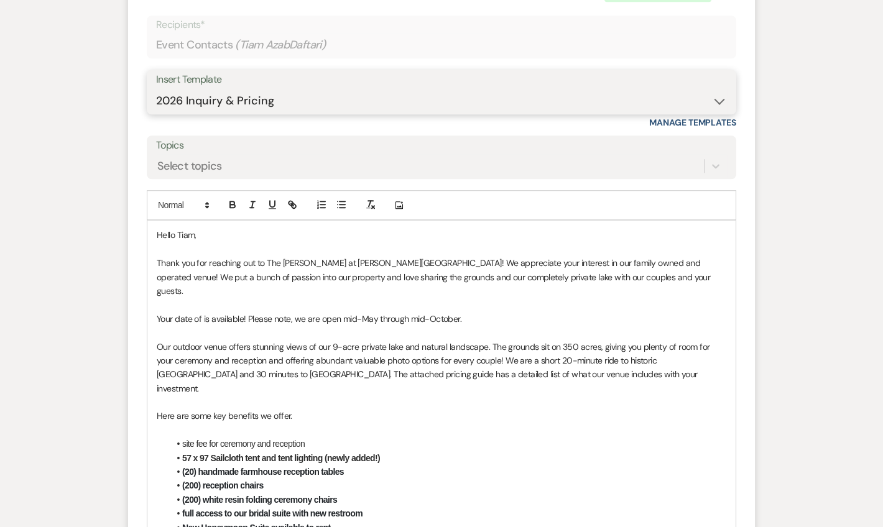
scroll to position [2069, 0]
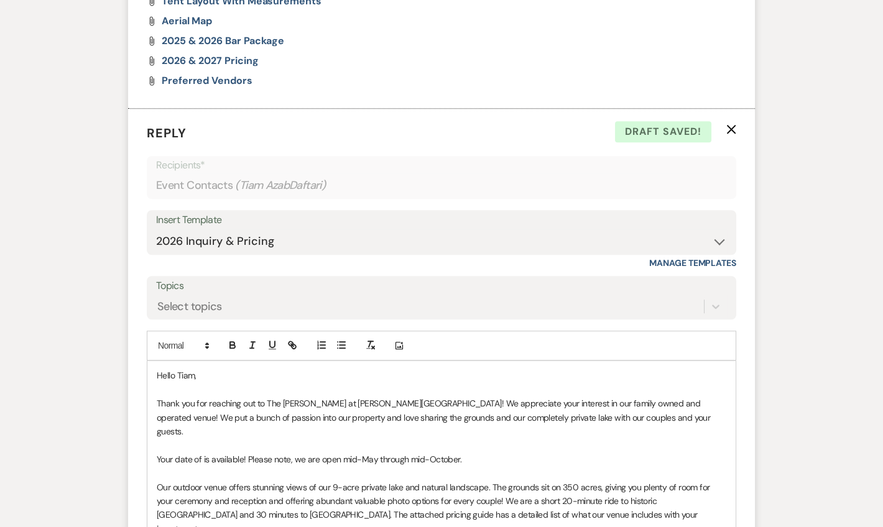
click at [232, 269] on div "Insert Template -- Weven Planning Portal Introduction (Booked Events) Tour Requ…" at bounding box center [441, 239] width 589 height 58
click at [232, 254] on select "-- Weven Planning Portal Introduction (Booked Events) Tour Request Response Fol…" at bounding box center [441, 241] width 571 height 24
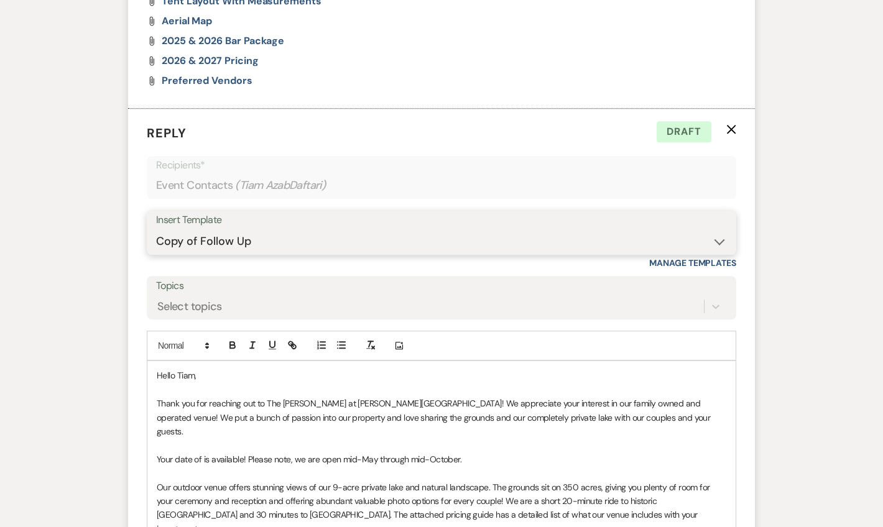
click at [156, 254] on select "-- Weven Planning Portal Introduction (Booked Events) Tour Request Response Fol…" at bounding box center [441, 241] width 571 height 24
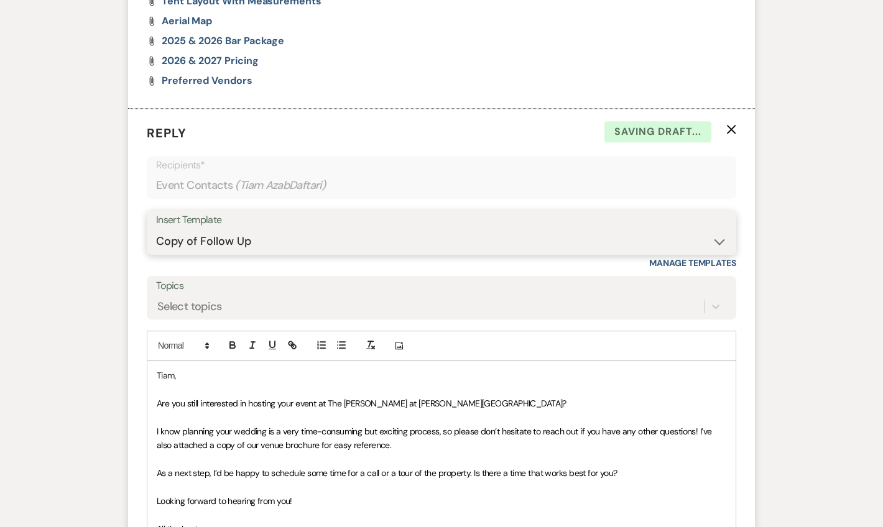
click at [255, 254] on select "-- Weven Planning Portal Introduction (Booked Events) Tour Request Response Fol…" at bounding box center [441, 241] width 571 height 24
select select "4648"
click at [156, 254] on select "-- Weven Planning Portal Introduction (Booked Events) Tour Request Response Fol…" at bounding box center [441, 241] width 571 height 24
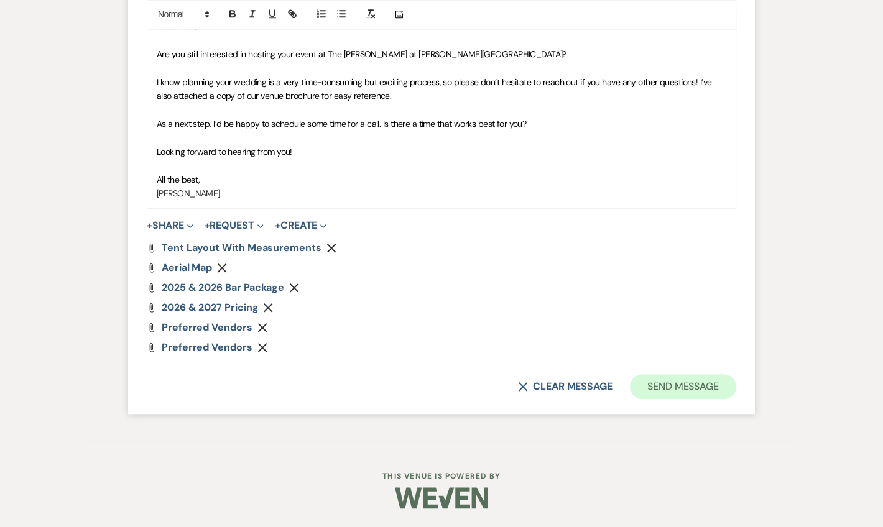
scroll to position [2464, 0]
click at [688, 393] on button "Send Message" at bounding box center [683, 386] width 106 height 25
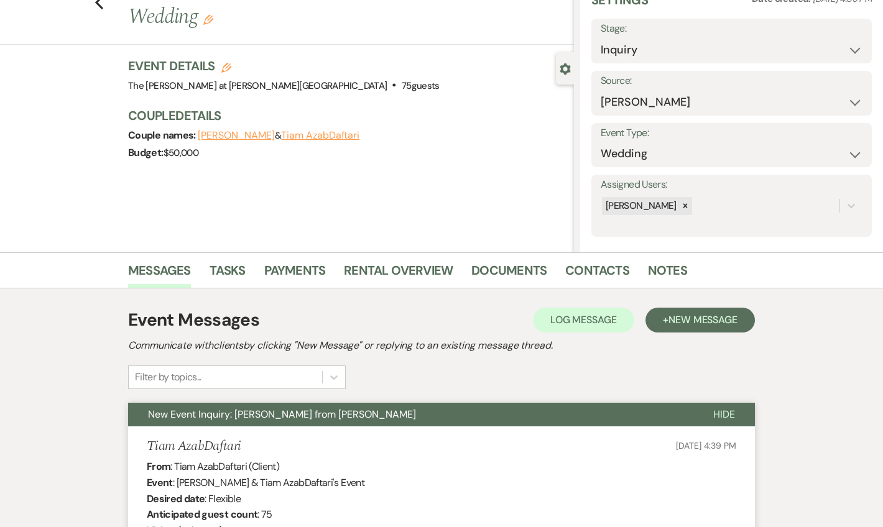
scroll to position [0, 0]
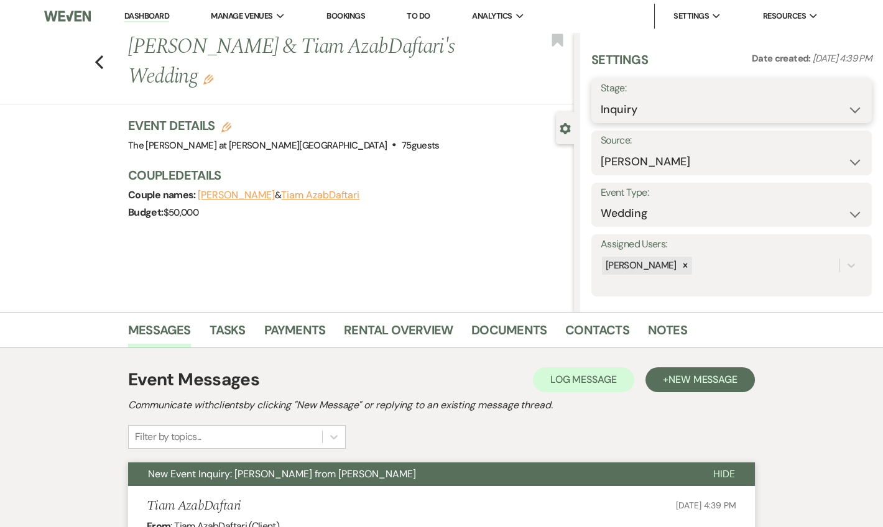
click at [691, 103] on select "Inquiry Follow Up Tour Requested Tour Confirmed Toured Proposal Sent Booked Lost" at bounding box center [732, 110] width 262 height 24
click at [486, 167] on h3 "Couple Details" at bounding box center [344, 175] width 433 height 17
click at [103, 63] on icon "Previous" at bounding box center [98, 62] width 9 height 15
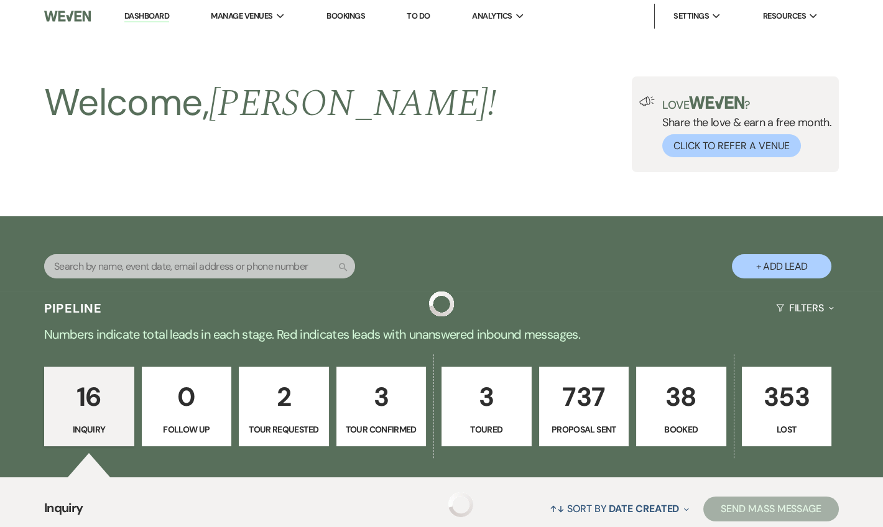
scroll to position [1293, 0]
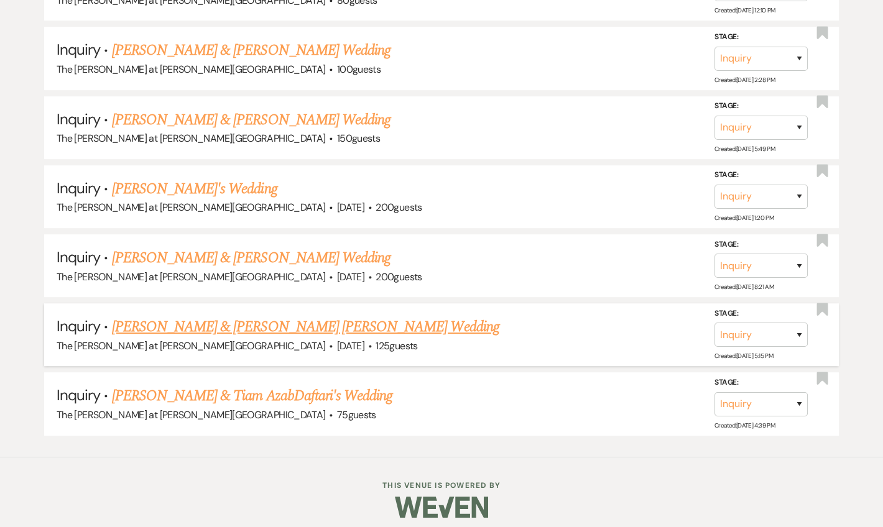
click at [213, 318] on link "[PERSON_NAME] & [PERSON_NAME] [PERSON_NAME] Wedding" at bounding box center [305, 327] width 387 height 22
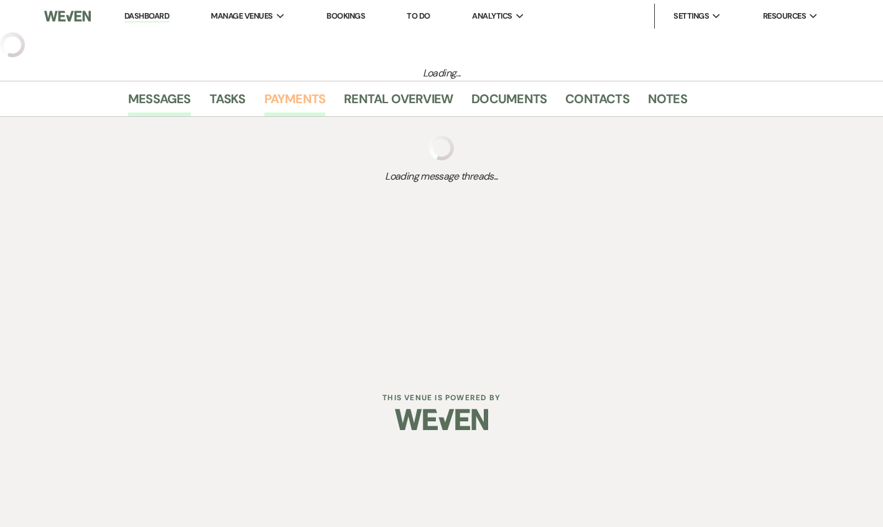
select select "5"
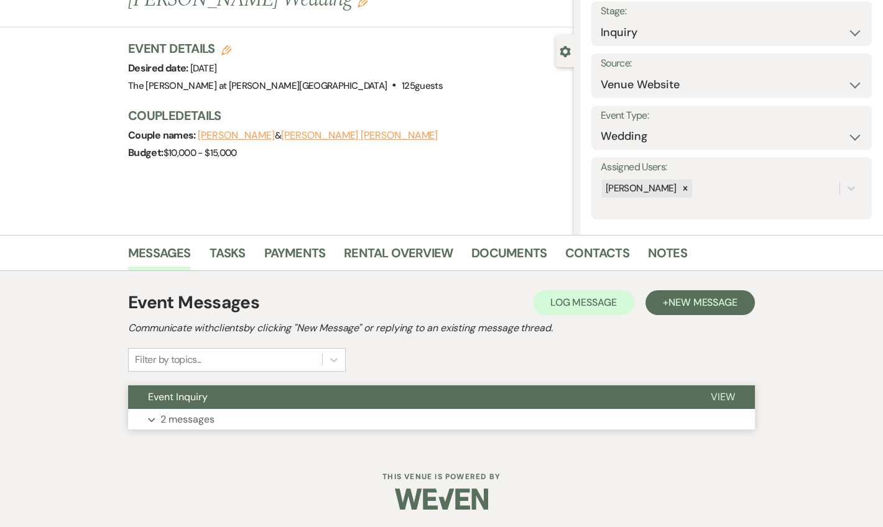
click at [188, 412] on p "2 messages" at bounding box center [187, 420] width 54 height 16
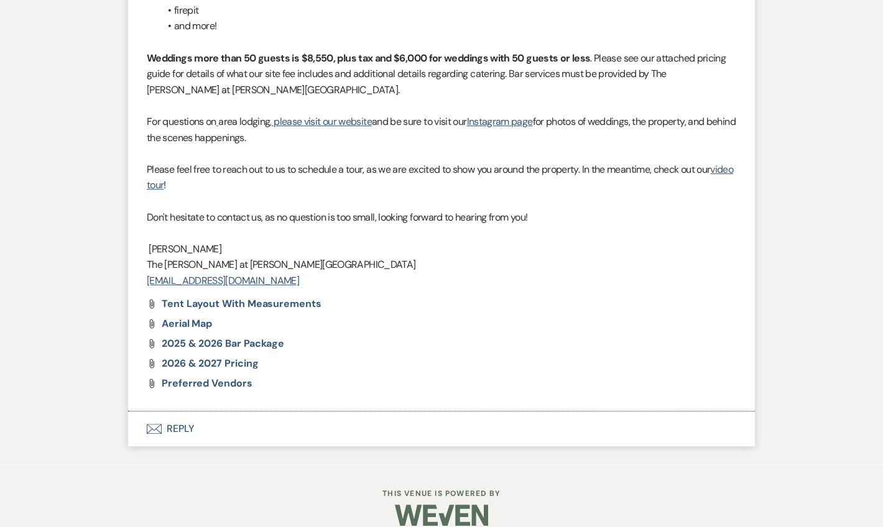
scroll to position [1210, 0]
click at [189, 413] on button "Envelope Reply" at bounding box center [441, 429] width 627 height 35
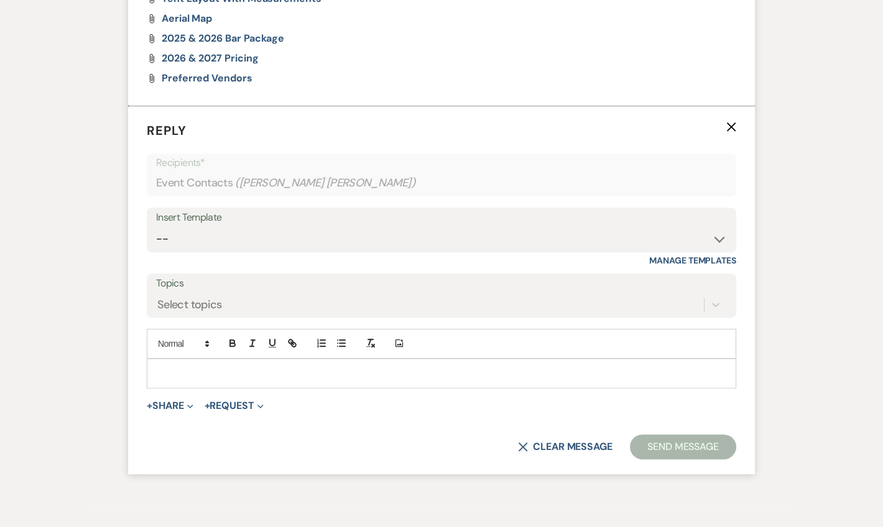
scroll to position [1524, 0]
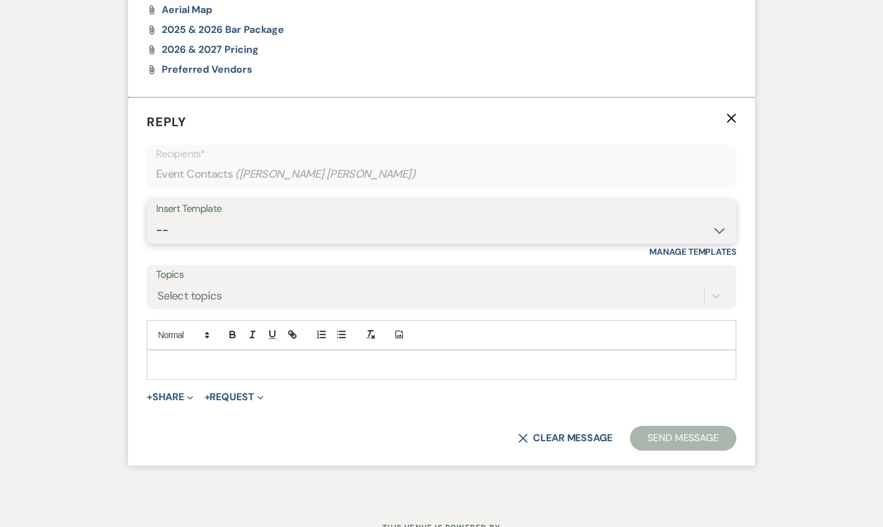
click at [201, 218] on select "-- Weven Planning Portal Introduction (Booked Events) Tour Request Response Fol…" at bounding box center [441, 230] width 571 height 24
select select "4648"
click at [156, 218] on select "-- Weven Planning Portal Introduction (Booked Events) Tour Request Response Fol…" at bounding box center [441, 230] width 571 height 24
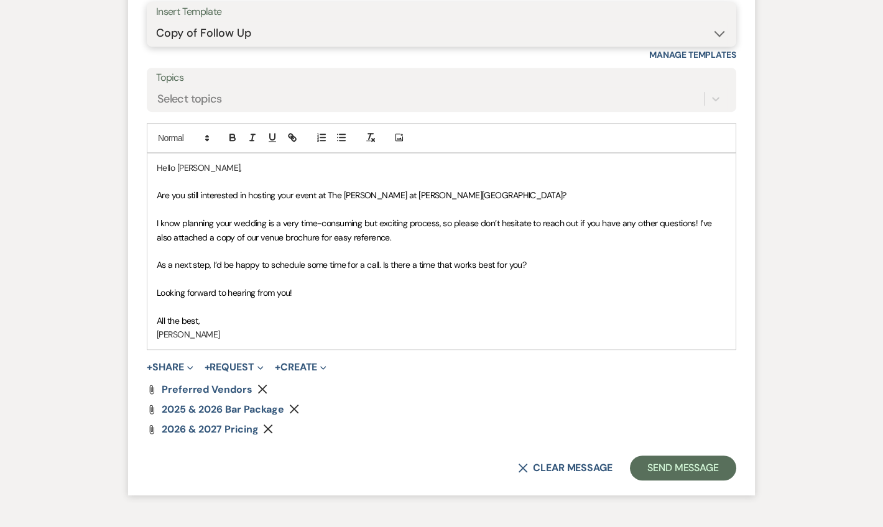
scroll to position [1750, 0]
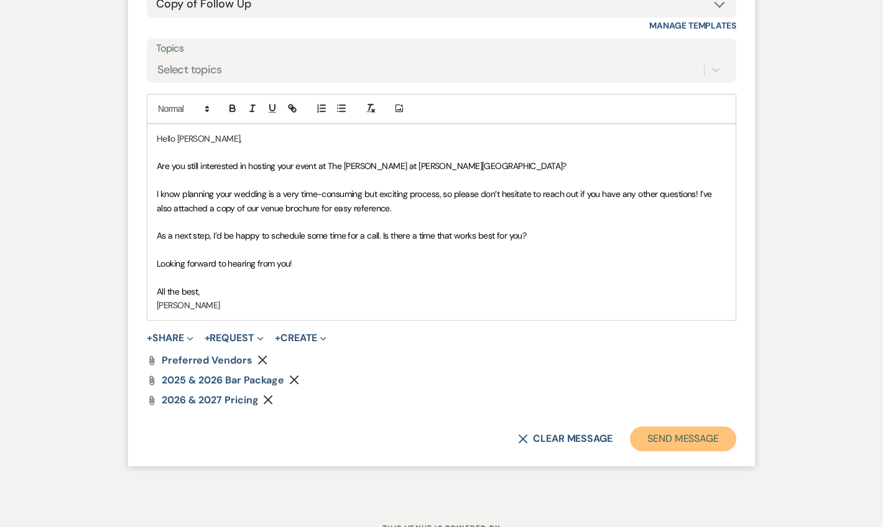
click at [662, 426] on button "Send Message" at bounding box center [683, 438] width 106 height 25
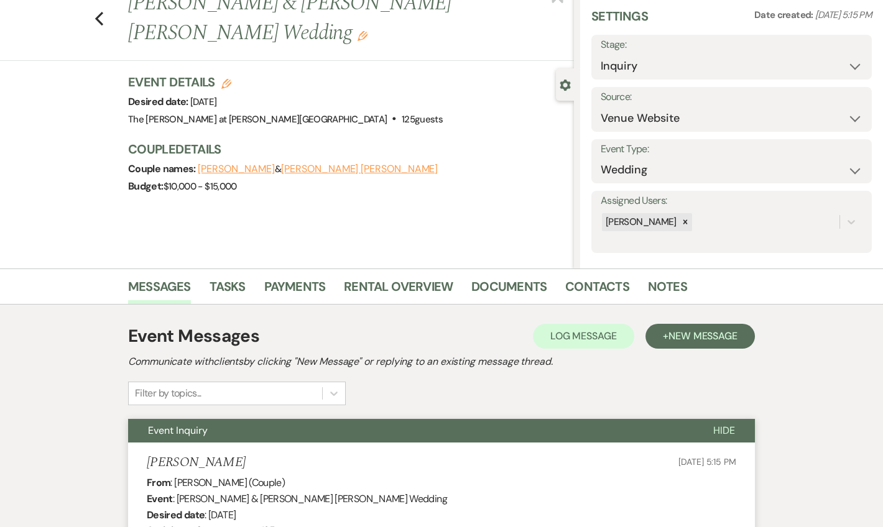
scroll to position [17, 0]
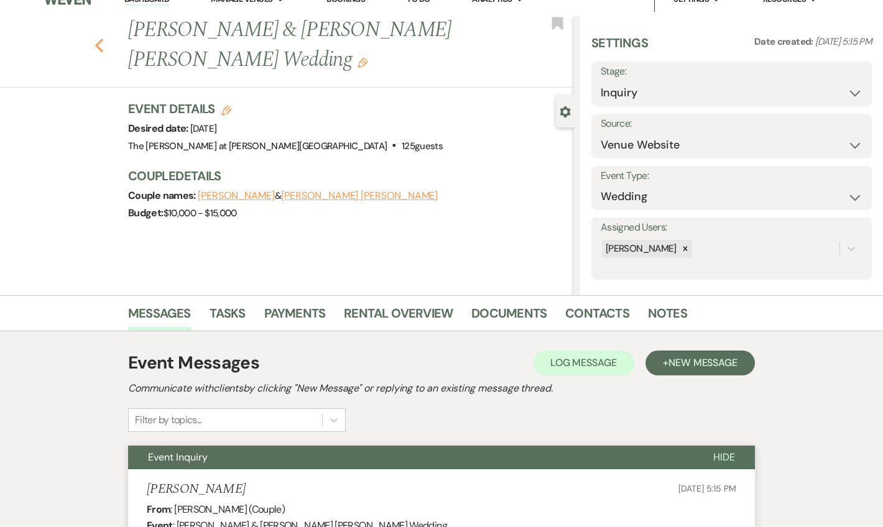
click at [103, 39] on use "button" at bounding box center [99, 46] width 8 height 14
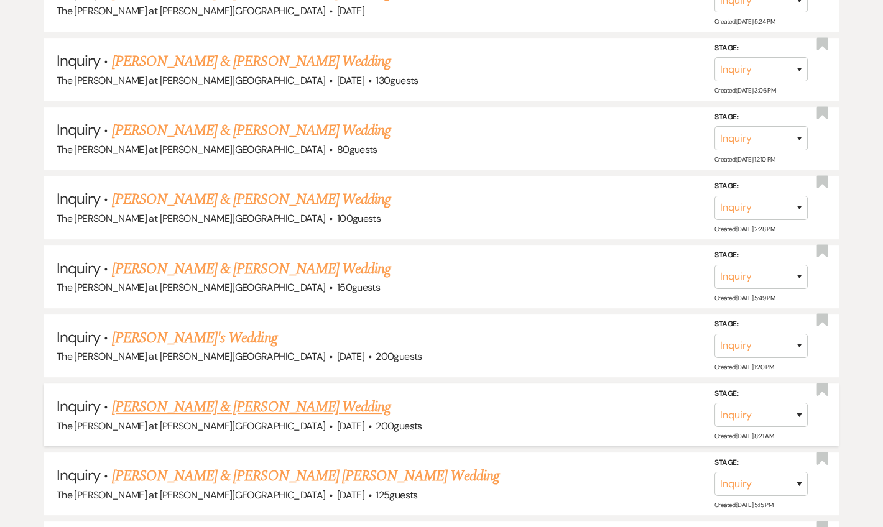
scroll to position [1142, 0]
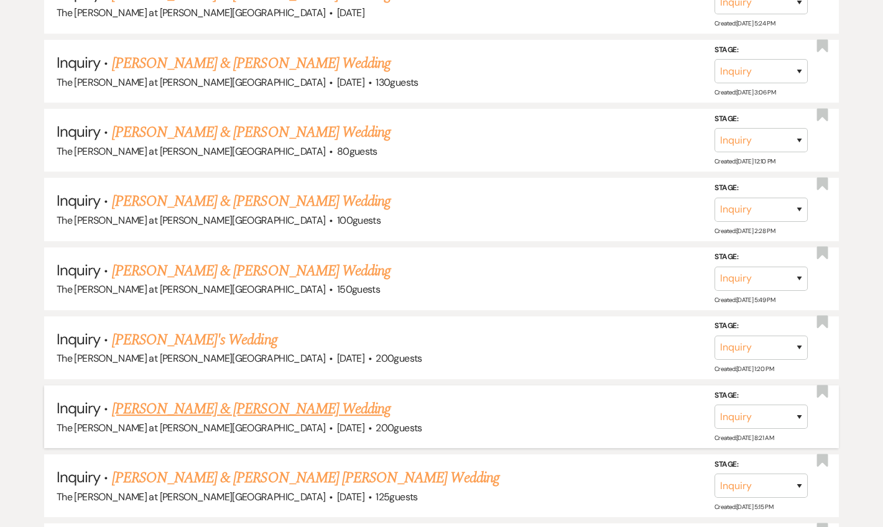
click at [233, 404] on link "[PERSON_NAME] & [PERSON_NAME] Wedding" at bounding box center [251, 409] width 279 height 22
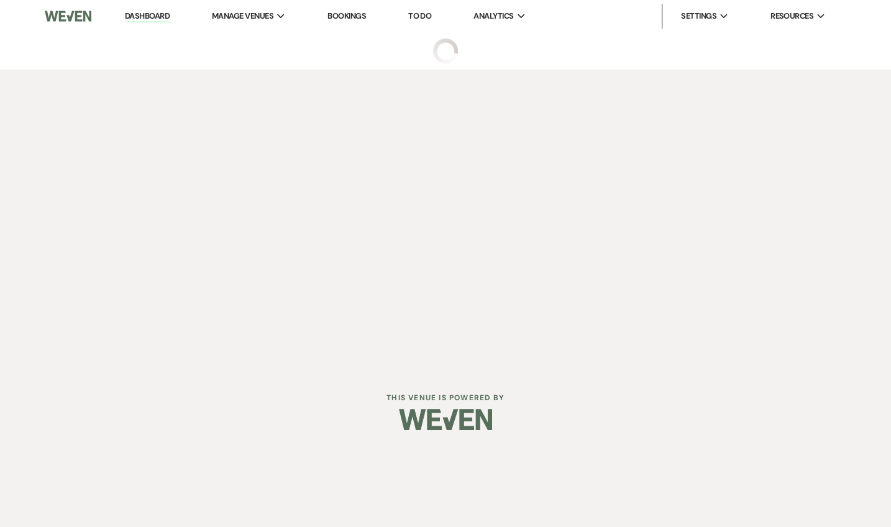
select select "5"
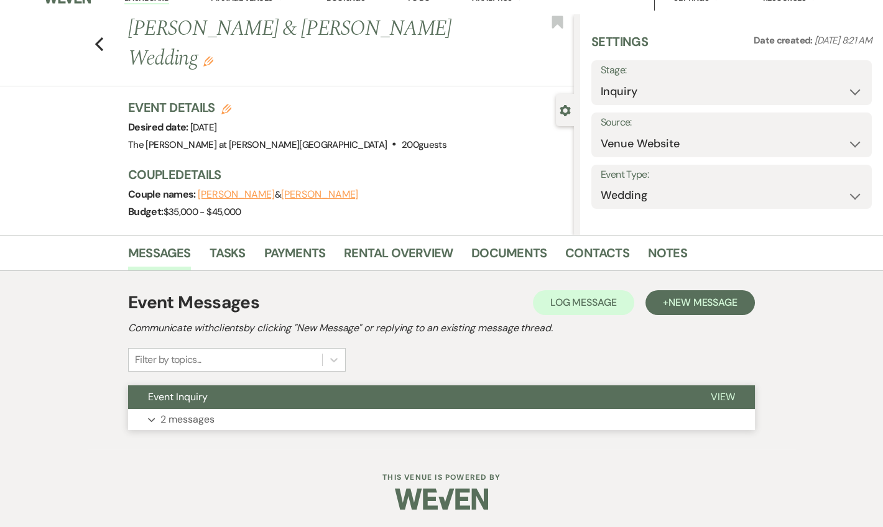
click at [163, 420] on p "2 messages" at bounding box center [187, 420] width 54 height 16
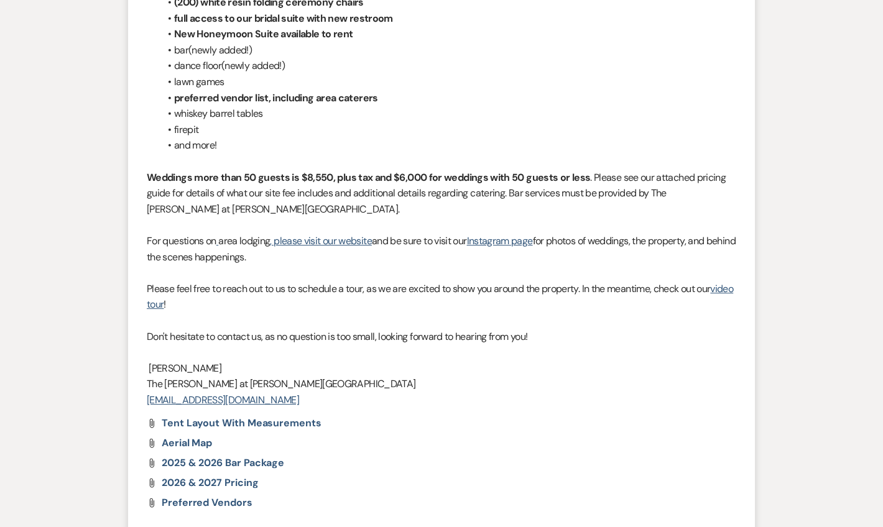
scroll to position [1132, 0]
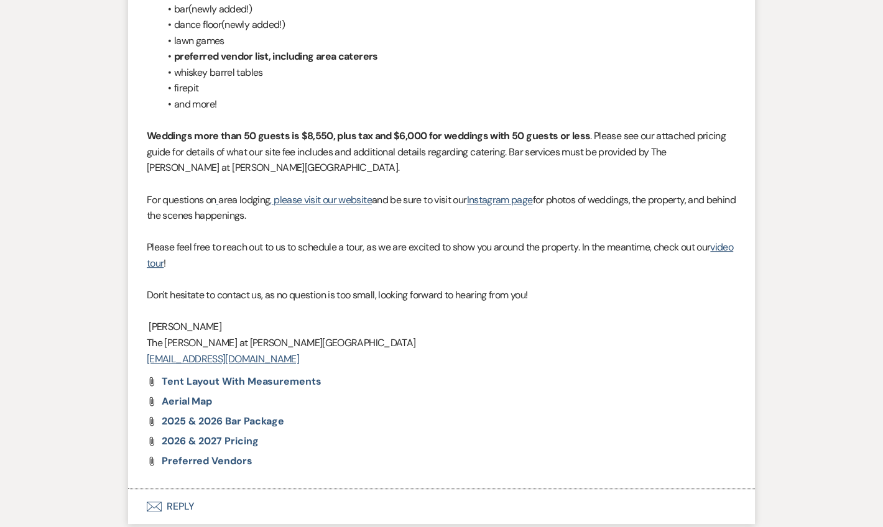
click at [190, 489] on button "Envelope Reply" at bounding box center [441, 506] width 627 height 35
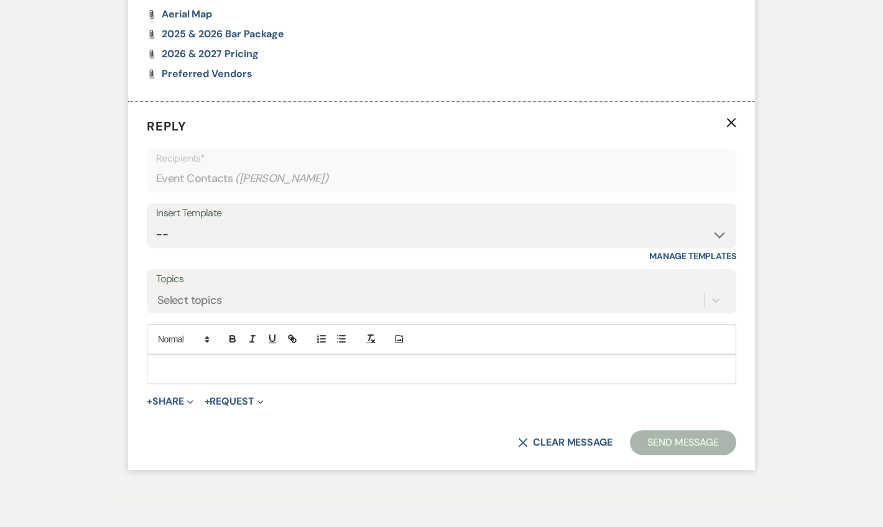
scroll to position [1524, 0]
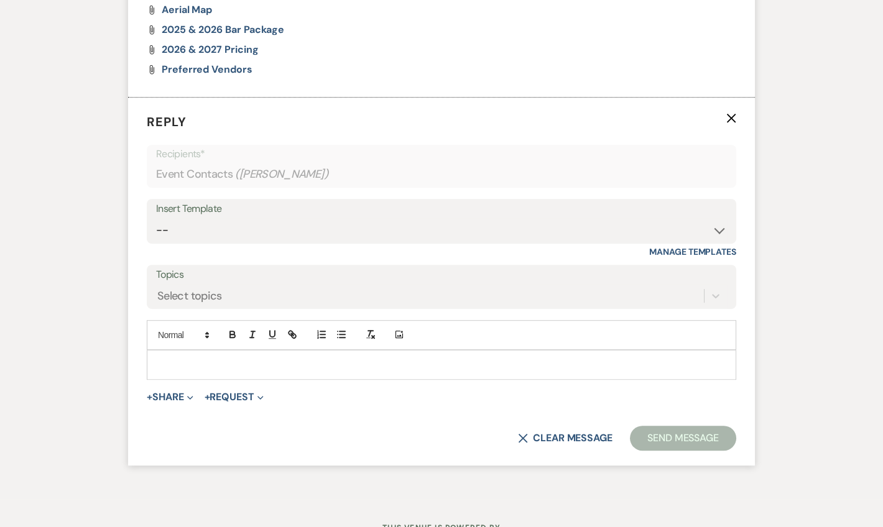
click at [236, 200] on div "Insert Template" at bounding box center [441, 209] width 571 height 18
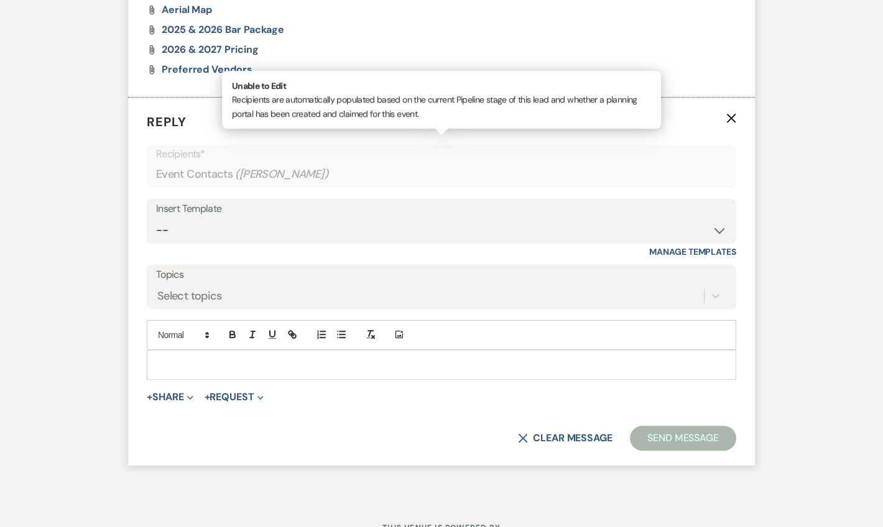
click at [237, 169] on div "Recipients* Event Contacts ( [GEOGRAPHIC_DATA][PERSON_NAME] )" at bounding box center [441, 166] width 589 height 43
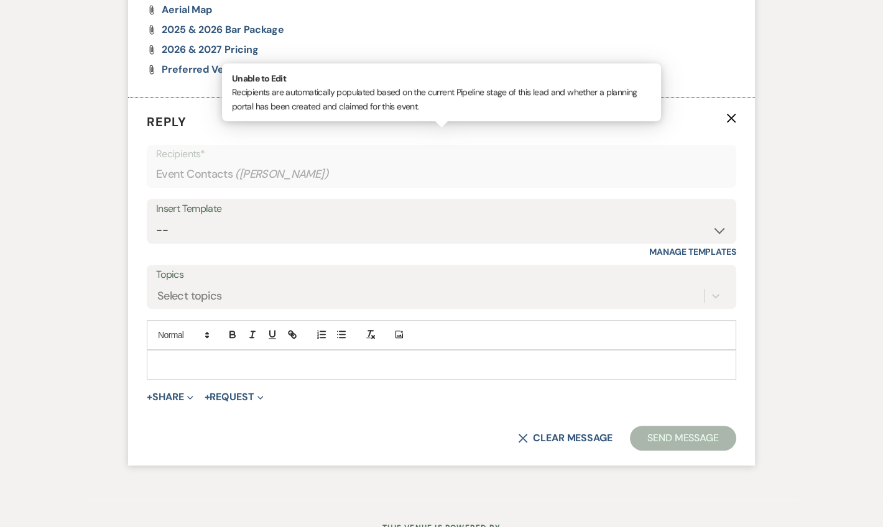
click at [237, 166] on span "( [PERSON_NAME] )" at bounding box center [281, 174] width 93 height 17
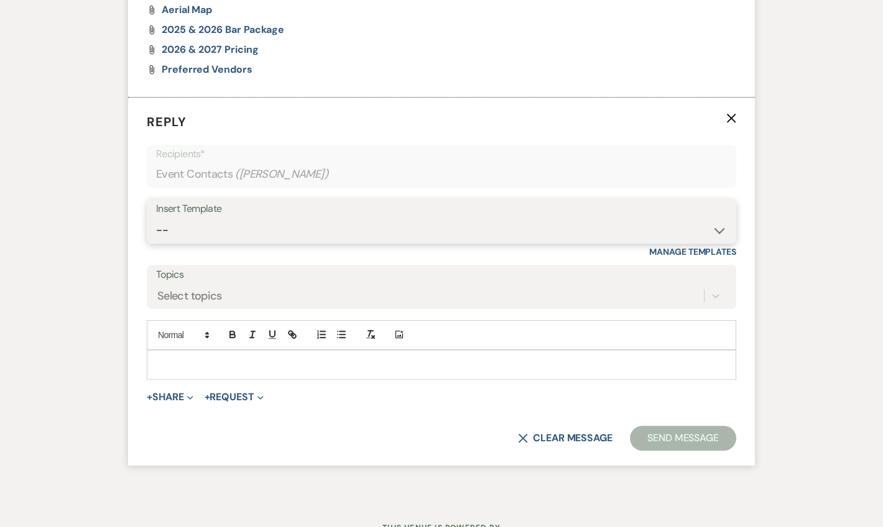
click at [226, 218] on select "-- Weven Planning Portal Introduction (Booked Events) Tour Request Response Fol…" at bounding box center [441, 230] width 571 height 24
select select "4648"
click at [156, 218] on select "-- Weven Planning Portal Introduction (Booked Events) Tour Request Response Fol…" at bounding box center [441, 230] width 571 height 24
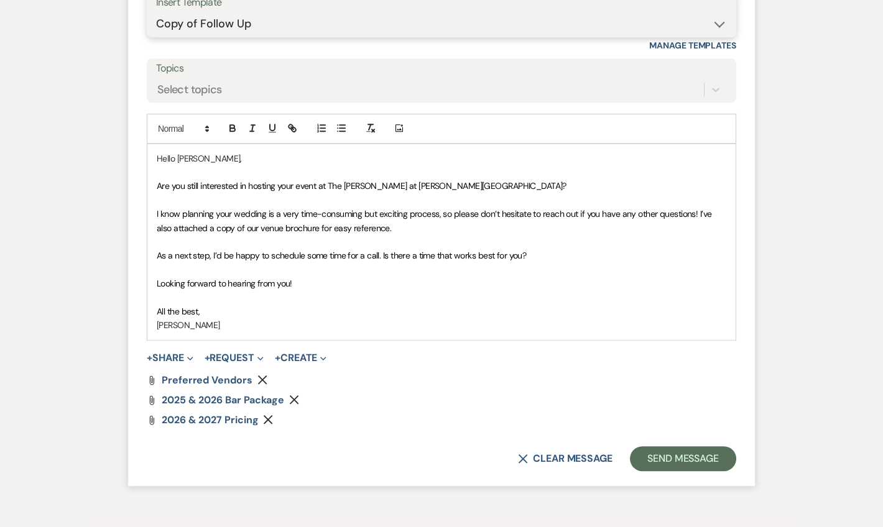
scroll to position [1750, 0]
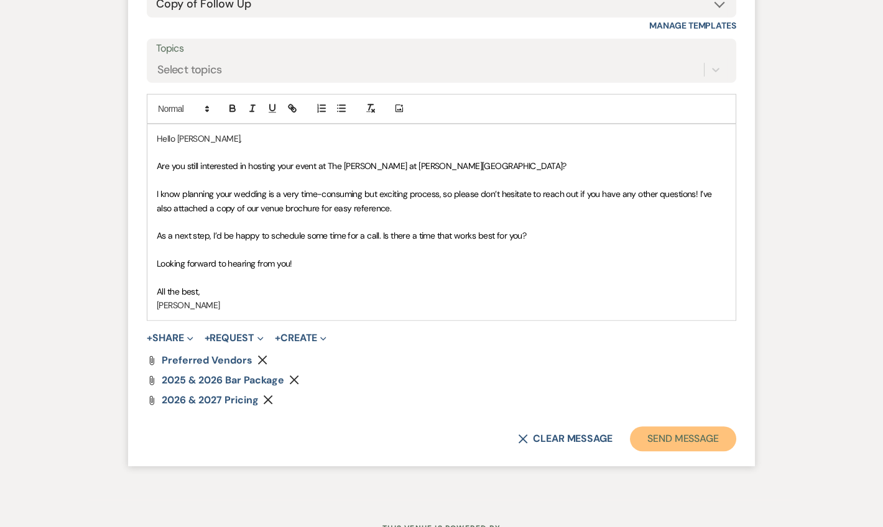
click at [650, 429] on button "Send Message" at bounding box center [683, 438] width 106 height 25
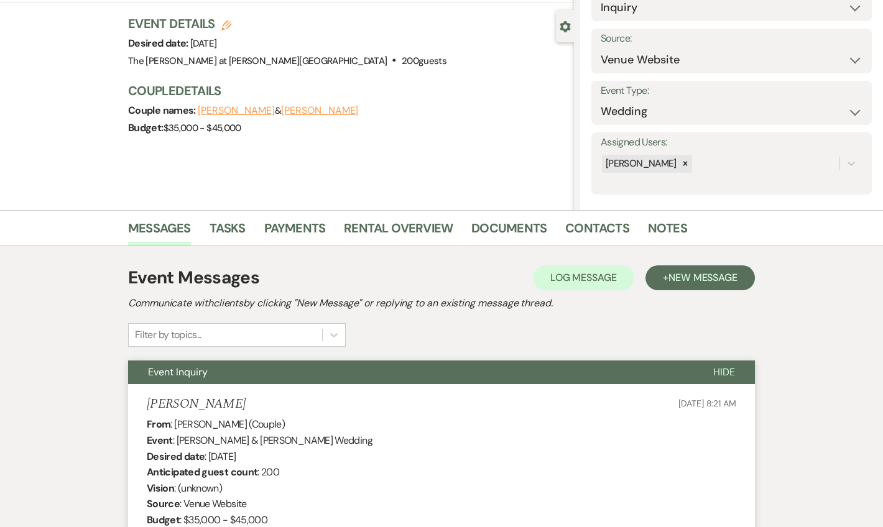
scroll to position [0, 0]
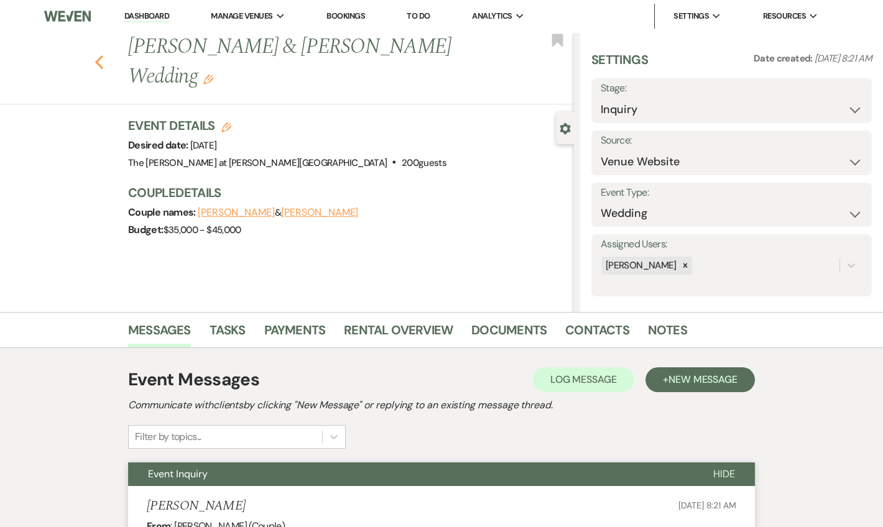
click at [104, 55] on icon "Previous" at bounding box center [98, 62] width 9 height 15
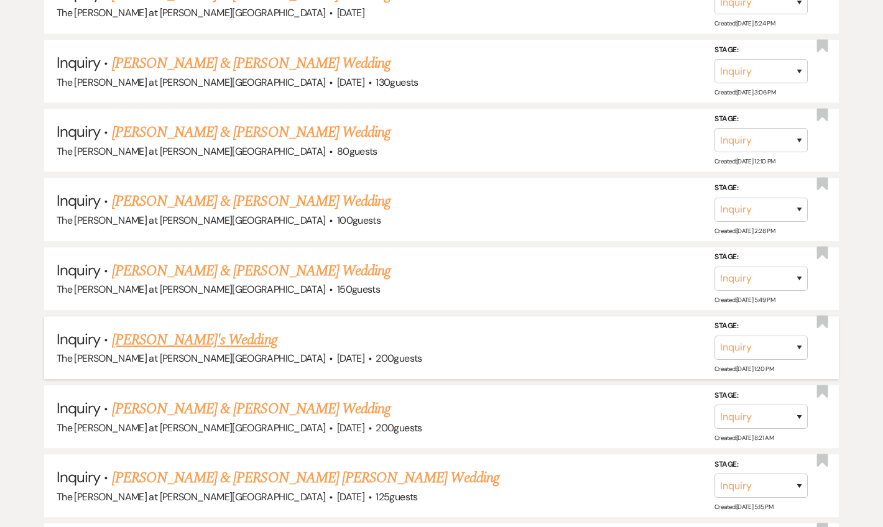
click at [189, 329] on link "[PERSON_NAME]'s Wedding" at bounding box center [194, 340] width 165 height 22
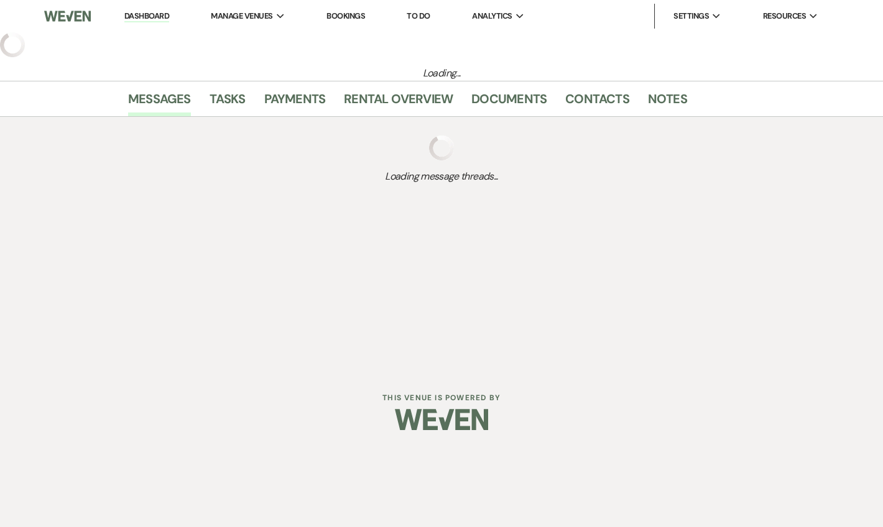
select select "5"
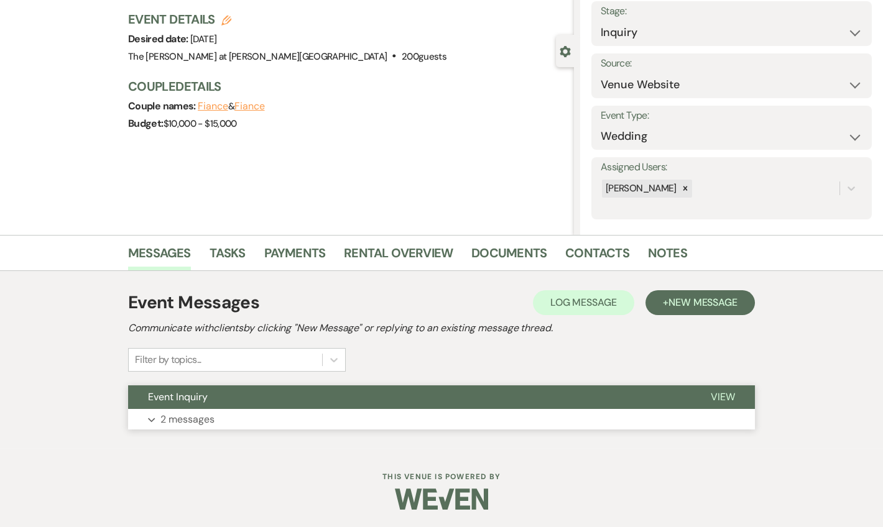
click at [213, 409] on button "Expand 2 messages" at bounding box center [441, 419] width 627 height 21
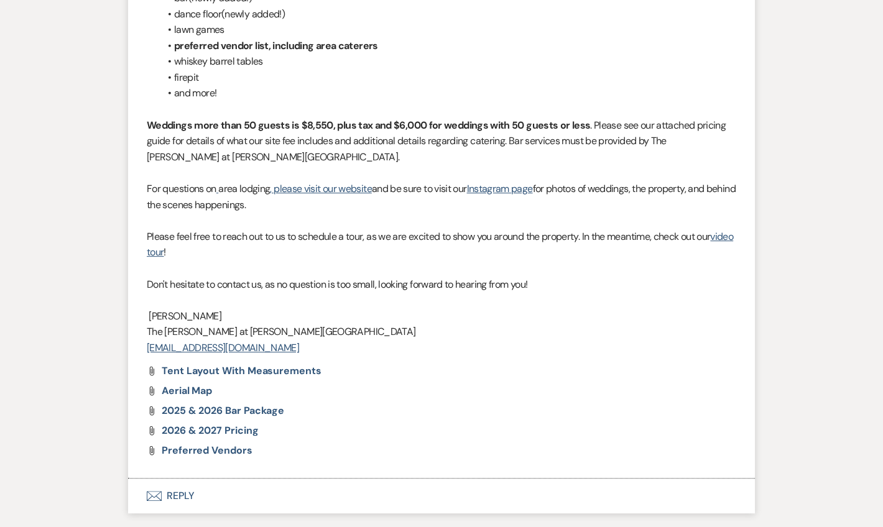
scroll to position [1194, 0]
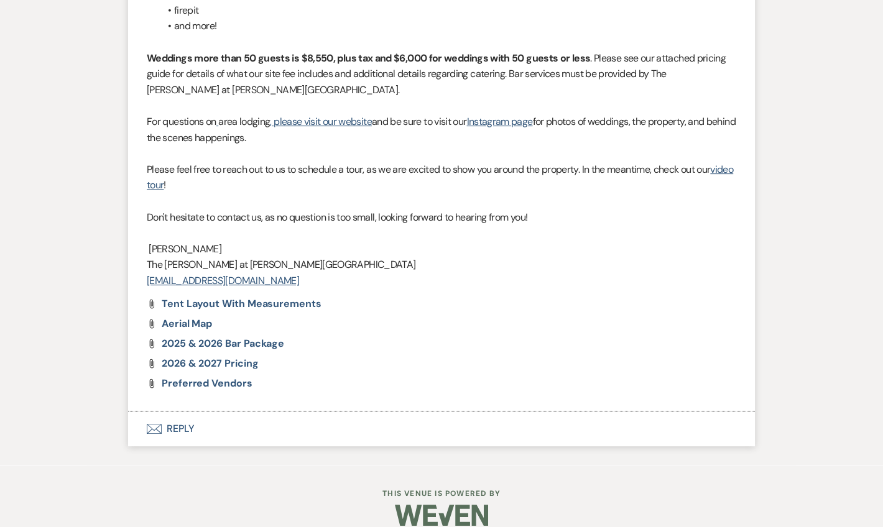
click at [183, 415] on button "Envelope Reply" at bounding box center [441, 429] width 627 height 35
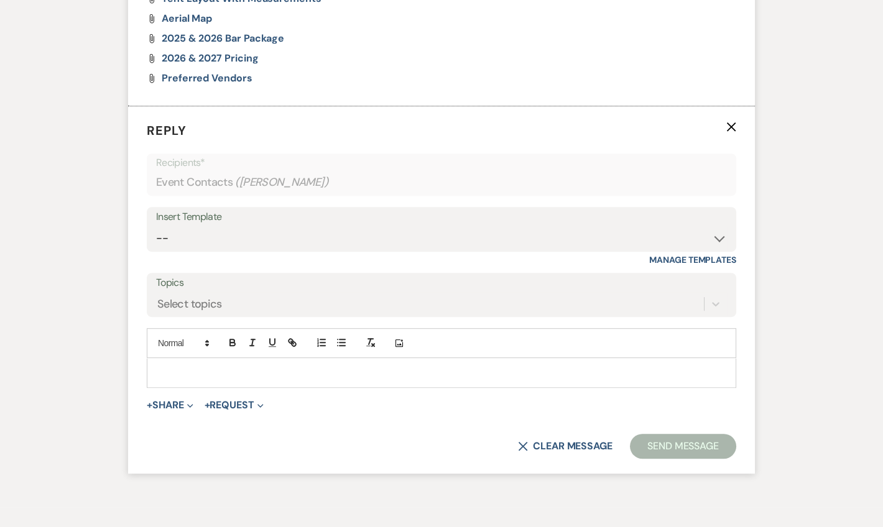
scroll to position [1508, 0]
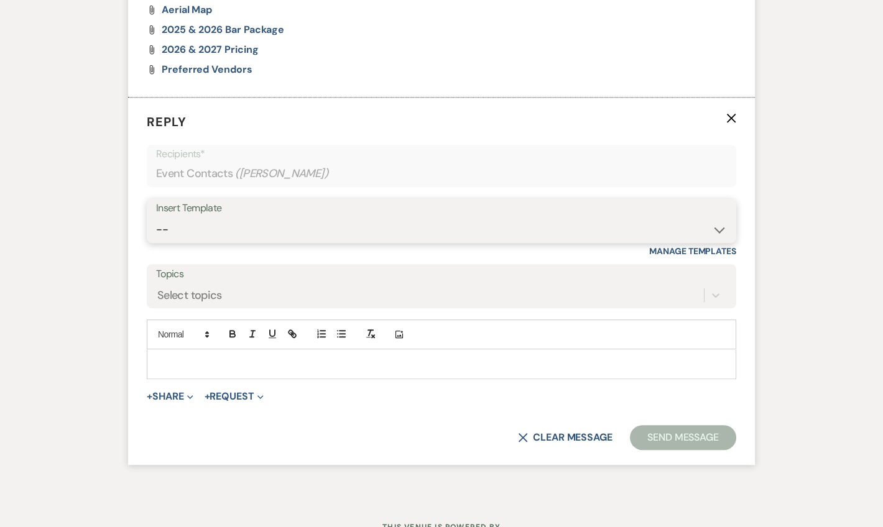
click at [206, 218] on select "-- Weven Planning Portal Introduction (Booked Events) Tour Request Response Fol…" at bounding box center [441, 230] width 571 height 24
select select "4648"
click at [156, 218] on select "-- Weven Planning Portal Introduction (Booked Events) Tour Request Response Fol…" at bounding box center [441, 230] width 571 height 24
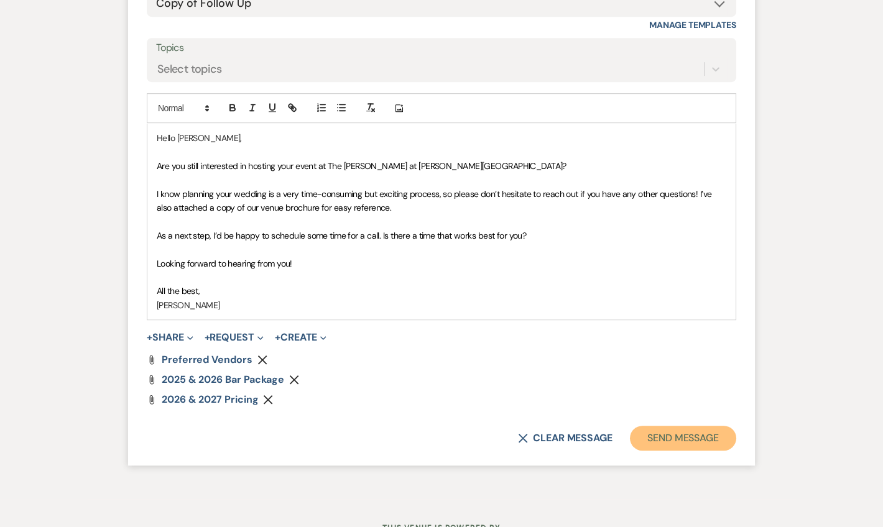
click at [658, 426] on button "Send Message" at bounding box center [683, 438] width 106 height 25
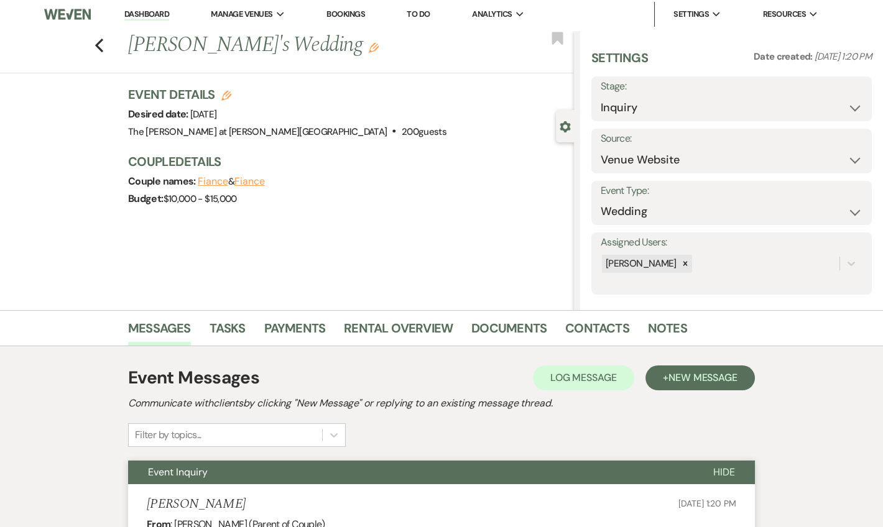
scroll to position [0, 0]
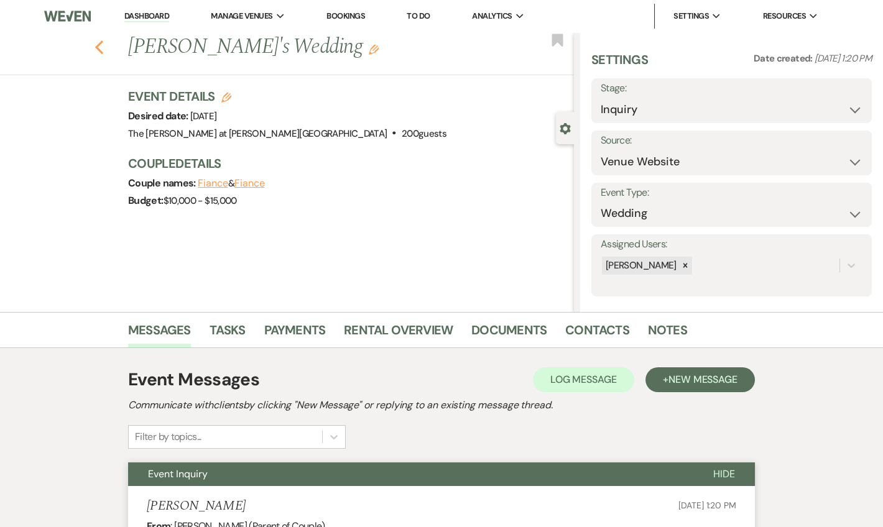
click at [104, 40] on icon "Previous" at bounding box center [98, 47] width 9 height 15
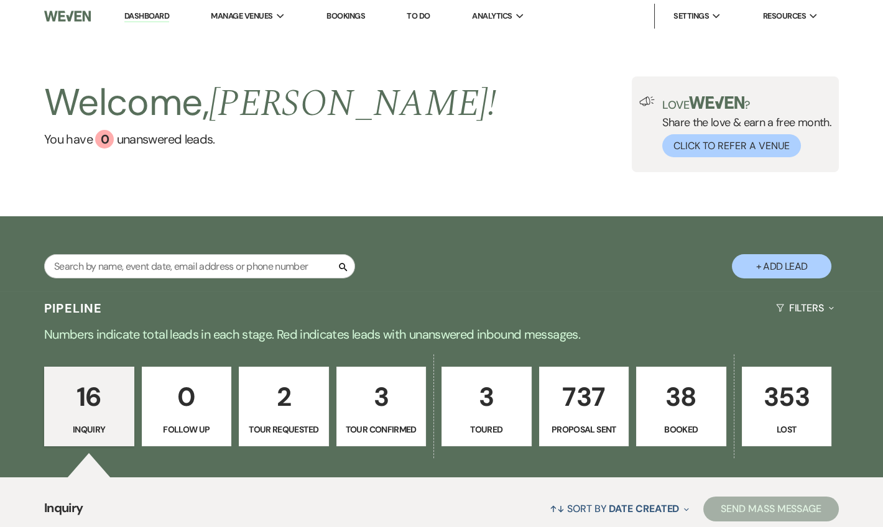
drag, startPoint x: 152, startPoint y: 16, endPoint x: 196, endPoint y: 11, distance: 43.7
click at [152, 16] on link "Dashboard" at bounding box center [146, 17] width 45 height 12
click at [141, 25] on li "Dashboard" at bounding box center [146, 16] width 57 height 25
click at [147, 21] on link "Dashboard" at bounding box center [146, 17] width 45 height 12
